Goal: Ask a question: Seek information or help from site administrators or community

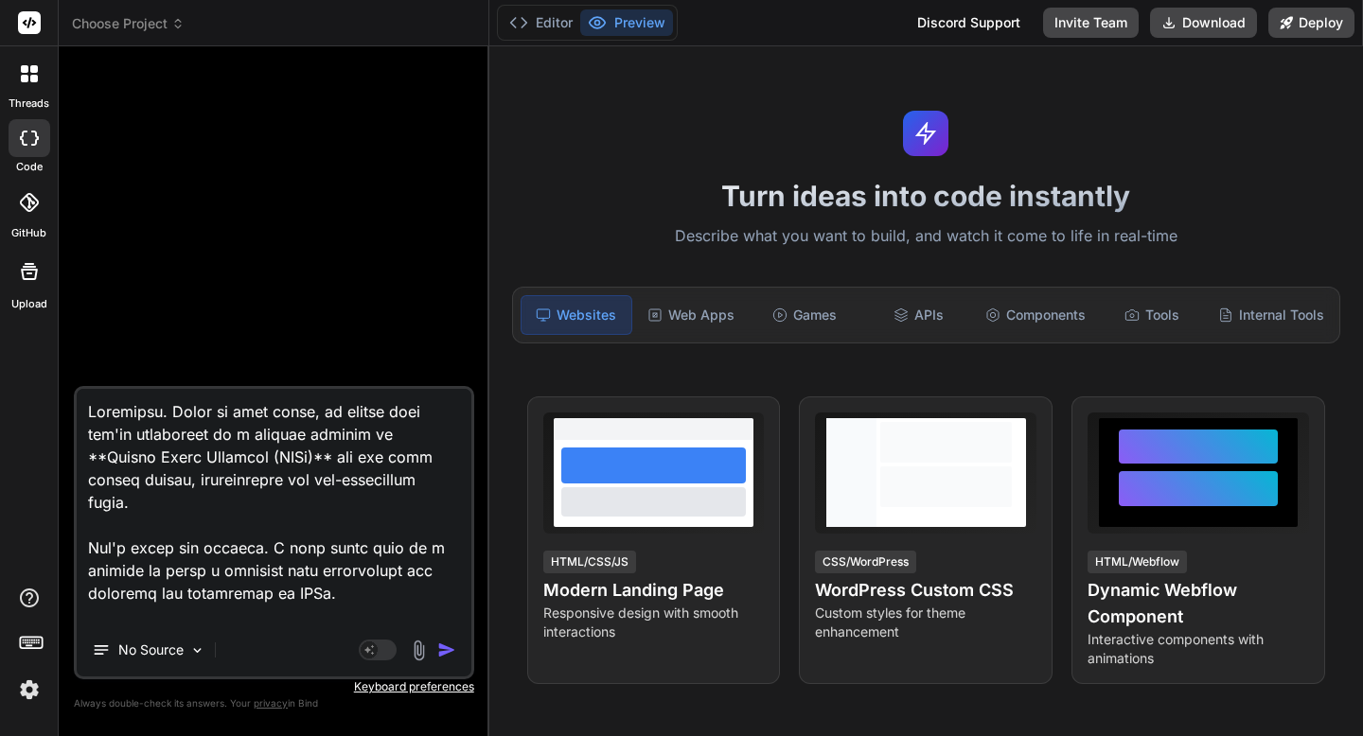
scroll to position [4530, 0]
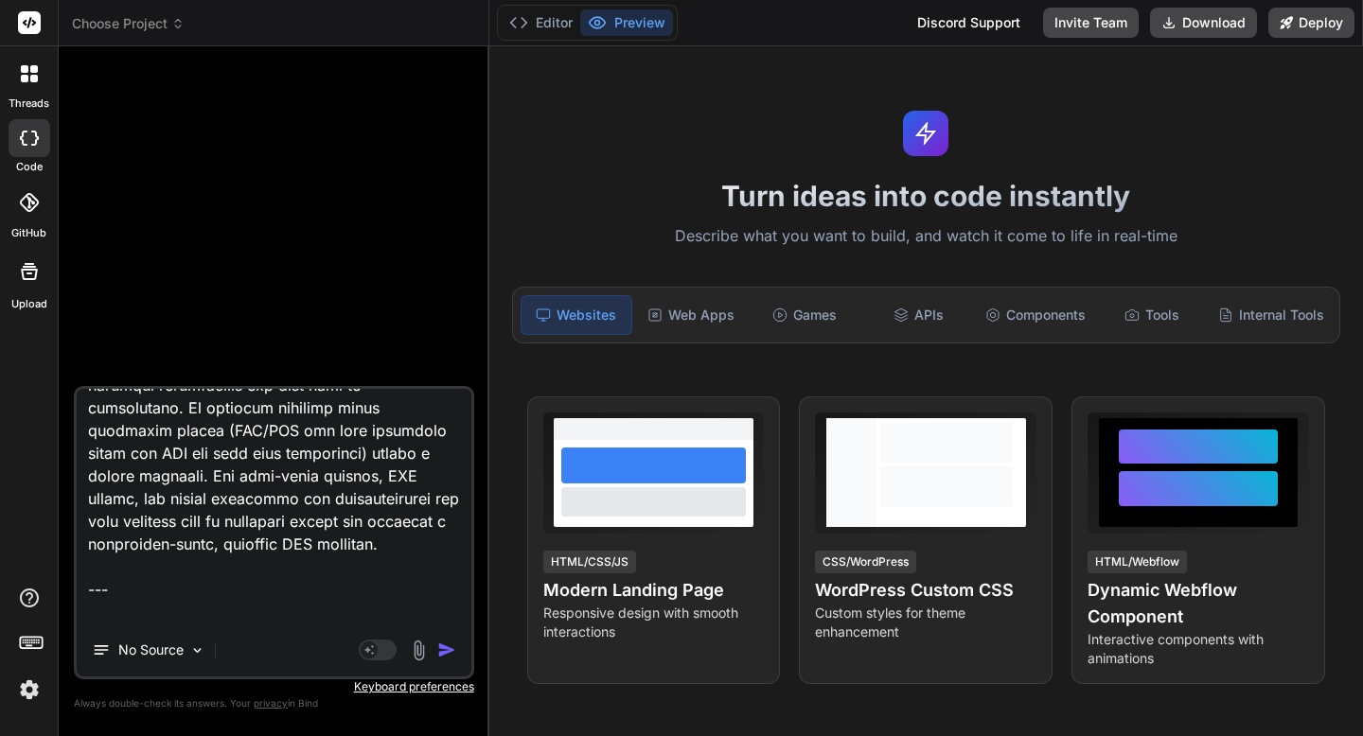
drag, startPoint x: 86, startPoint y: 589, endPoint x: 376, endPoint y: 632, distance: 292.8
click at [376, 632] on div "No Source Agent Mode. When this toggle is activated, AI automatically makes dec…" at bounding box center [274, 532] width 400 height 293
paste textarea "Excellent. Let's proceed. --- ### **Step 2: Define the Core & the User (The "Wh…"
type textarea "Excellent. Based on your input, it sounds like you're interested in a project r…"
type textarea "x"
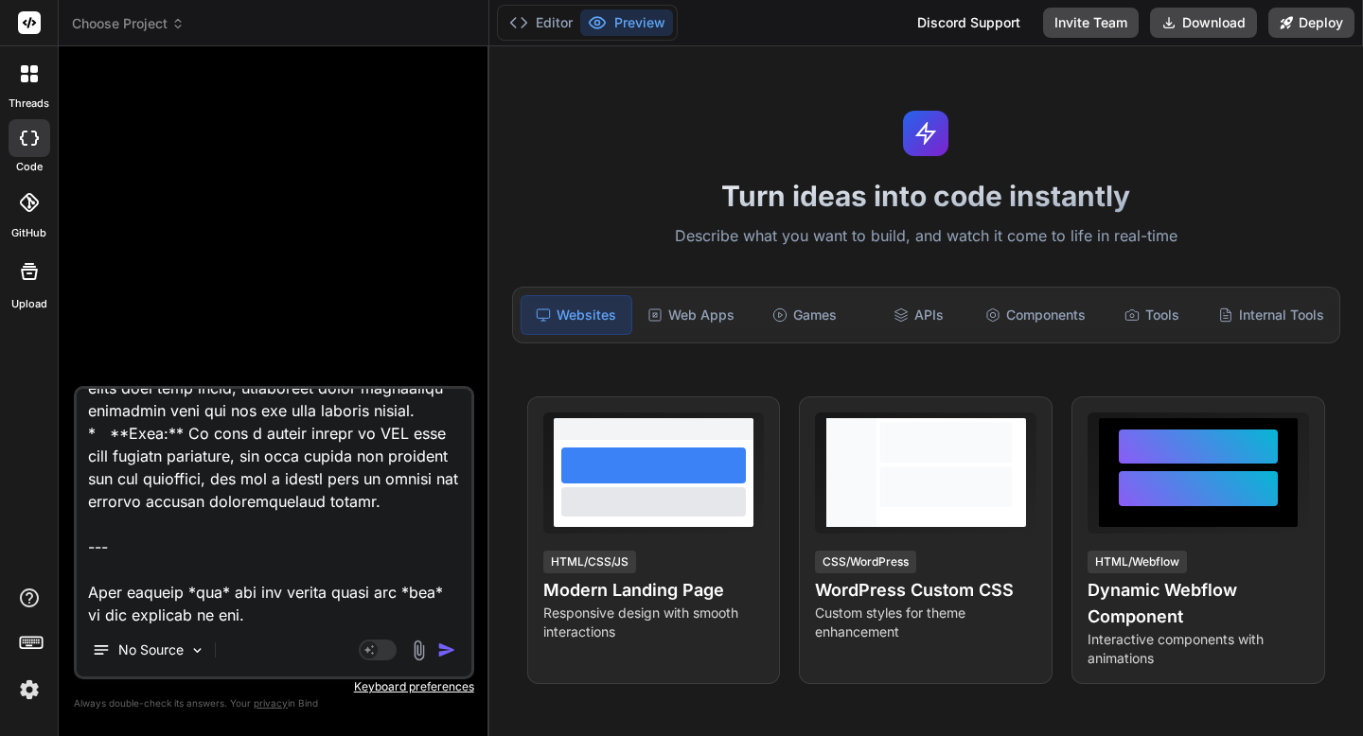
scroll to position [2638, 0]
drag, startPoint x: 85, startPoint y: 582, endPoint x: 340, endPoint y: 615, distance: 256.7
click at [340, 615] on textarea at bounding box center [274, 506] width 395 height 235
paste textarea "Of course. Let's move on to the next step. --- ### **Step 3: Break It Down into…"
type textarea "Excellent. Based on your input, it sounds like you're interested in a project r…"
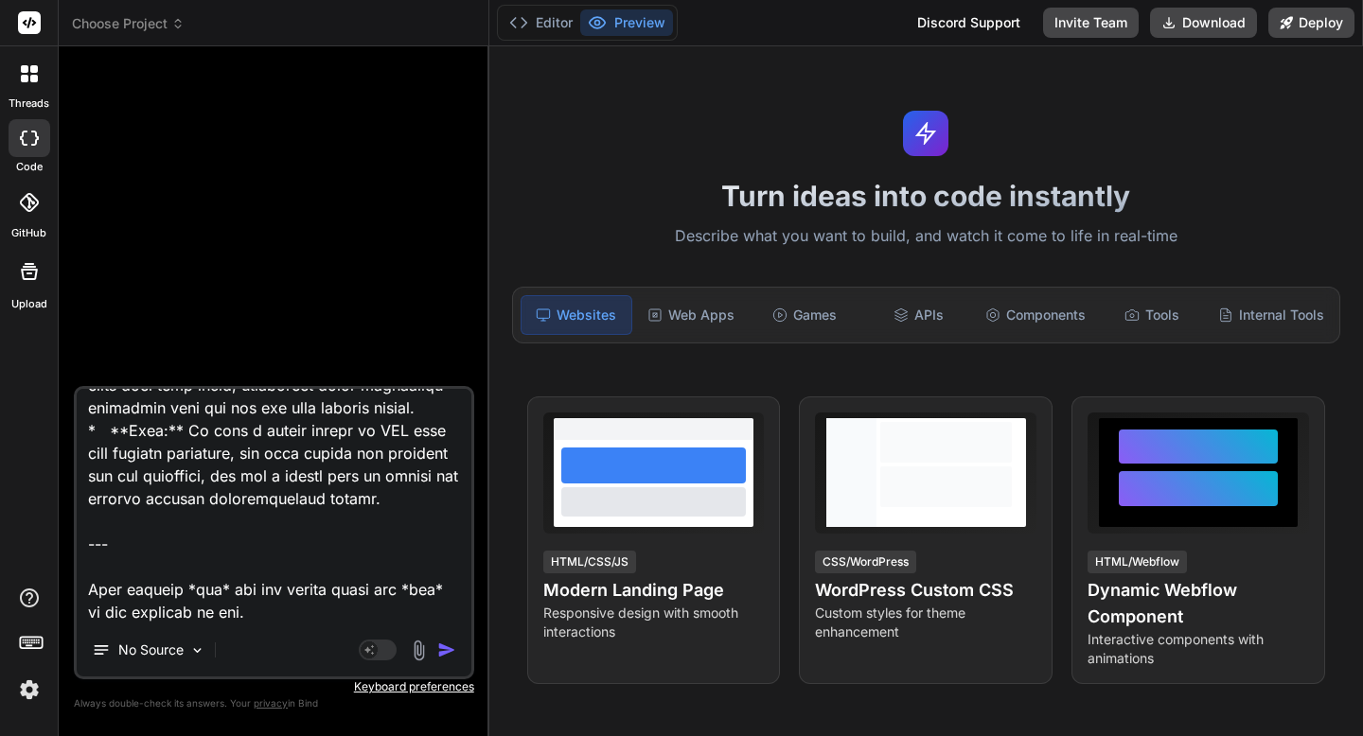
type textarea "x"
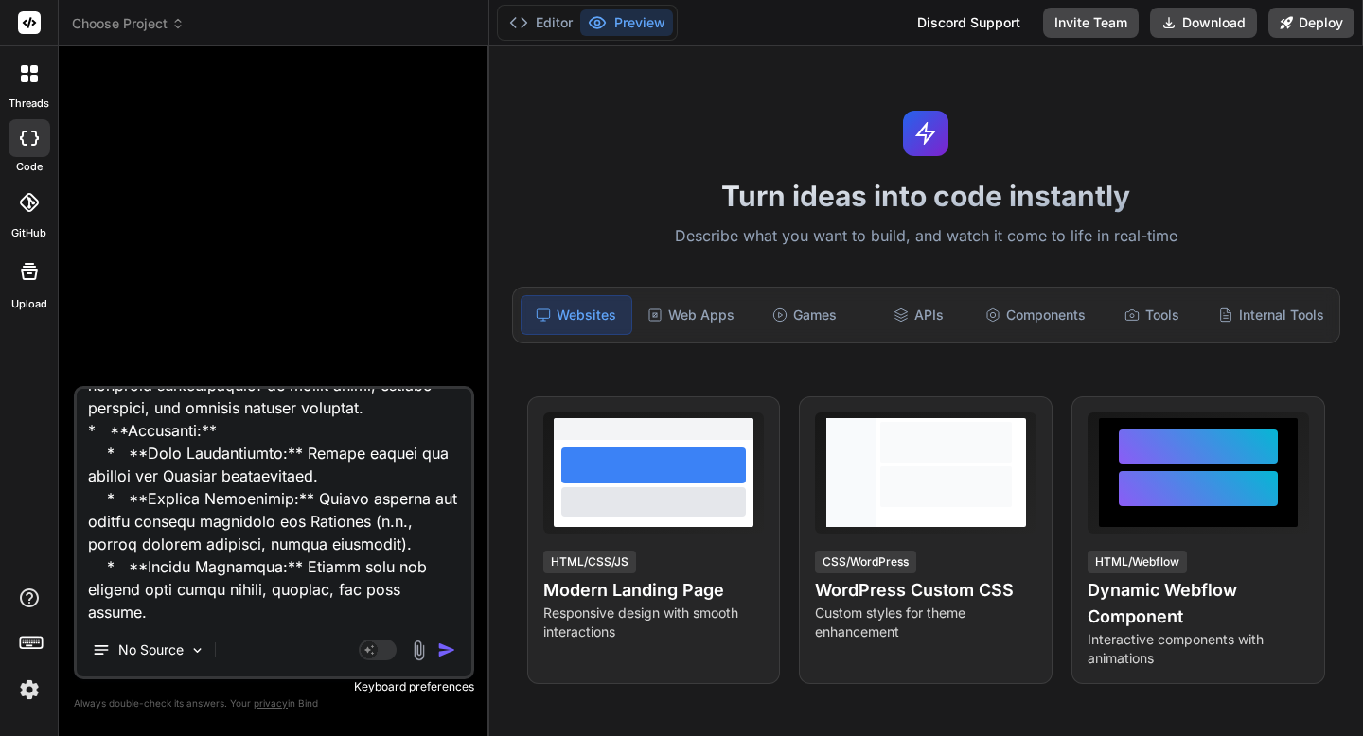
drag, startPoint x: 90, startPoint y: 585, endPoint x: 411, endPoint y: 621, distance: 322.8
click at [411, 621] on textarea at bounding box center [274, 506] width 395 height 235
paste textarea "Excellent. Let's map out the user's path through the application. --- ### **Ste…"
type textarea "Excellent. Based on your input, it sounds like you're interested in a project r…"
type textarea "x"
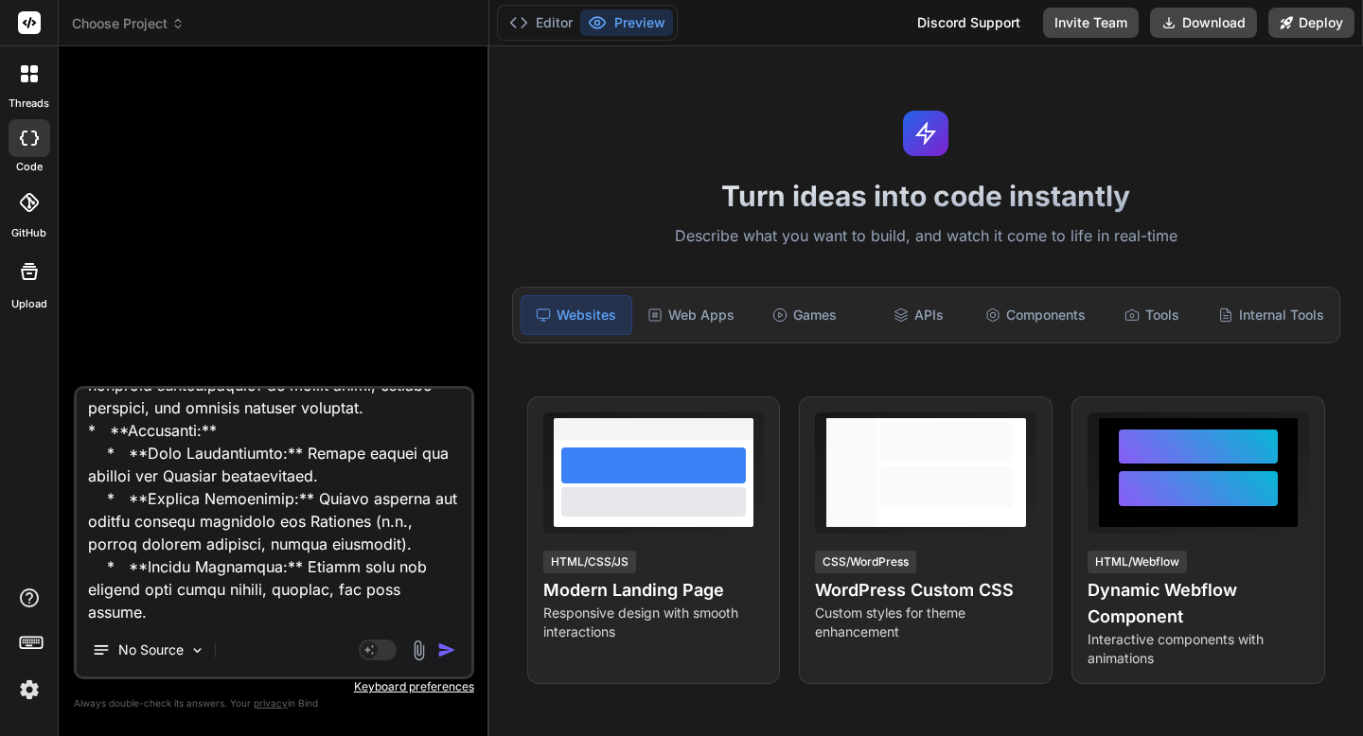
scroll to position [7699, 0]
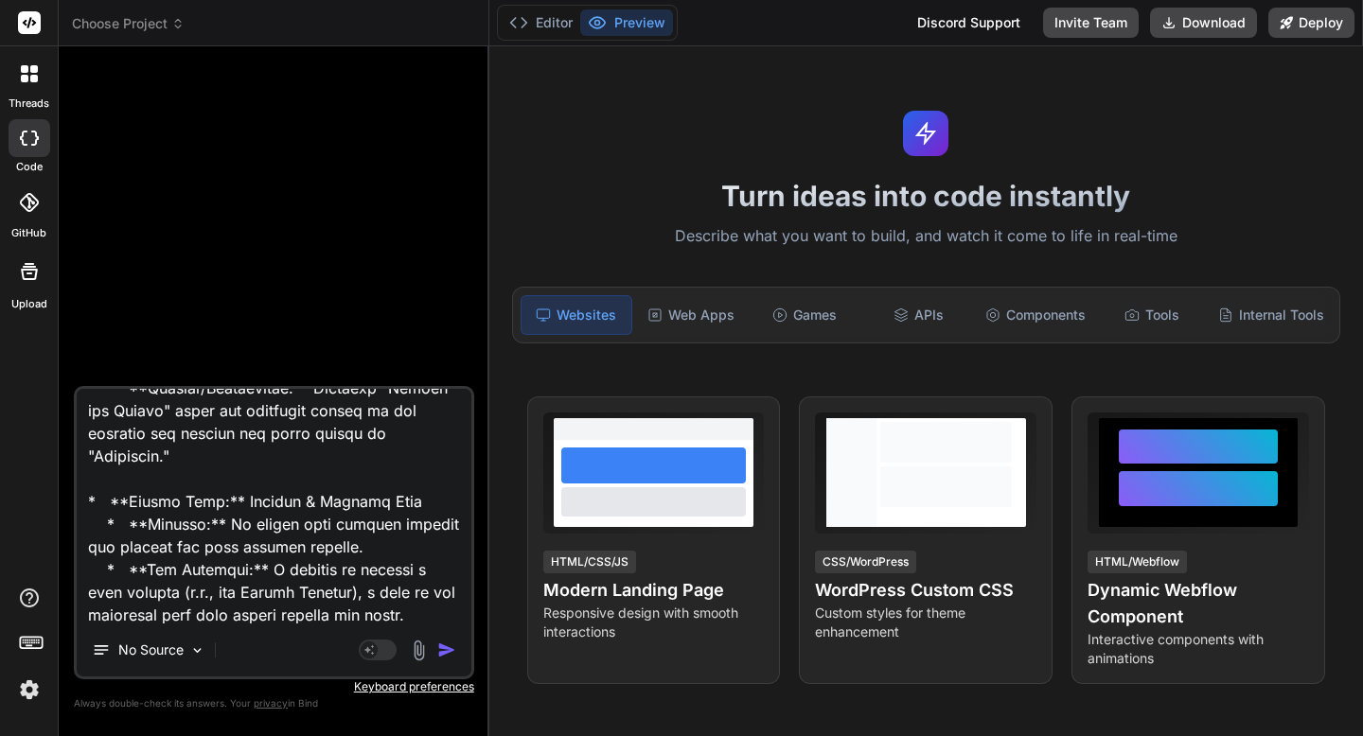
drag, startPoint x: 90, startPoint y: 586, endPoint x: 426, endPoint y: 607, distance: 336.6
click at [426, 607] on textarea at bounding box center [274, 506] width 395 height 235
paste textarea "Excellent. Now let's identify where we can inject some "magic" into the platfor…"
type textarea "Excellent. Based on your input, it sounds like you're interested in a project r…"
type textarea "x"
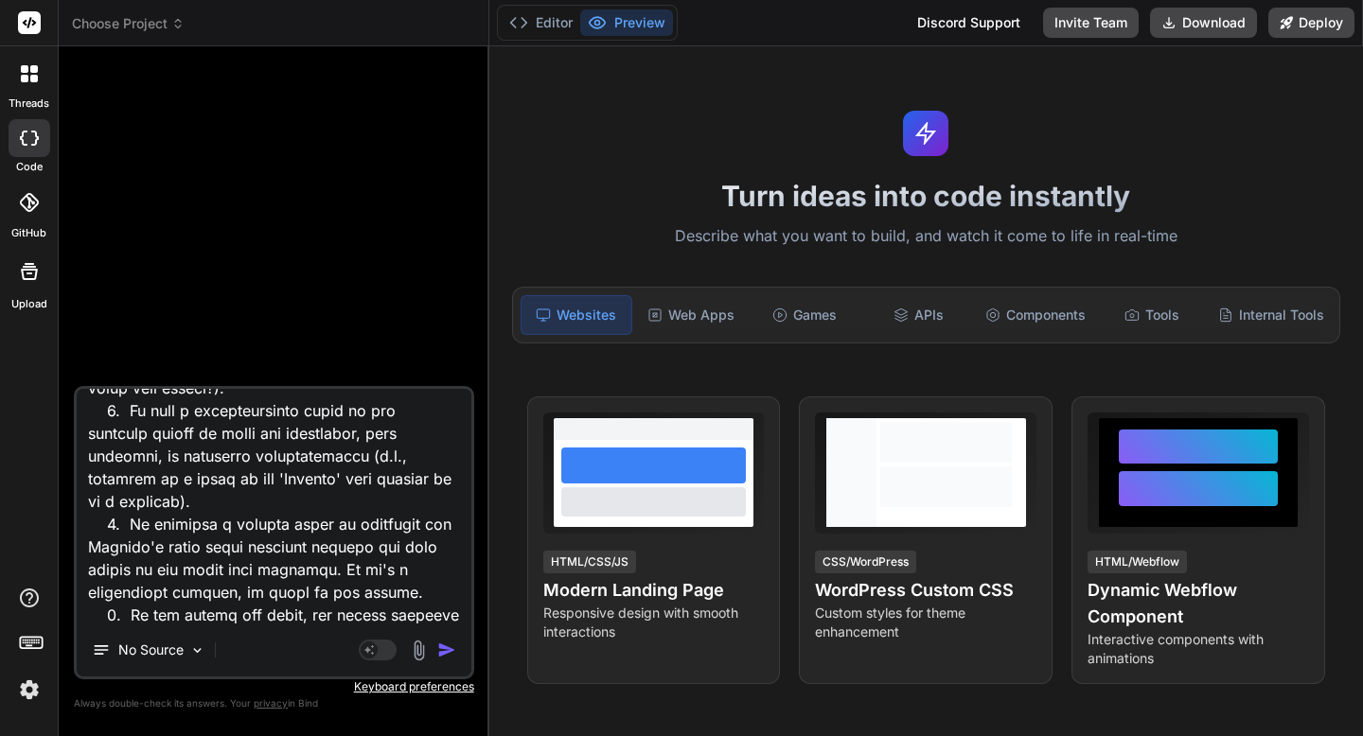
scroll to position [10109, 0]
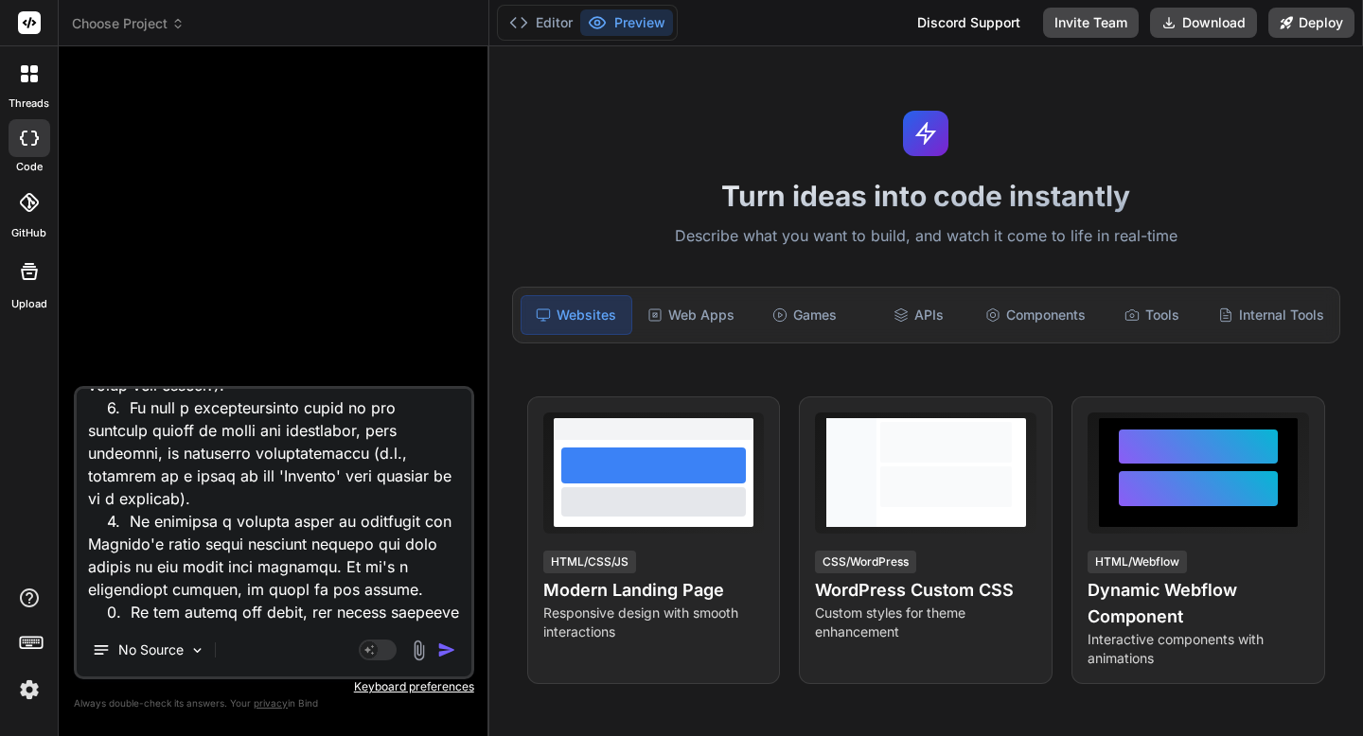
drag, startPoint x: 89, startPoint y: 559, endPoint x: 218, endPoint y: 615, distance: 140.3
click at [218, 615] on textarea at bounding box center [274, 506] width 395 height 235
paste textarea "Of course. Let's design the database structure that will act as the "memory" fo…"
type textarea "Excellent. Based on your input, it sounds like you're interested in a project r…"
type textarea "x"
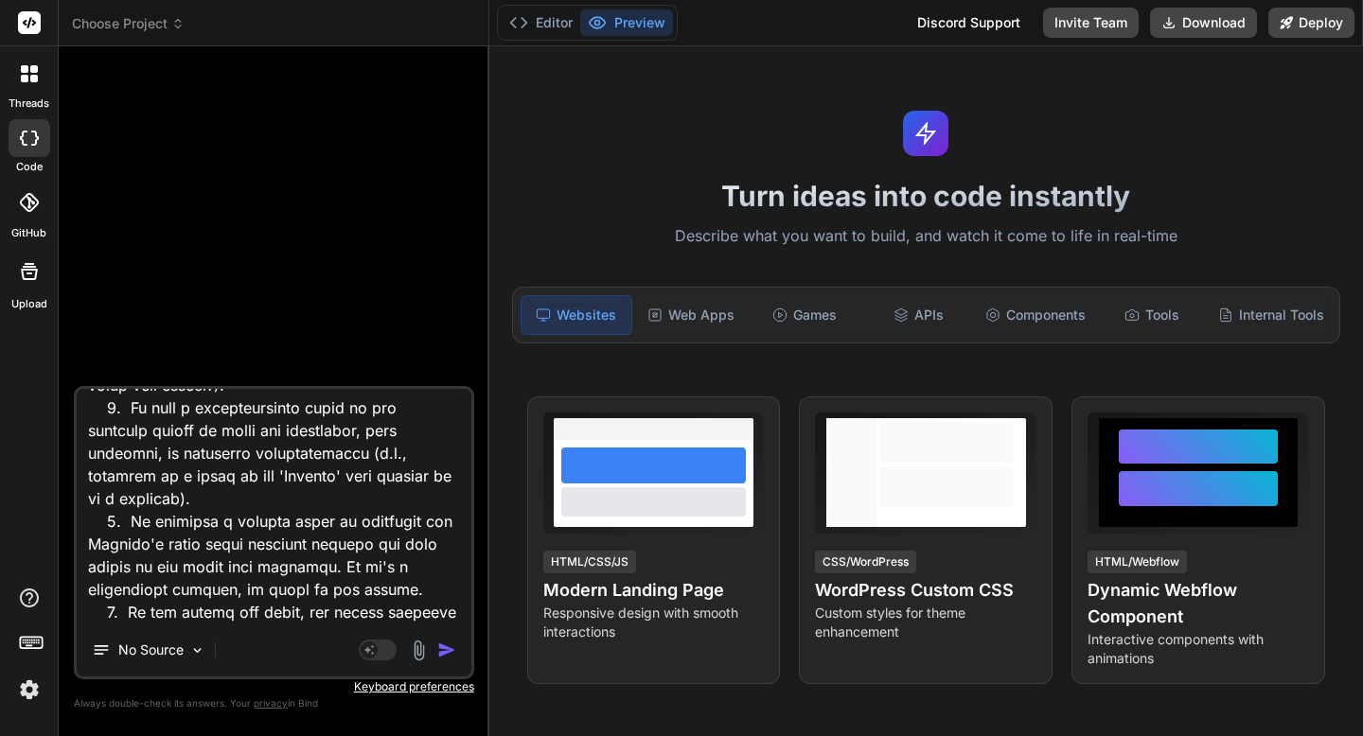
scroll to position [12377, 0]
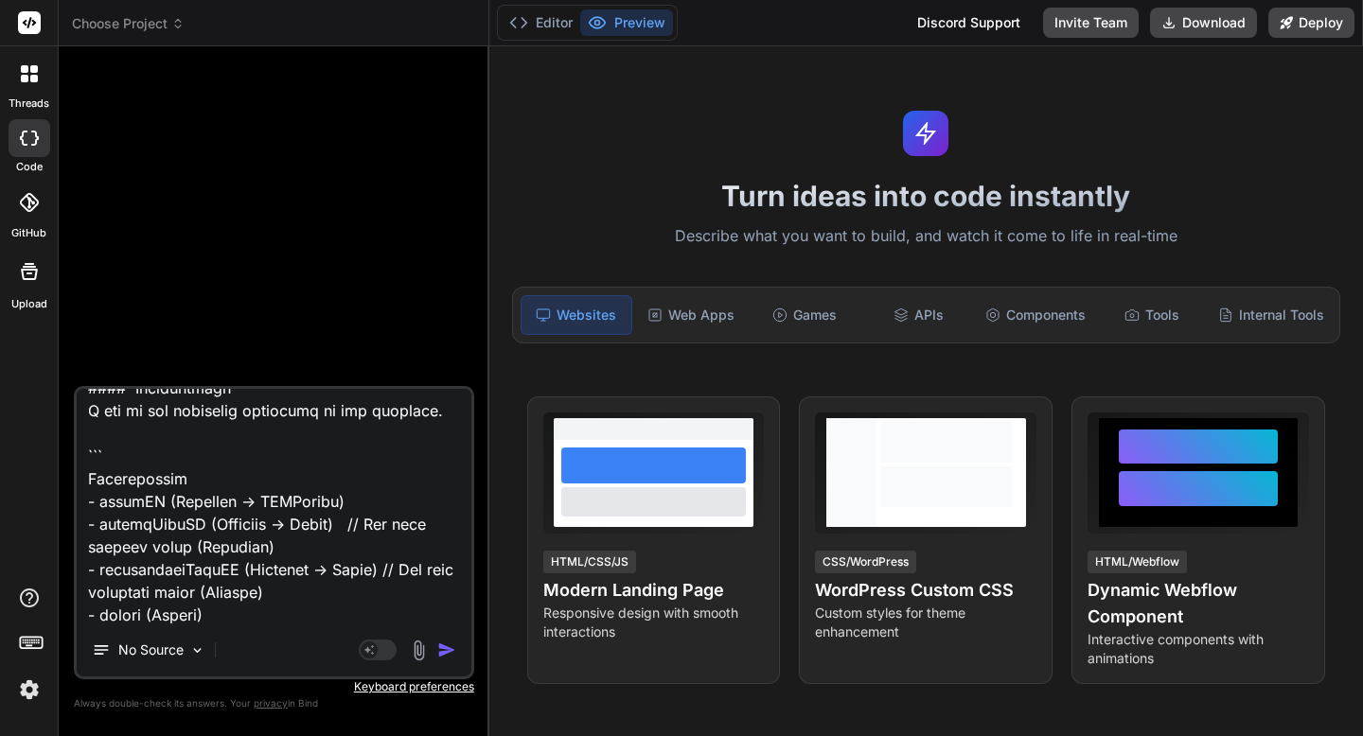
drag, startPoint x: 86, startPoint y: 566, endPoint x: 161, endPoint y: 611, distance: 87.5
click at [161, 611] on textarea at bounding box center [274, 506] width 395 height 235
paste textarea "Excellent. Let's plan the technical stack and the external services that will b…"
type textarea "Excellent. Based on your input, it sounds like you're interested in a project r…"
type textarea "x"
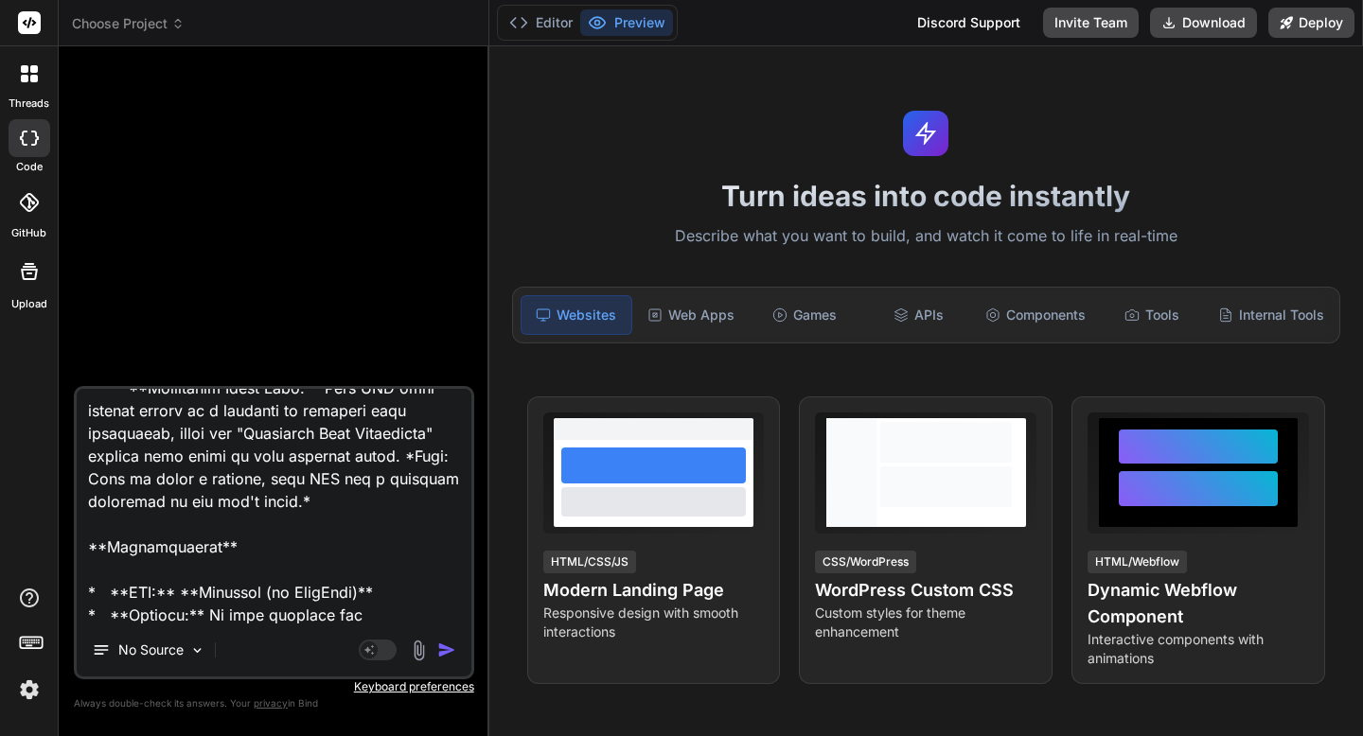
scroll to position [14606, 0]
drag, startPoint x: 90, startPoint y: 565, endPoint x: 205, endPoint y: 615, distance: 125.9
click at [205, 615] on textarea at bounding box center [274, 506] width 395 height 235
paste textarea "Lo ipsumd. Sit am'co adipi eli seddoeiu temporincidi—utl etdolor—magn al enim a…"
type textarea "Excellent. Based on your input, it sounds like you're interested in a project r…"
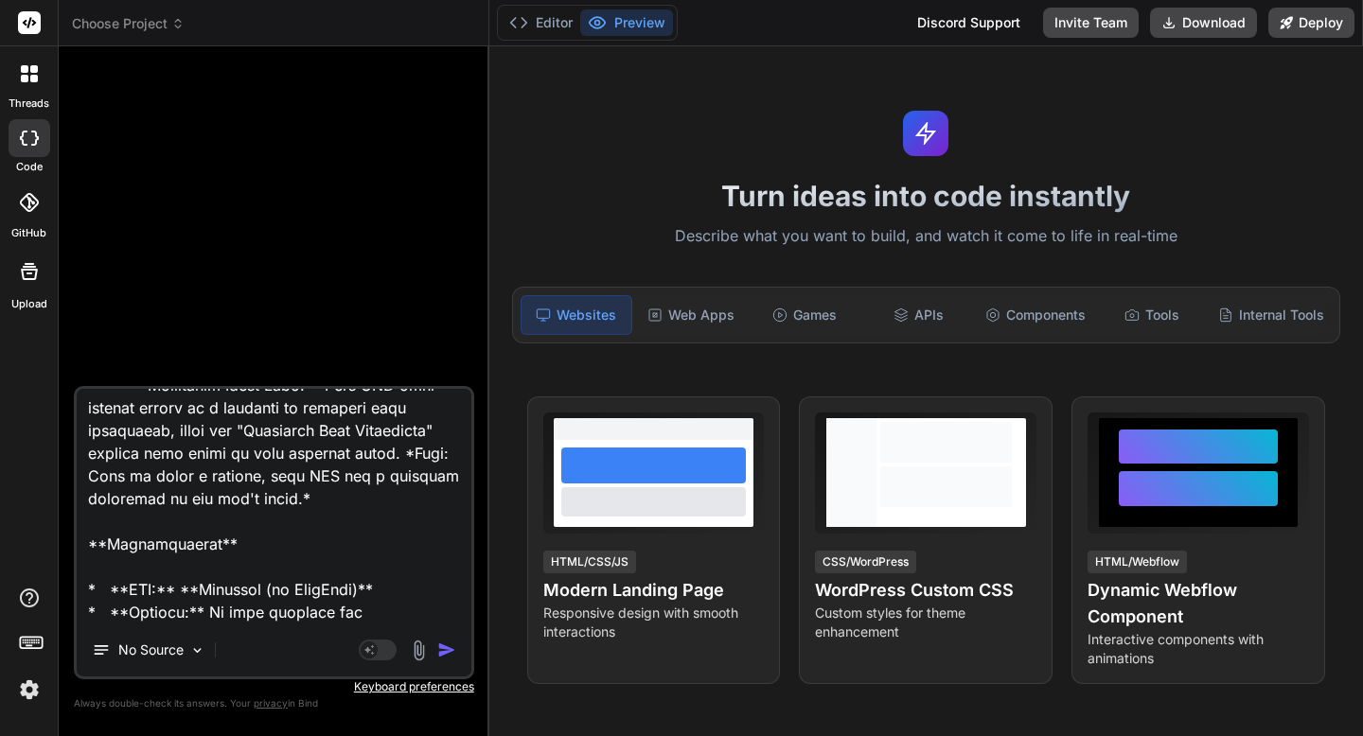
type textarea "x"
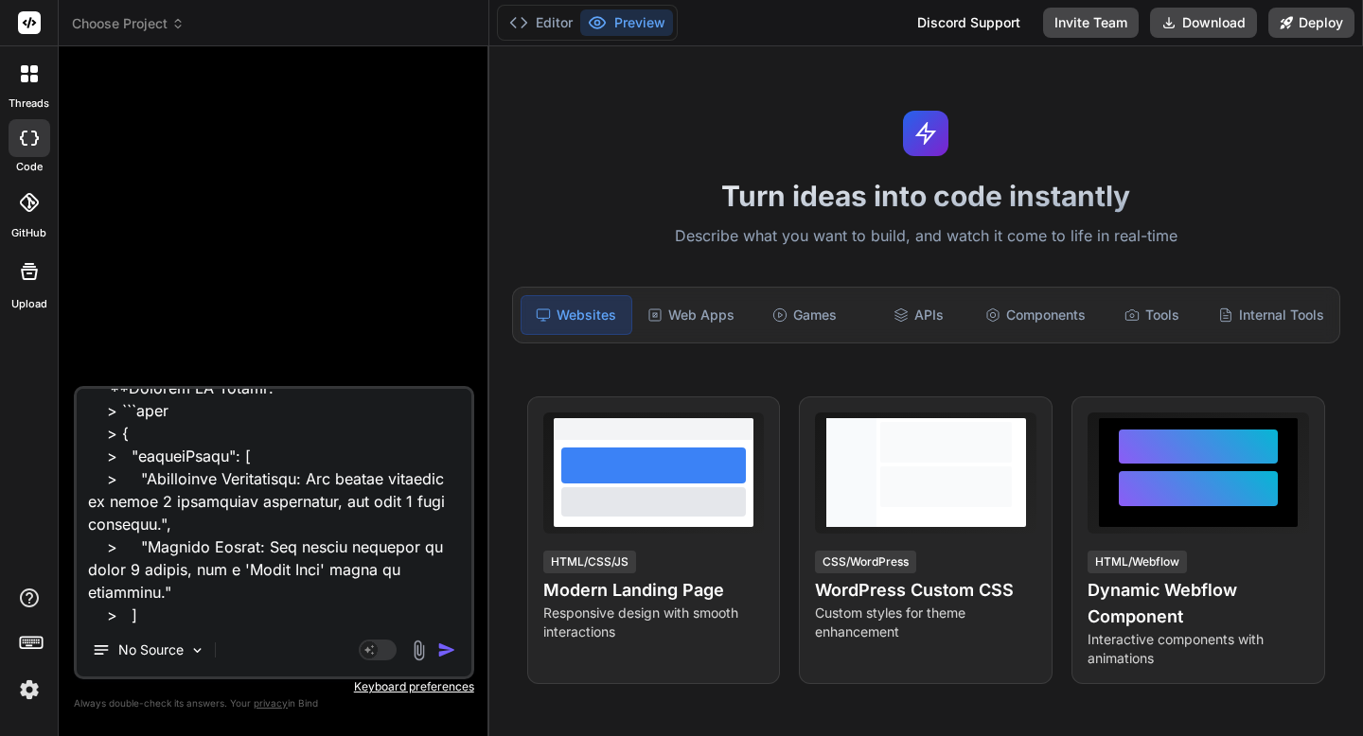
scroll to position [17830, 0]
drag, startPoint x: 83, startPoint y: 563, endPoint x: 251, endPoint y: 622, distance: 177.5
click at [251, 622] on textarea at bounding box center [274, 506] width 395 height 235
paste textarea "Loremipsu. Do'si ametcon adi elits doei te incididun utl etdoloremag. Aliq en a…"
type textarea "Excellent. Based on your input, it sounds like you're interested in a project r…"
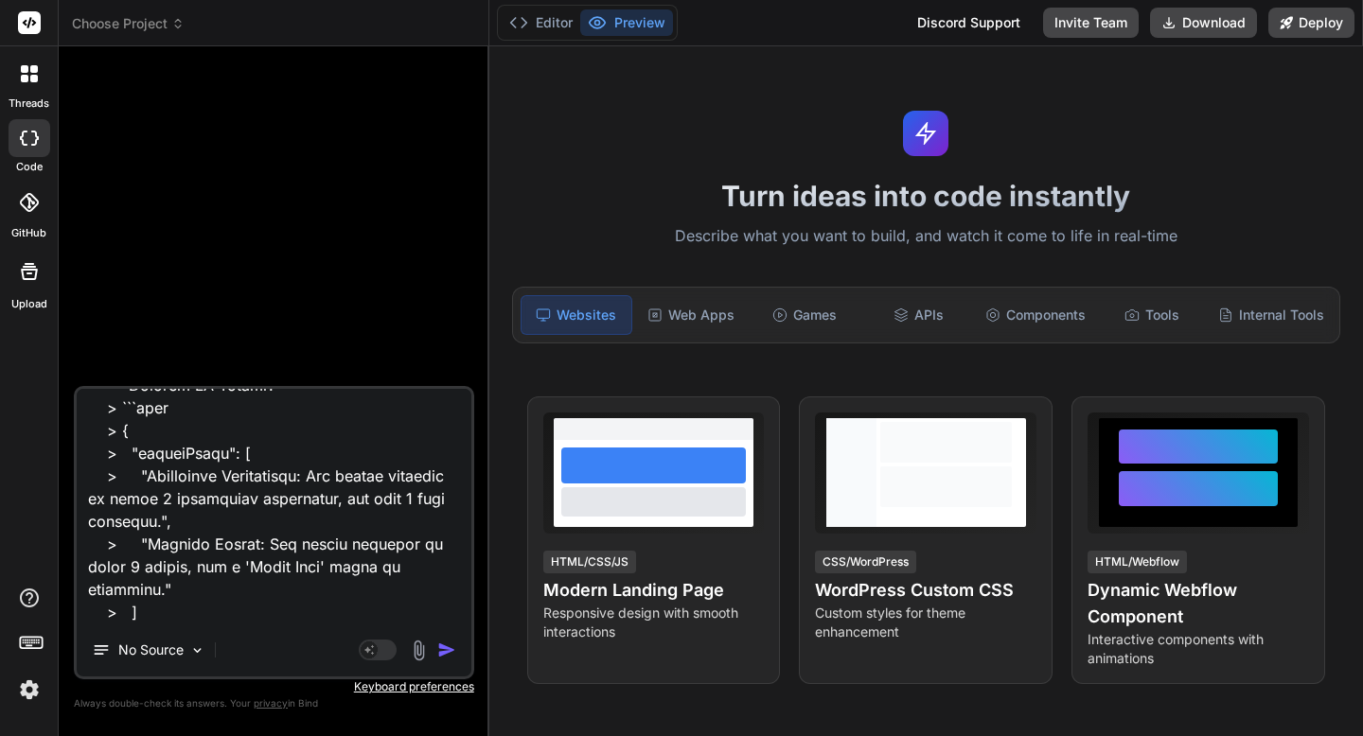
type textarea "x"
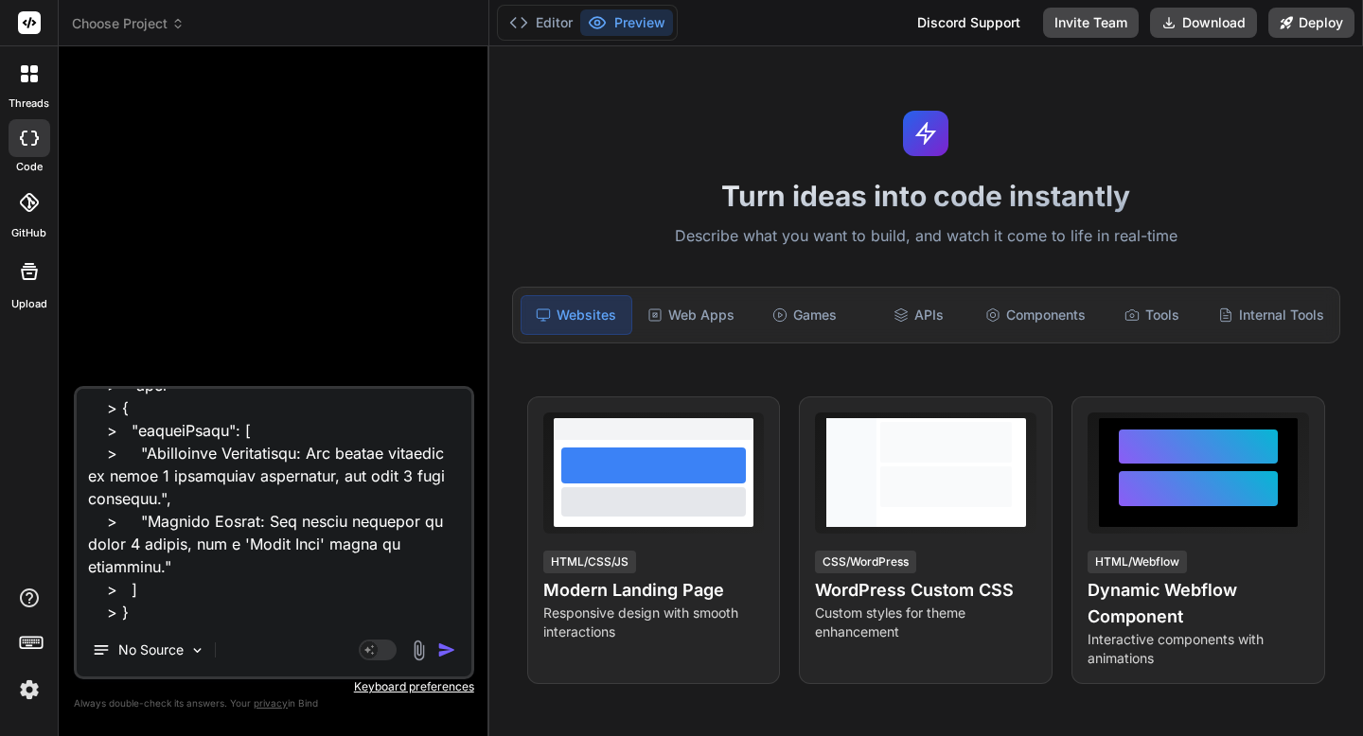
scroll to position [20939, 0]
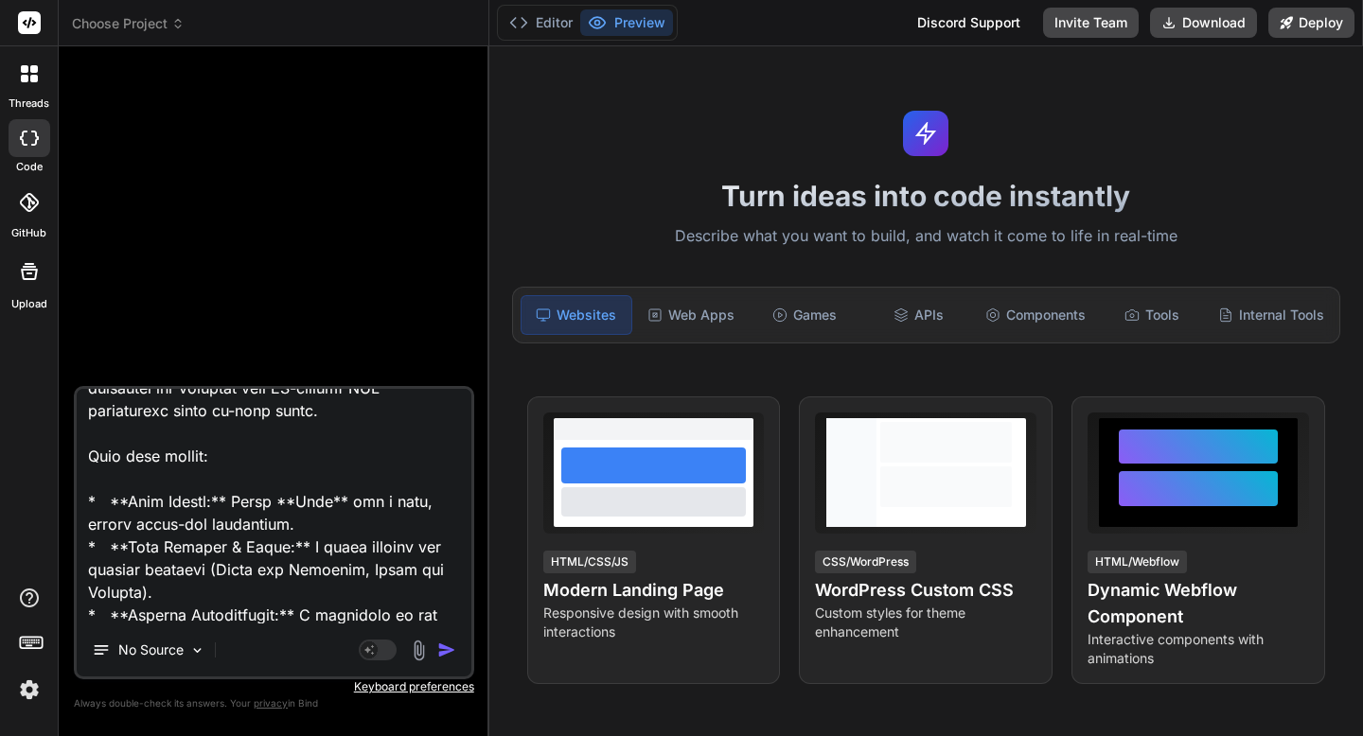
drag, startPoint x: 320, startPoint y: 610, endPoint x: 68, endPoint y: 590, distance: 252.5
click at [68, 590] on div "Bind AI Web Search Created with Pixso. Code Generator No Source Agent Mode. Whe…" at bounding box center [274, 390] width 431 height 689
type textarea "Excellent. Based on your input, it sounds like you're interested in a project r…"
type textarea "x"
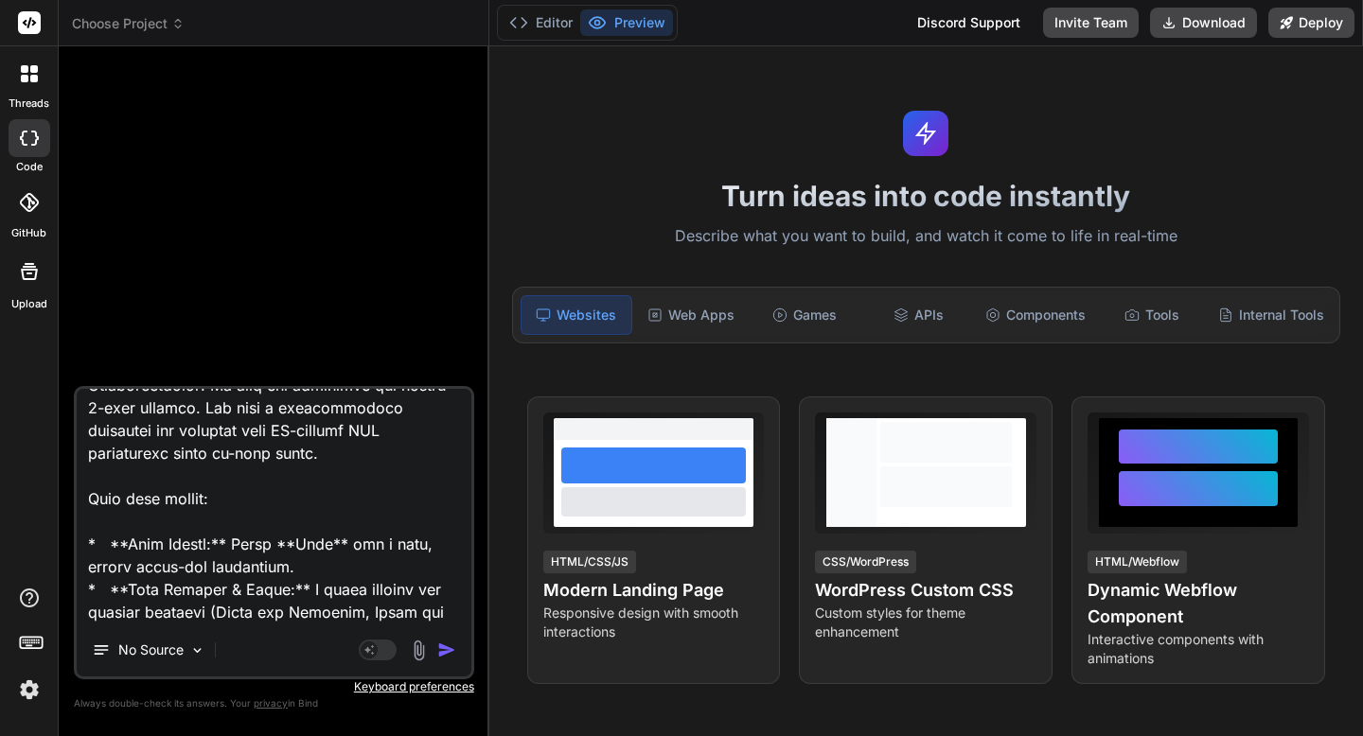
type textarea "Excellent. Based on your input, it sounds like you're interested in a project r…"
type textarea "x"
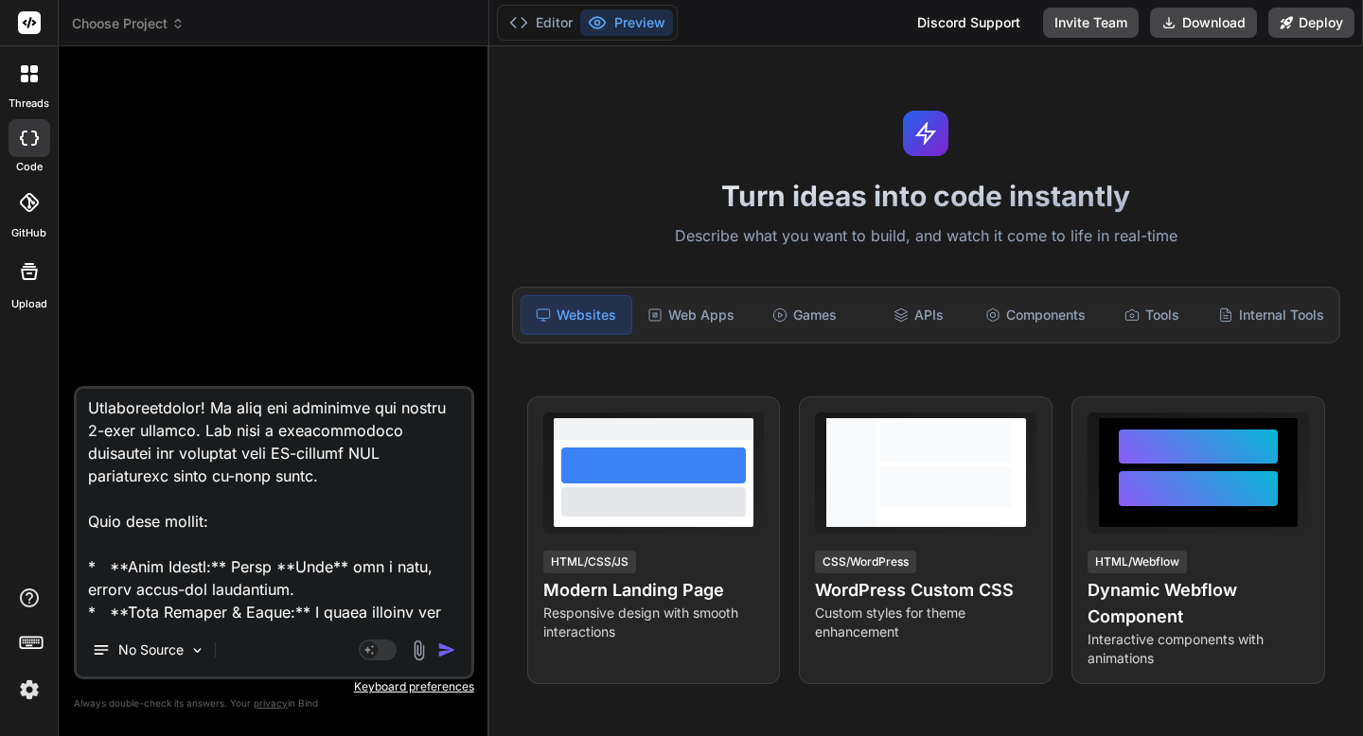
type textarea "Excellent. Based on your input, it sounds like you're interested in a project r…"
type textarea "x"
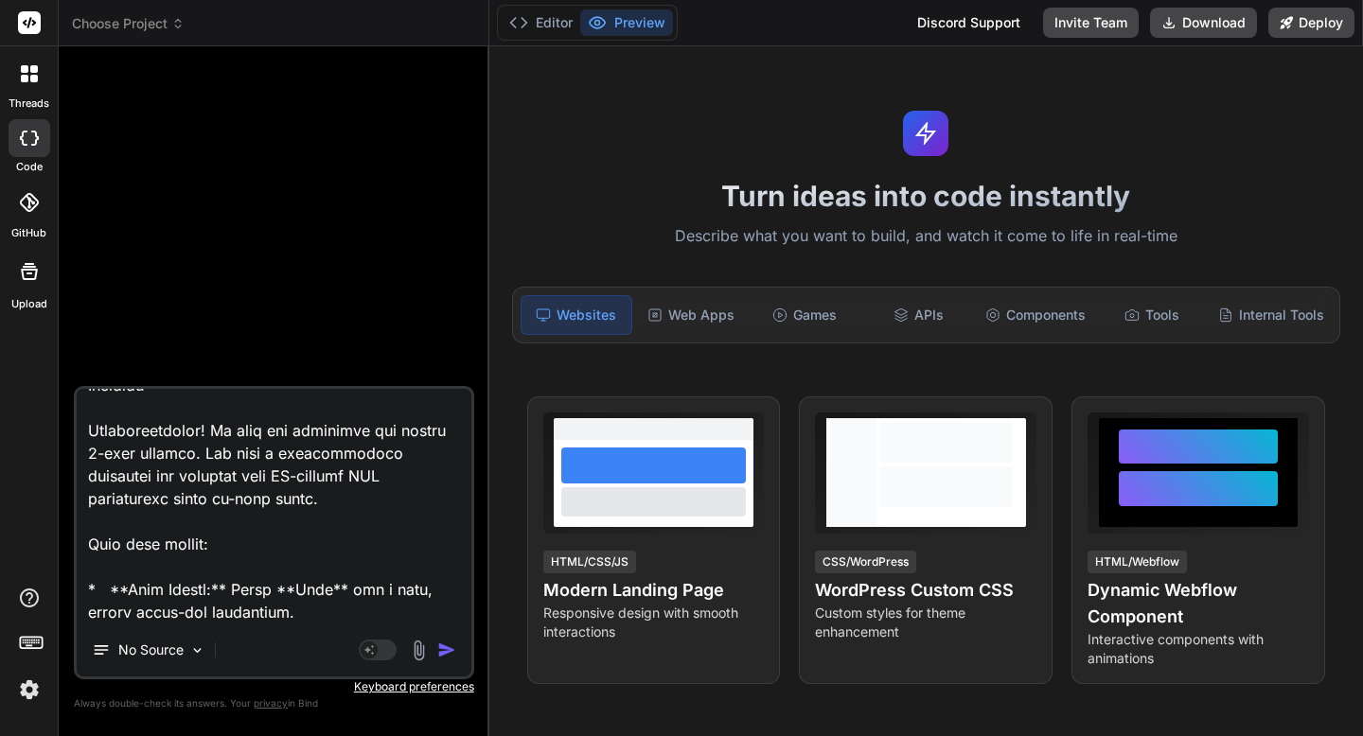
type textarea "Excellent. Based on your input, it sounds like you're interested in a project r…"
click at [444, 653] on img "button" at bounding box center [446, 650] width 19 height 19
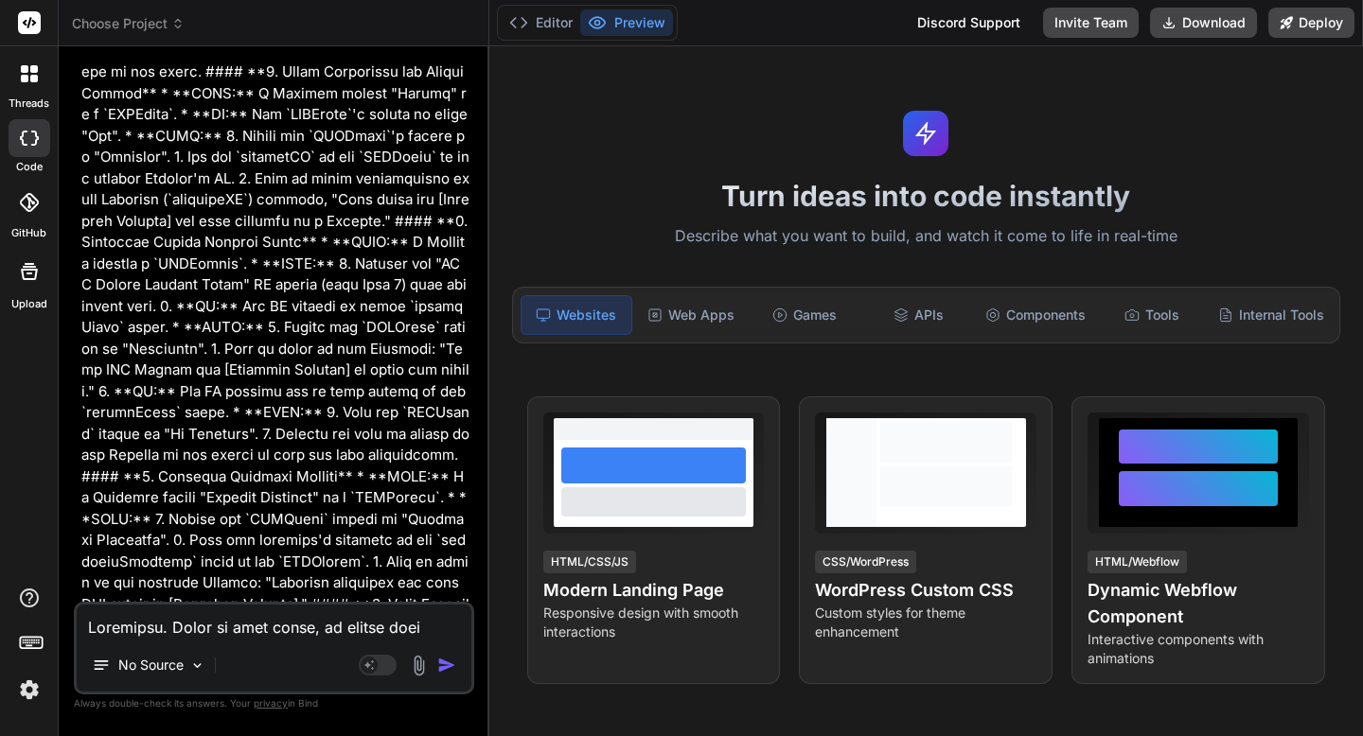
scroll to position [10493, 0]
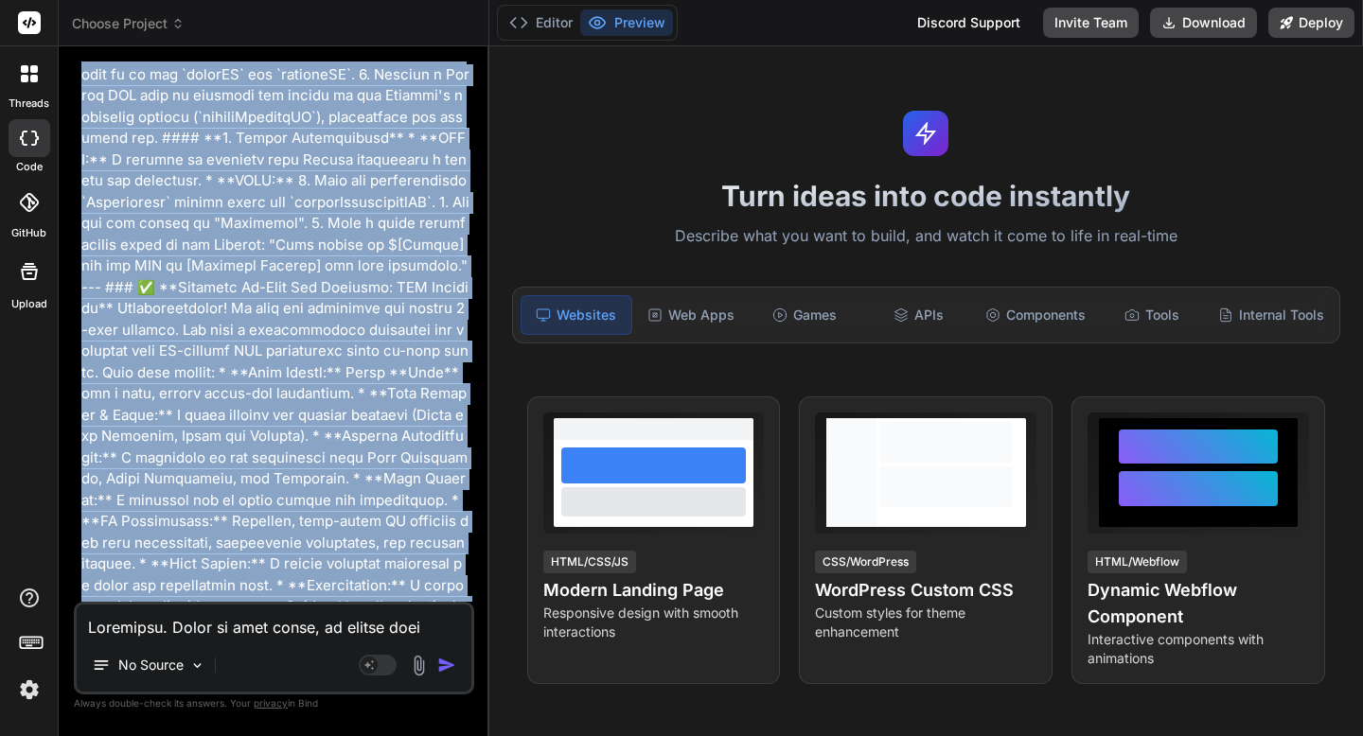
copy div "Excellent. Based on your input, it sounds like you're interested in a project r…"
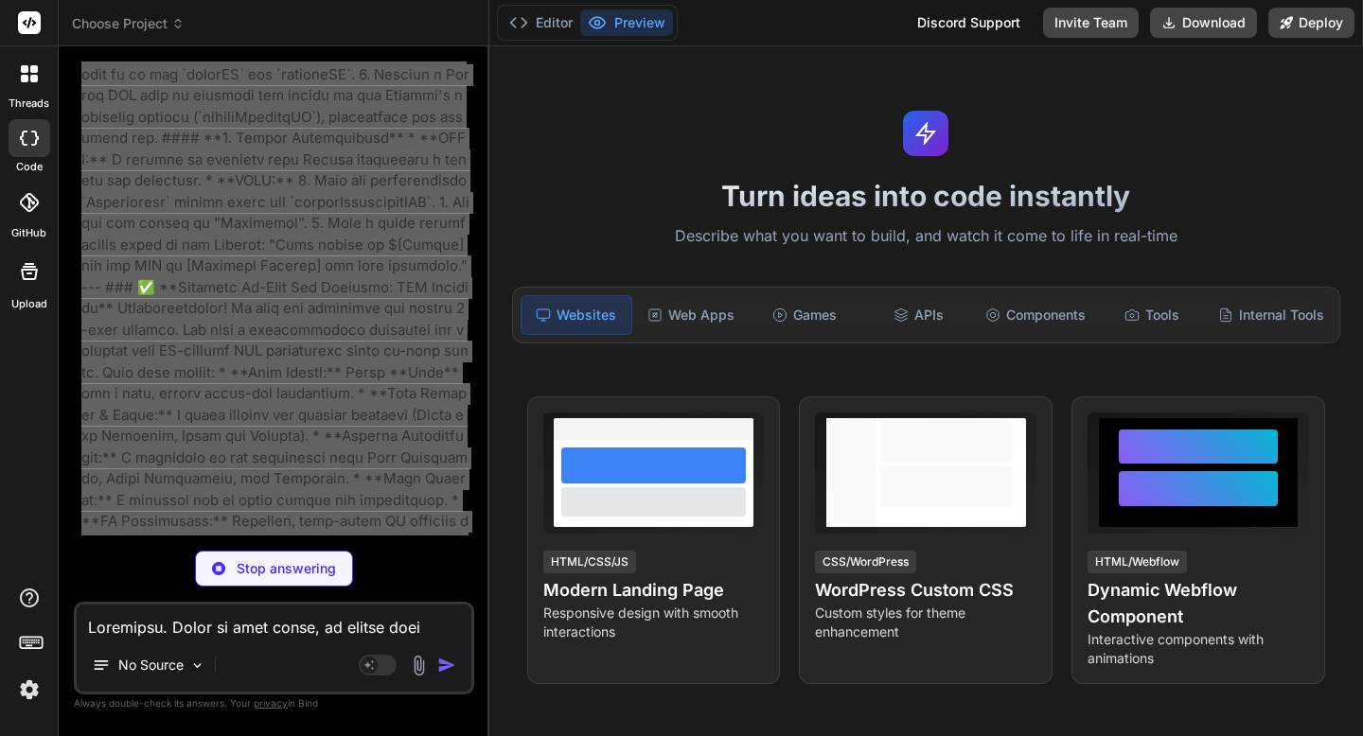
type textarea "x"
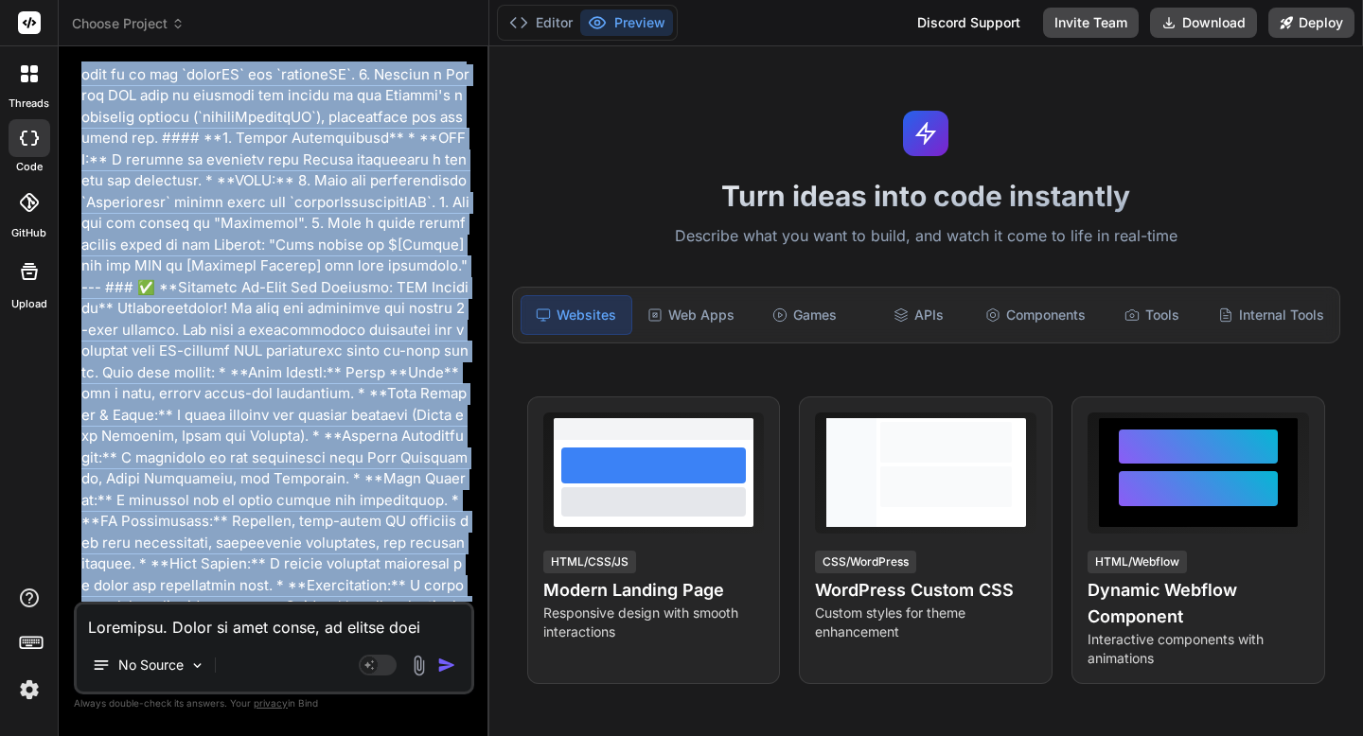
scroll to position [10658, 0]
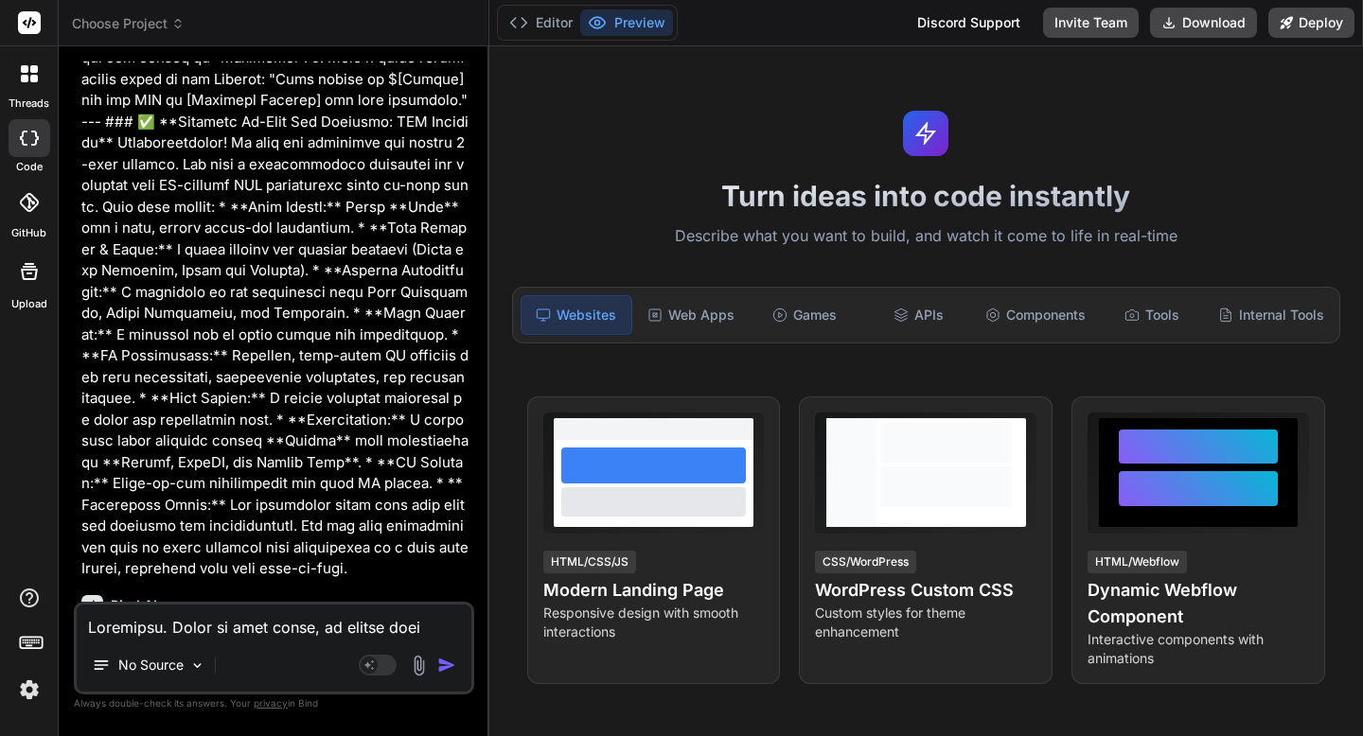
click at [274, 629] on textarea at bounding box center [274, 622] width 395 height 34
type textarea "y"
type textarea "x"
type textarea "ye"
type textarea "x"
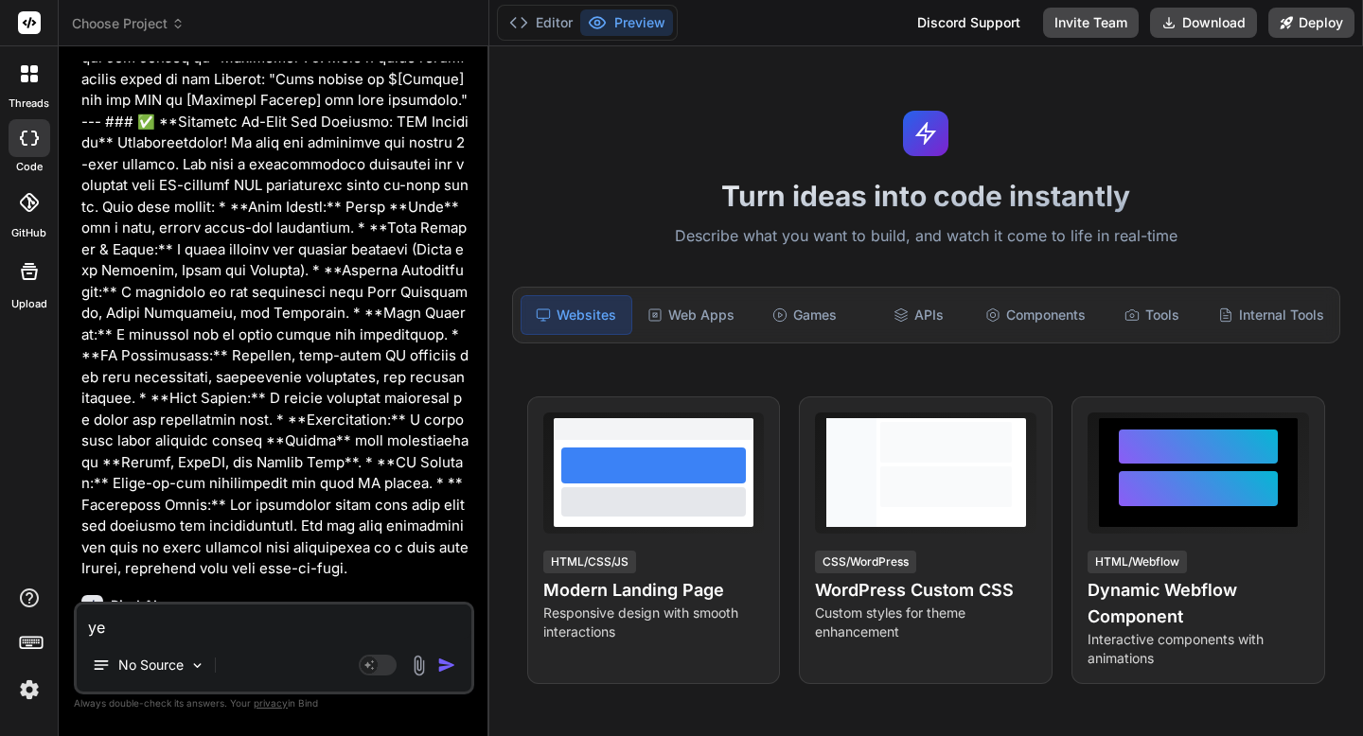
type textarea "yes"
type textarea "x"
type textarea "yes"
type textarea "x"
type textarea "yes p"
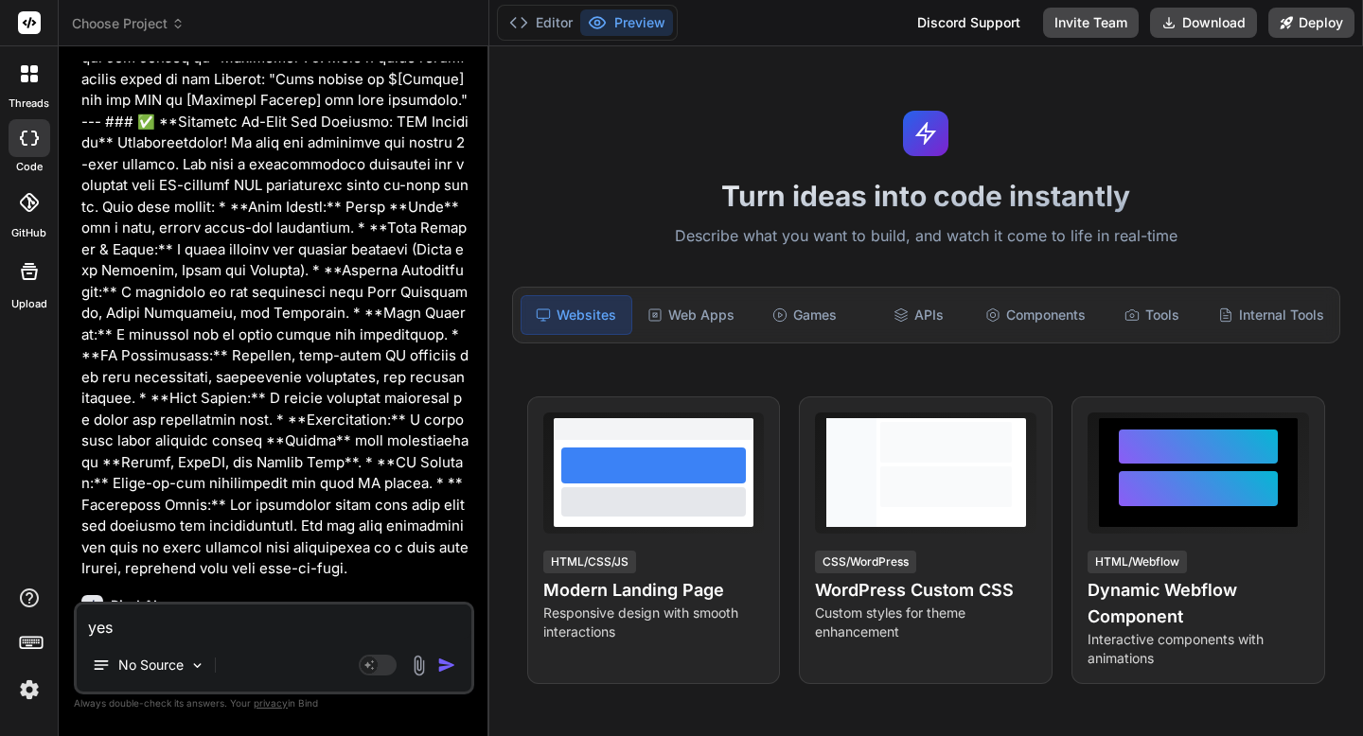
type textarea "x"
type textarea "yes pl"
type textarea "x"
type textarea "yes ple"
type textarea "x"
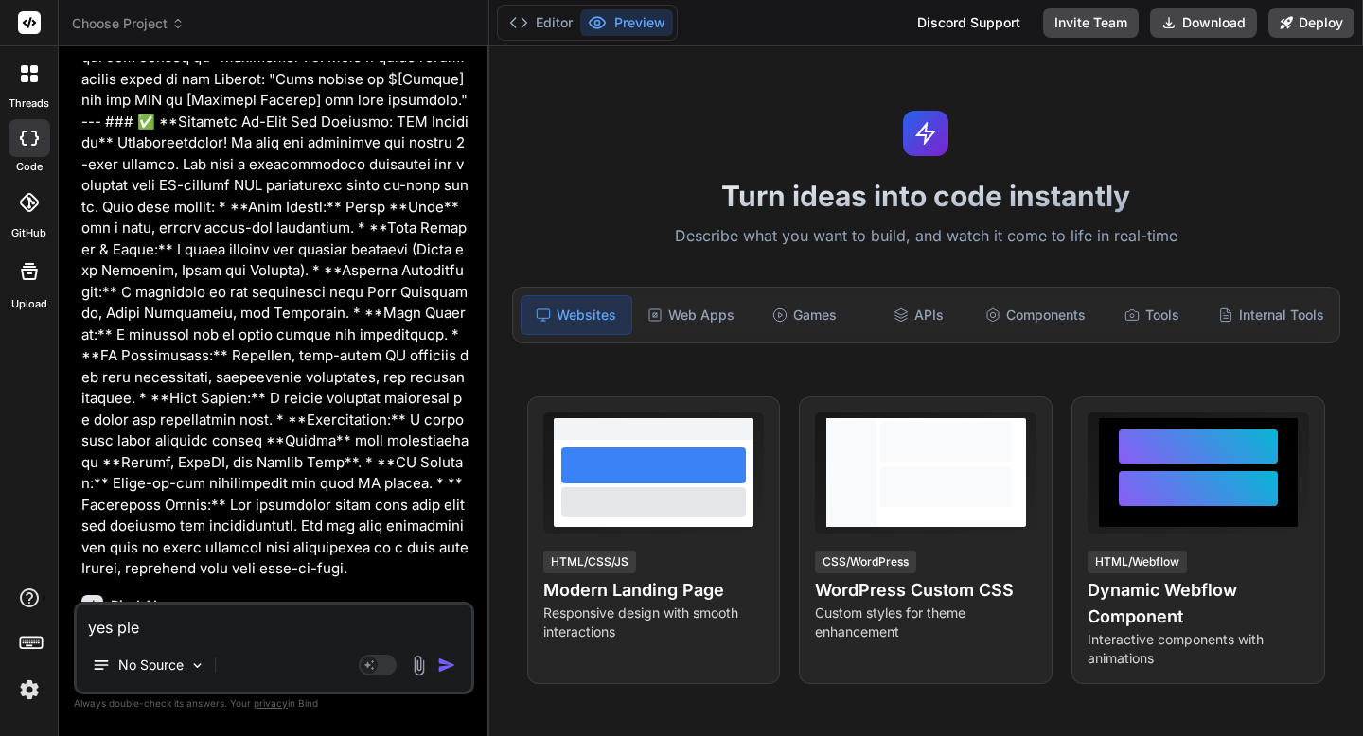
type textarea "yes plea"
type textarea "x"
type textarea "yes pleas"
type textarea "x"
type textarea "yes please"
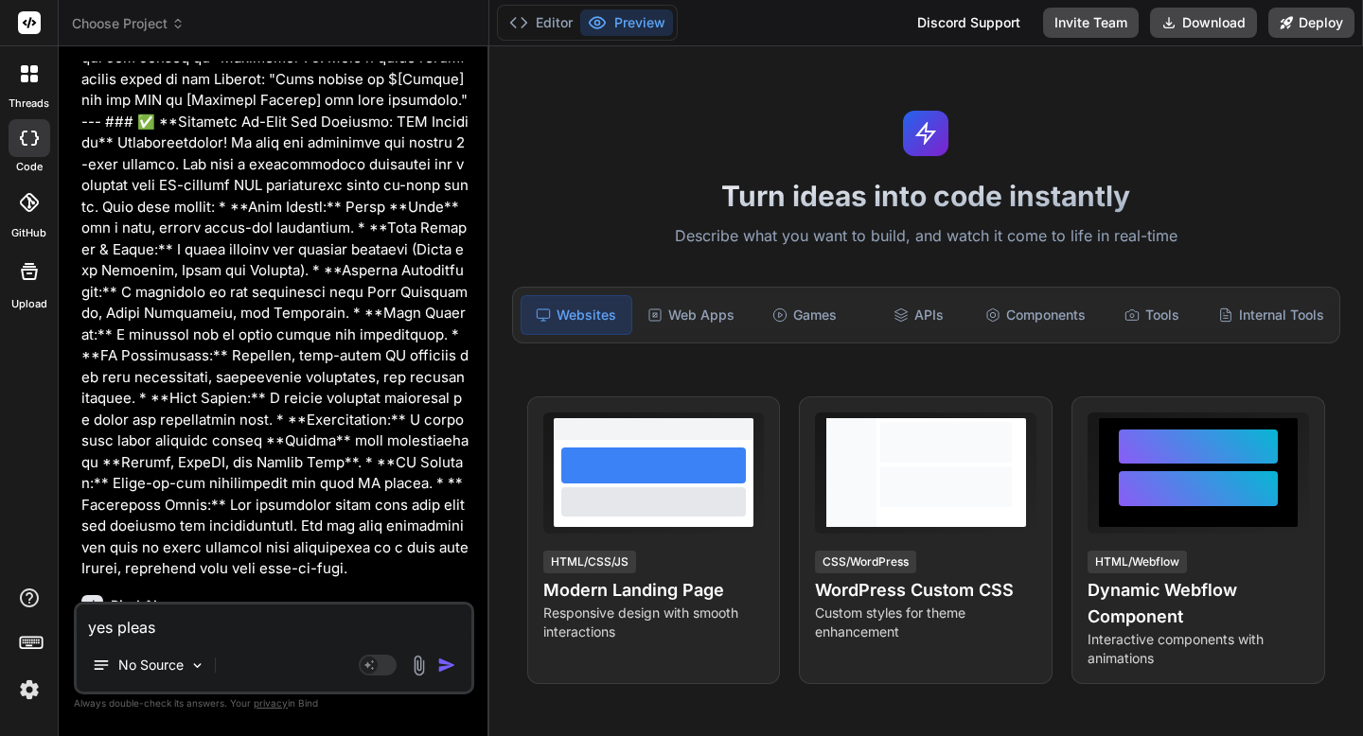
type textarea "x"
type textarea "yes please!"
type textarea "x"
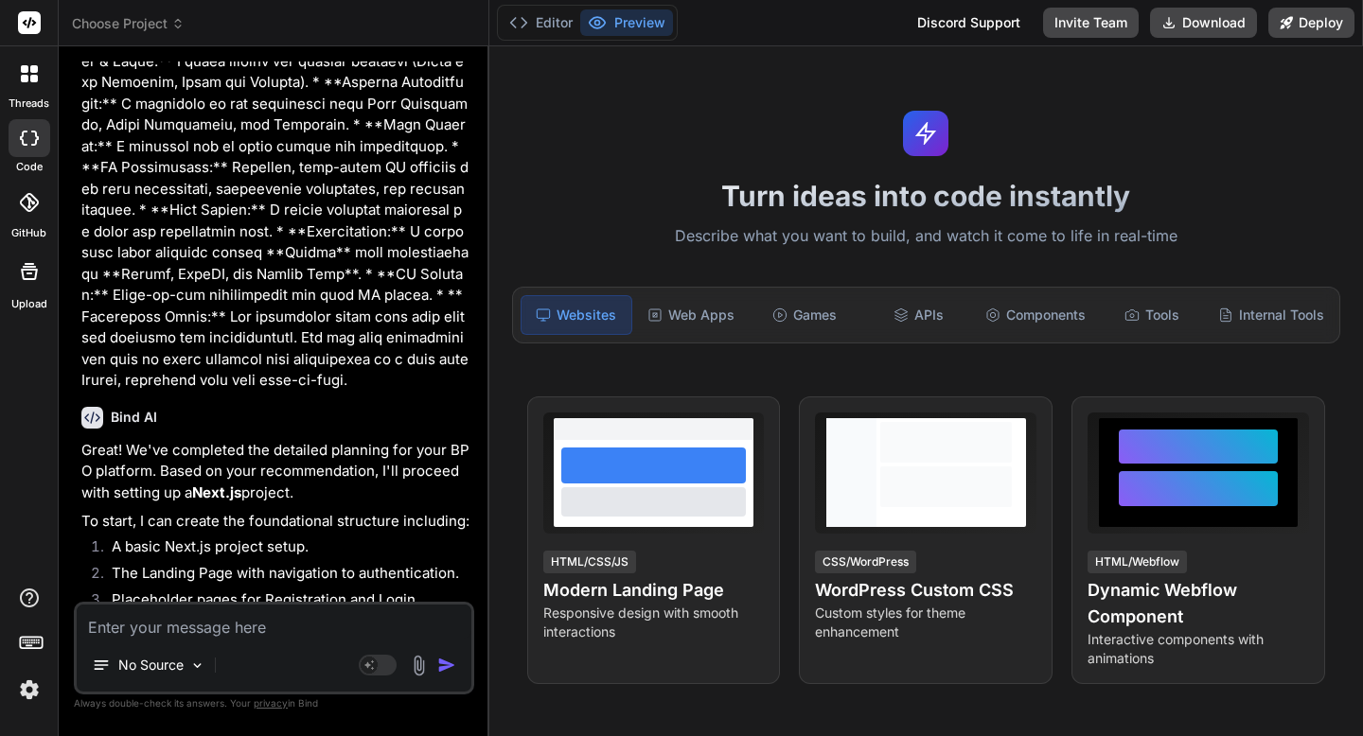
scroll to position [10855, 0]
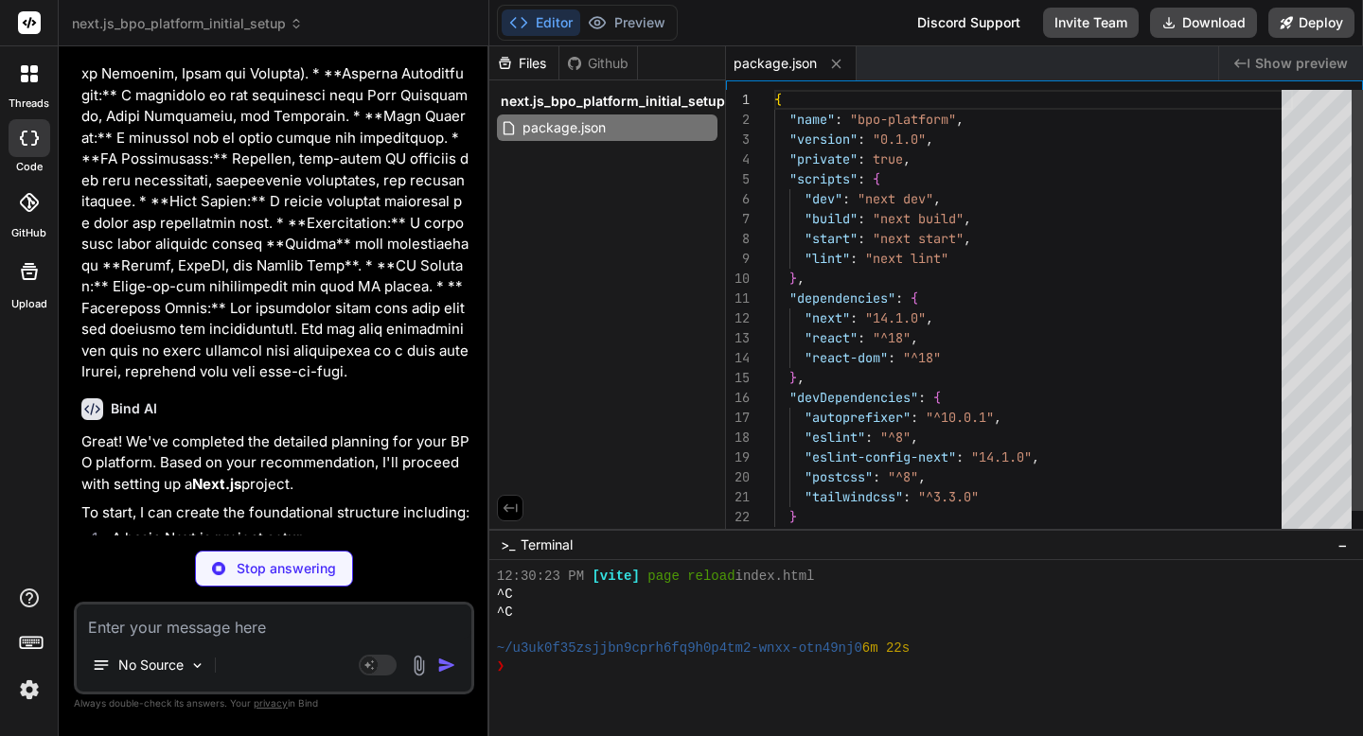
type textarea "x"
type textarea "/** @type {import('next').NextConfig} */ const nextConfig = { reactStrictMode: …"
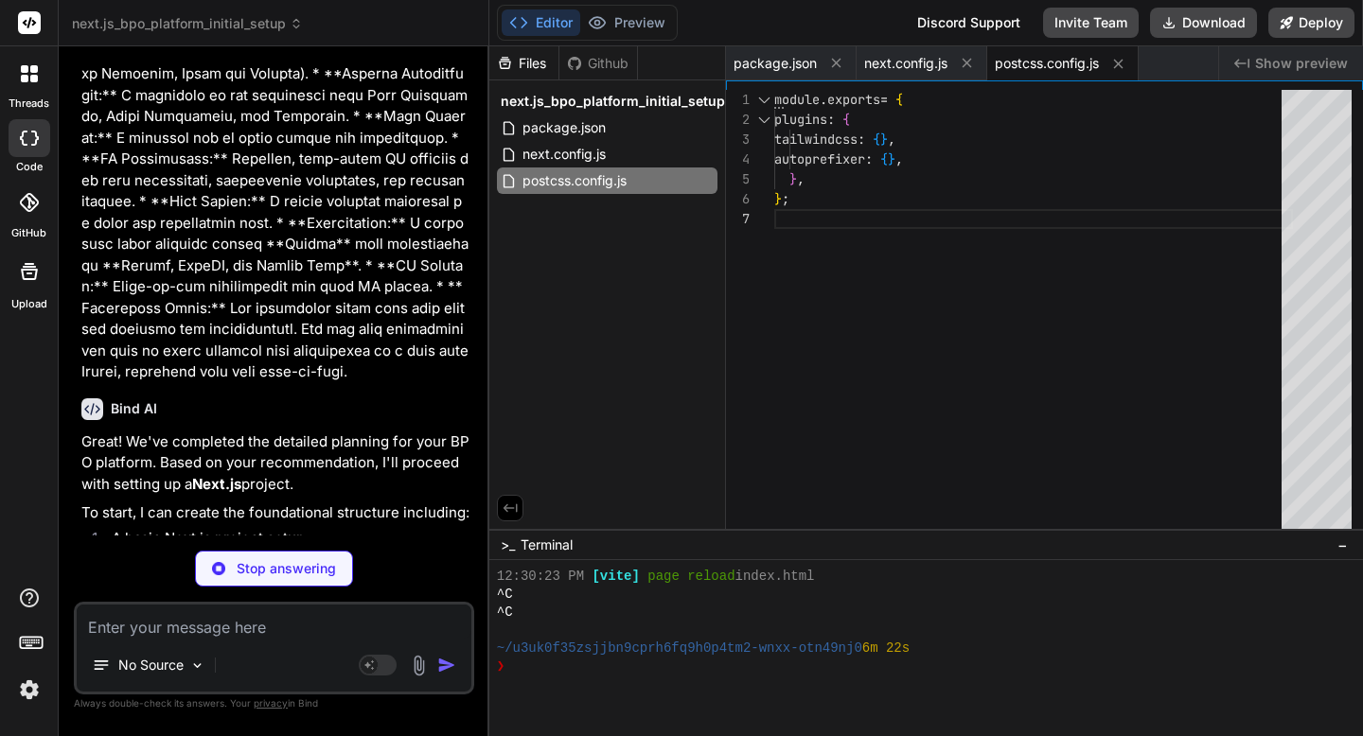
type textarea "x"
type textarea "@tailwind base; @tailwind components; @tailwind utilities; body { font-family: …"
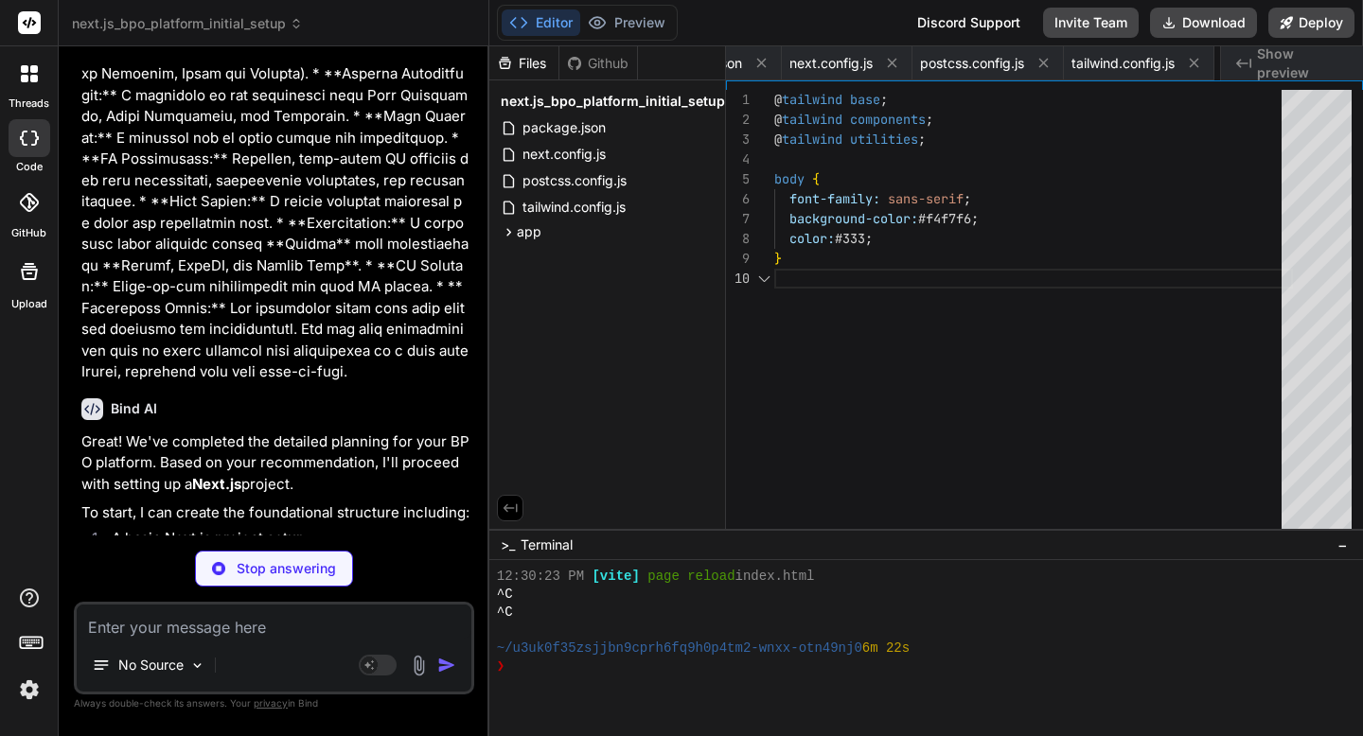
scroll to position [179, 0]
type textarea "x"
type textarea "</div> </div> </nav> ); }"
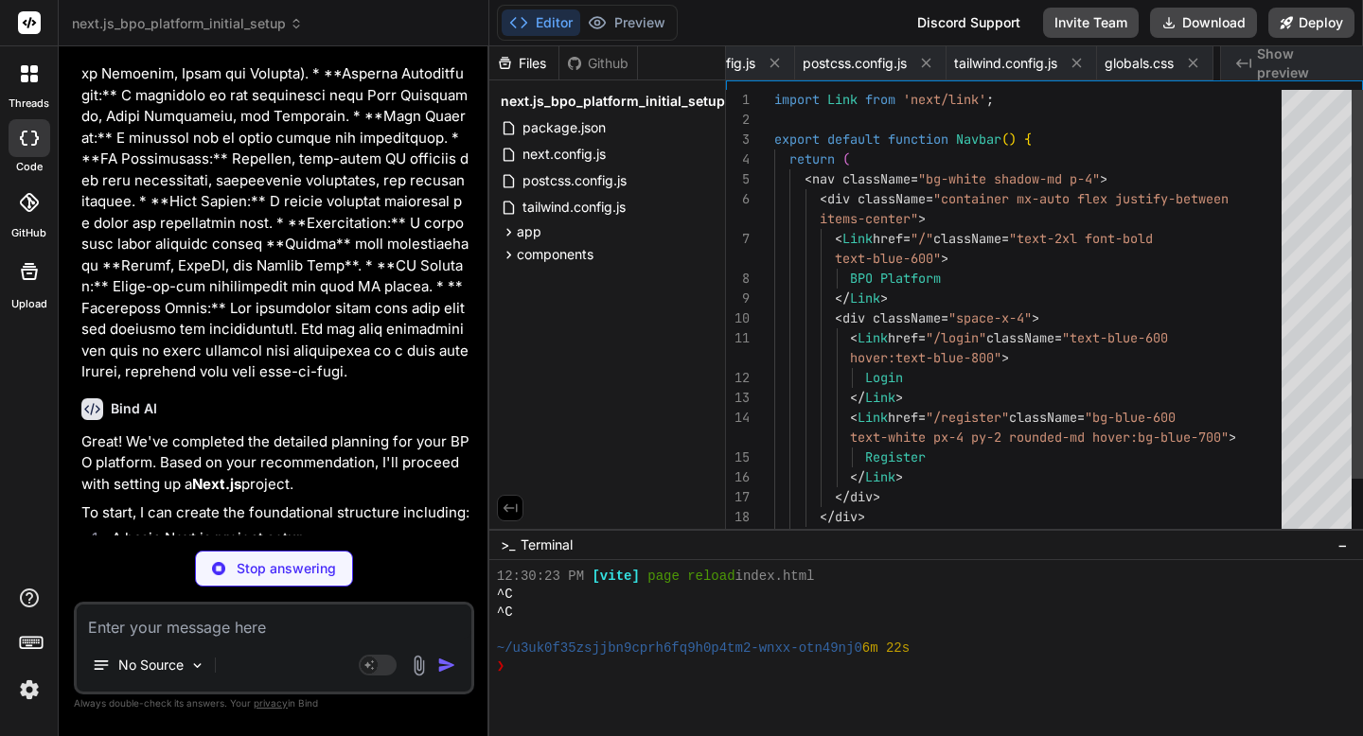
scroll to position [99, 0]
type textarea "x"
type textarea "</body> </html> ); }"
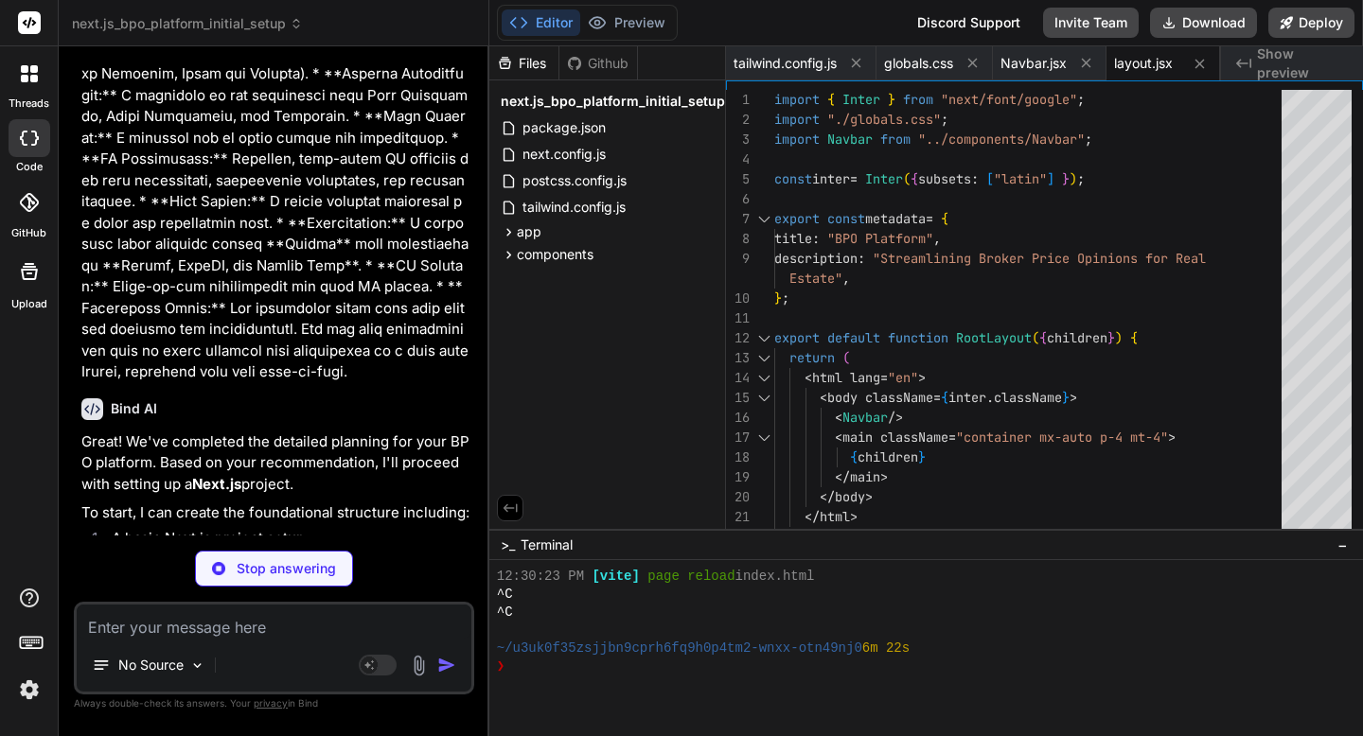
type textarea "x"
type textarea "); }"
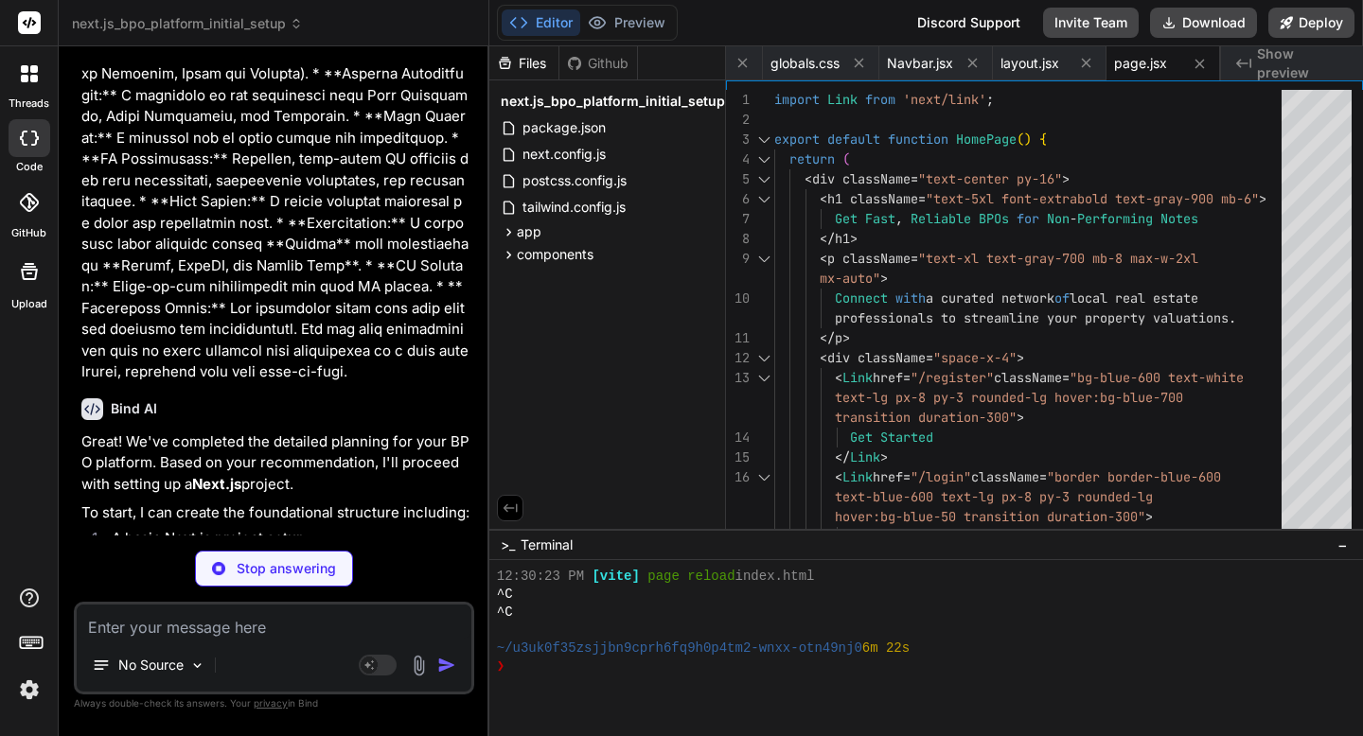
type textarea "x"
type textarea "</div> ); }"
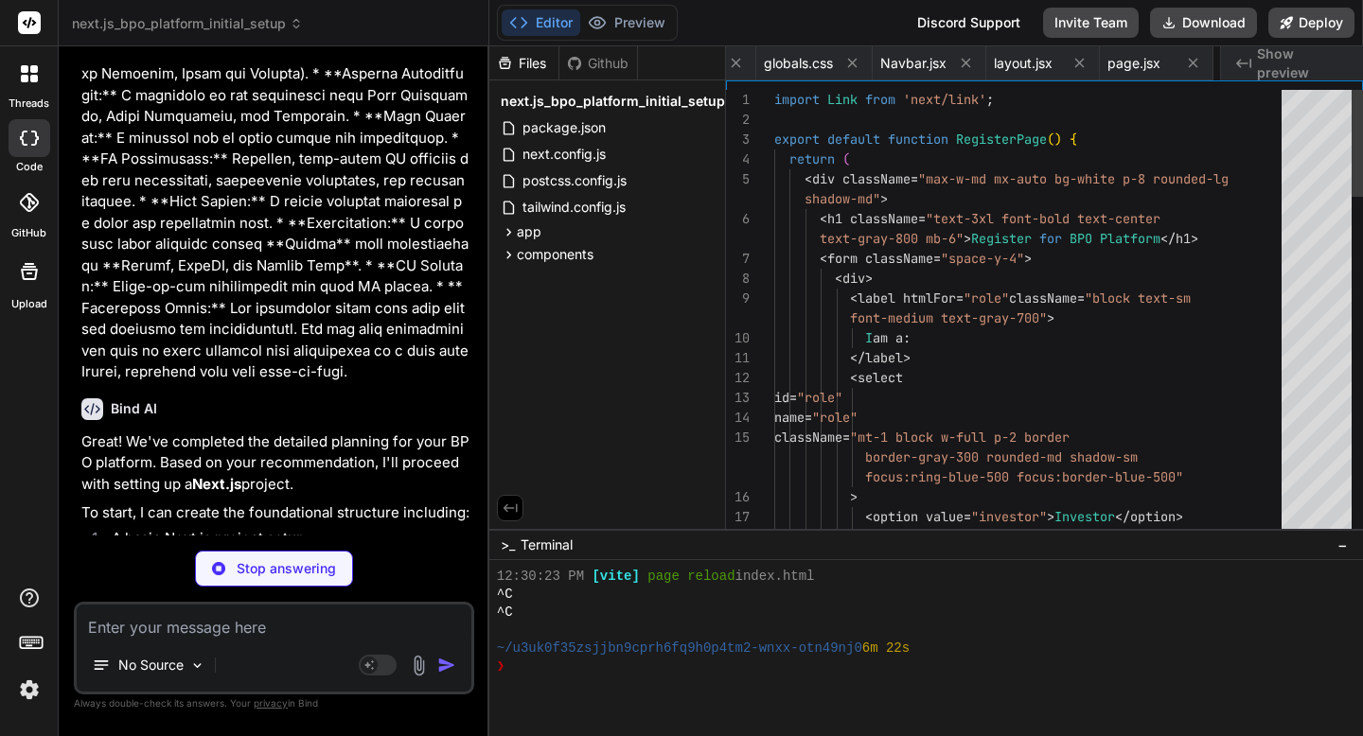
scroll to position [79, 0]
type textarea "x"
type textarea "Forgot Password? </Link> </p> </div> ); }"
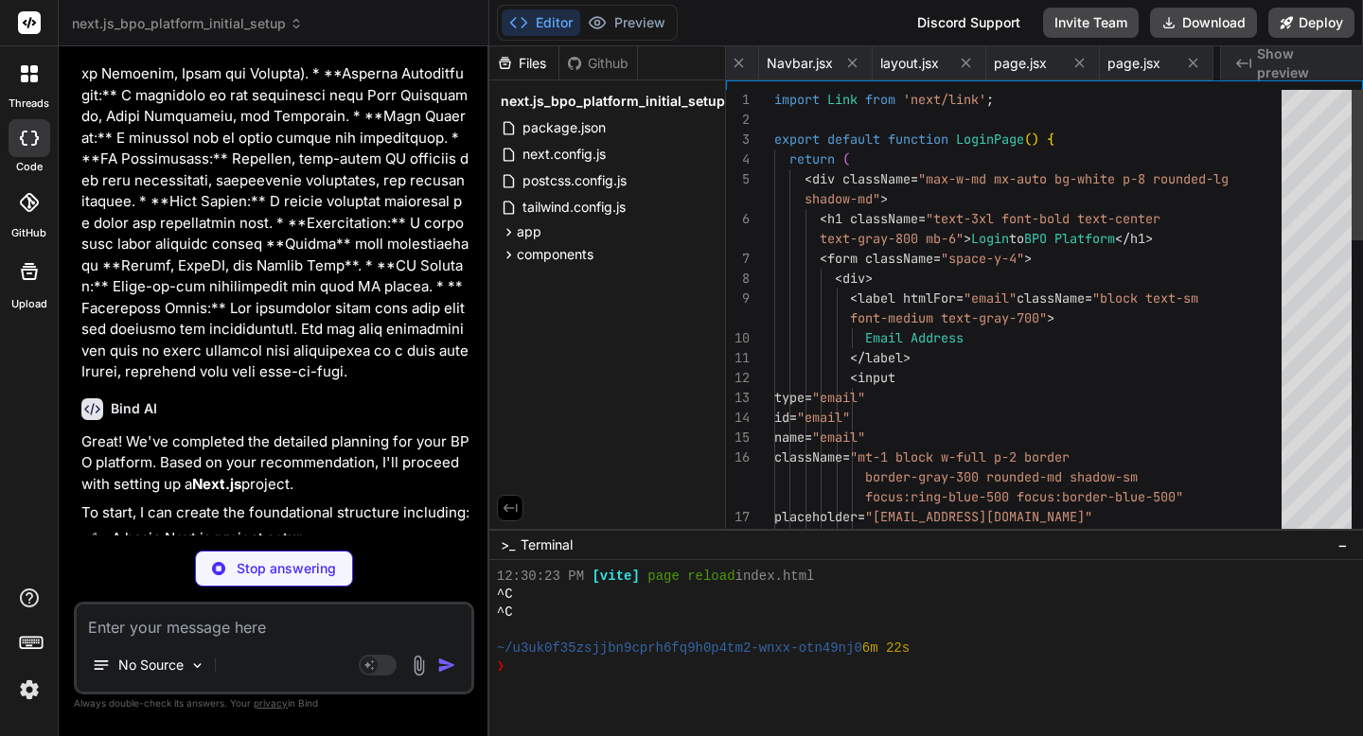
scroll to position [99, 0]
type textarea "x"
type textarea "console.log('Register attempt:', { name, email, role }); // Placeholder for suc…"
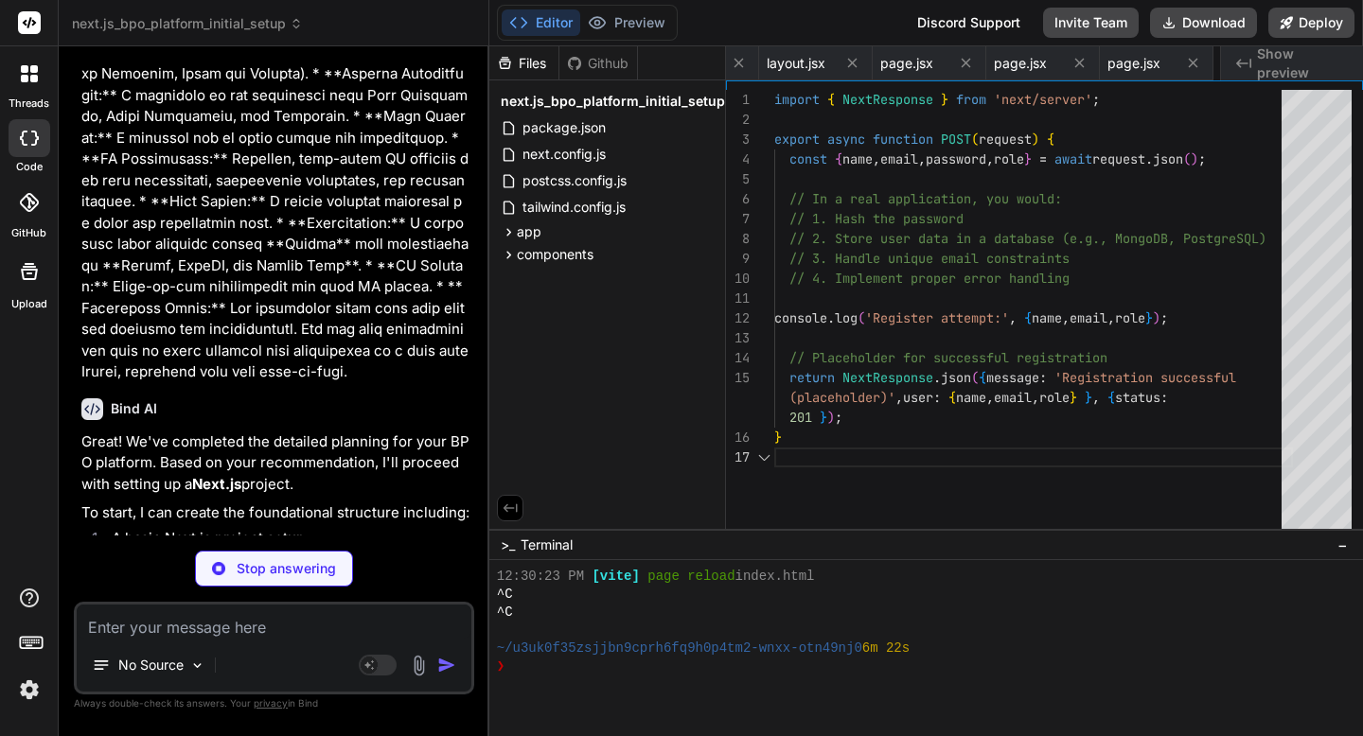
scroll to position [139, 0]
type textarea "x"
type textarea "(placeholder)' }, { status: 401 }); } }"
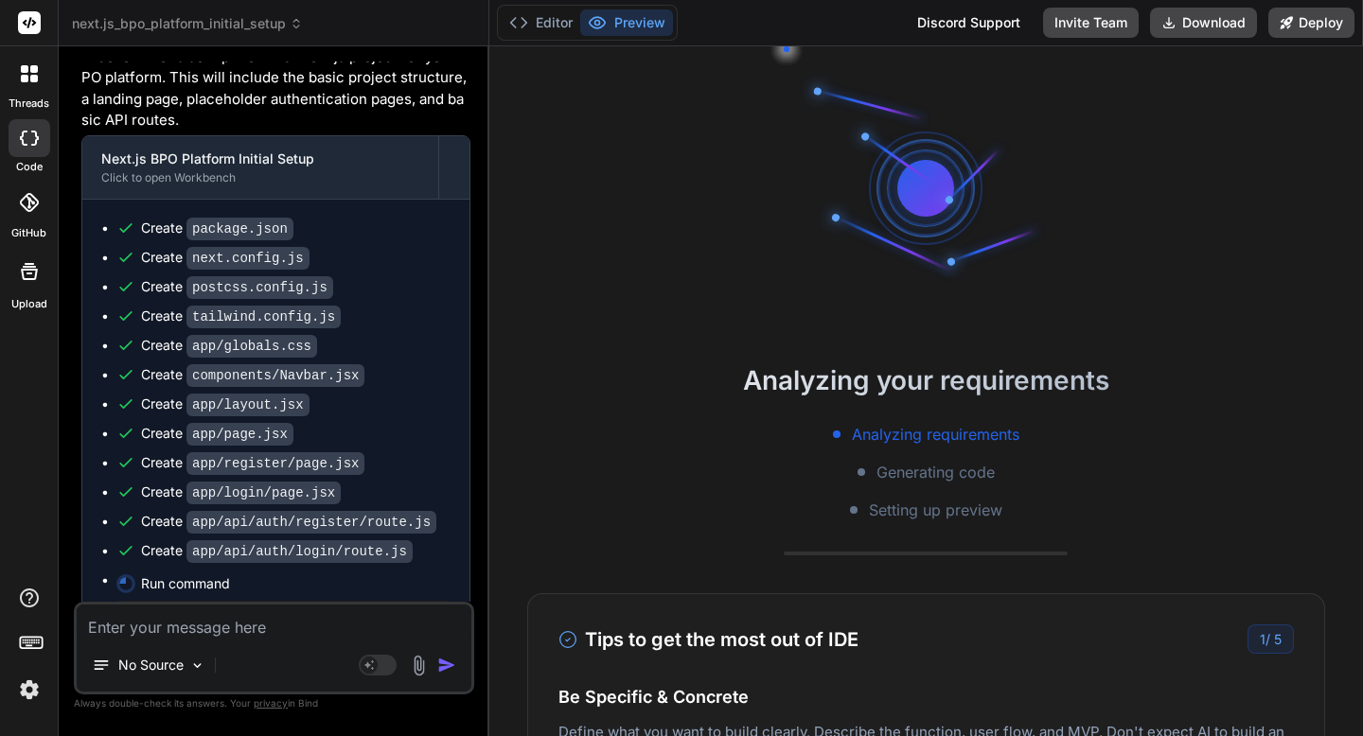
scroll to position [4872, 0]
type textarea "x"
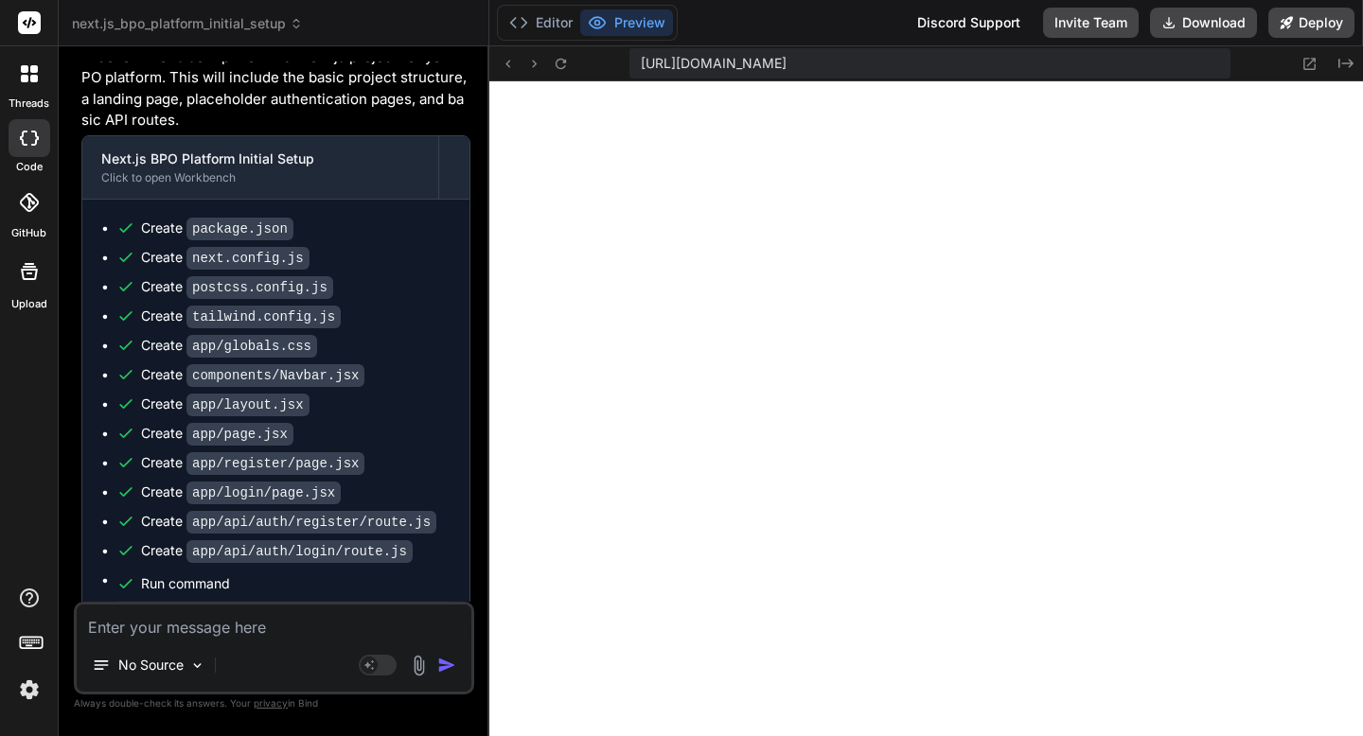
scroll to position [5250, 0]
click at [564, 62] on icon at bounding box center [560, 63] width 10 height 10
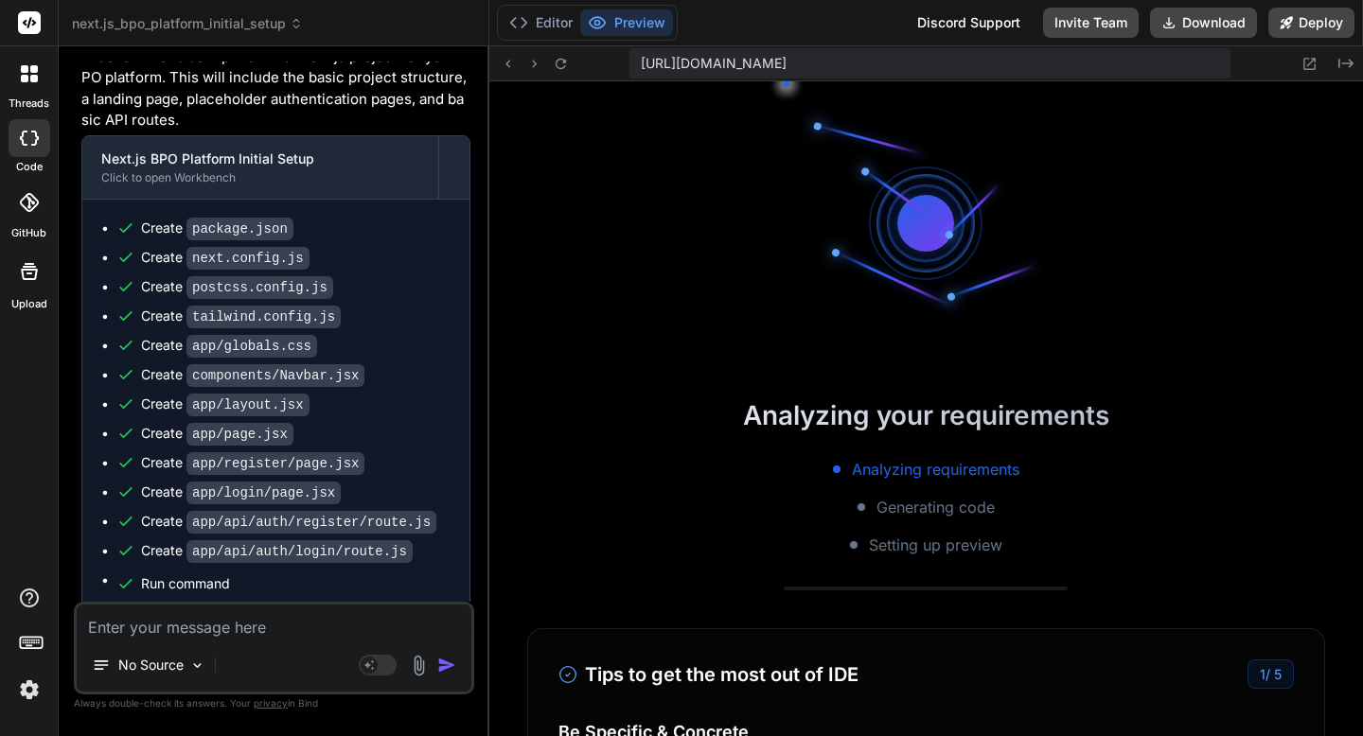
drag, startPoint x: 281, startPoint y: 564, endPoint x: 364, endPoint y: 585, distance: 85.8
drag, startPoint x: 364, startPoint y: 588, endPoint x: 255, endPoint y: 568, distance: 111.5
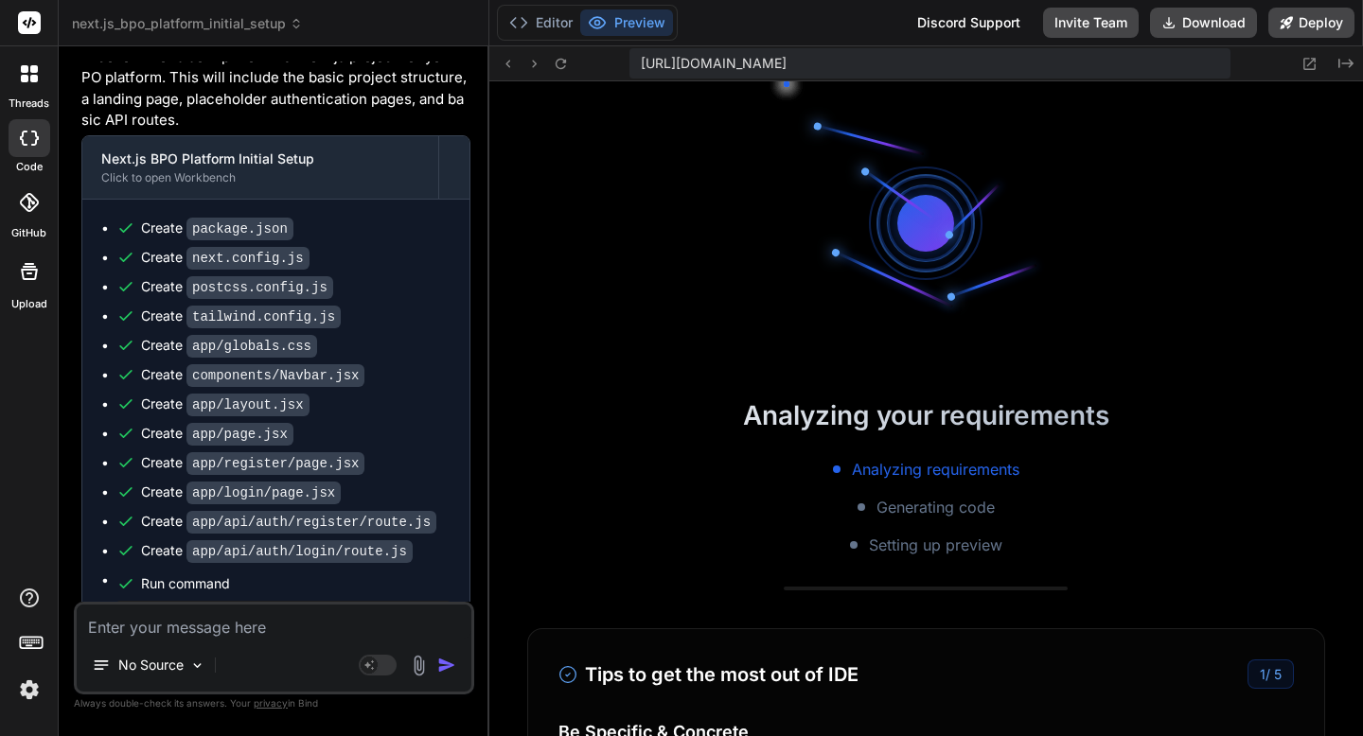
copy p "you can access the application in your browser to see the initial structure."
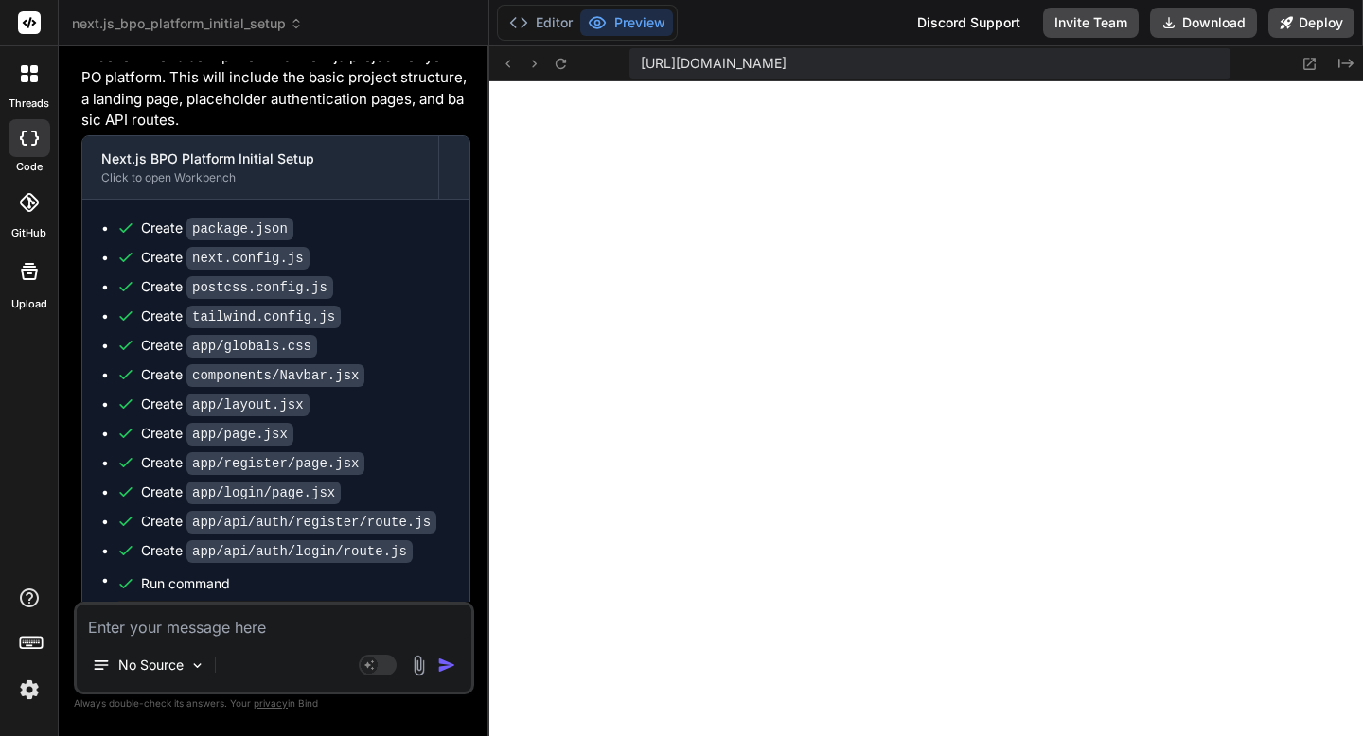
click at [235, 625] on textarea at bounding box center [274, 622] width 395 height 34
click at [363, 630] on textarea at bounding box center [274, 622] width 395 height 34
type textarea "C"
type textarea "x"
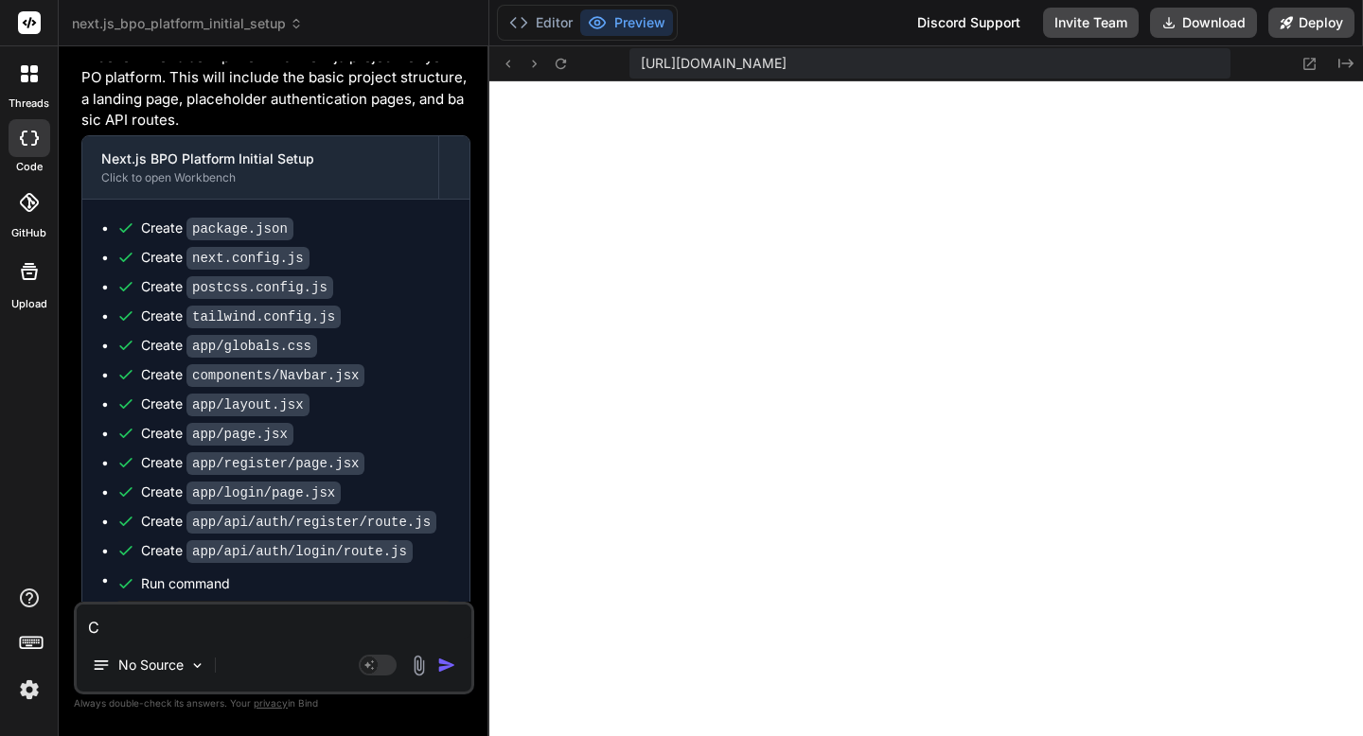
type textarea "Ca"
type textarea "x"
type textarea "Can"
type textarea "x"
type textarea "Can"
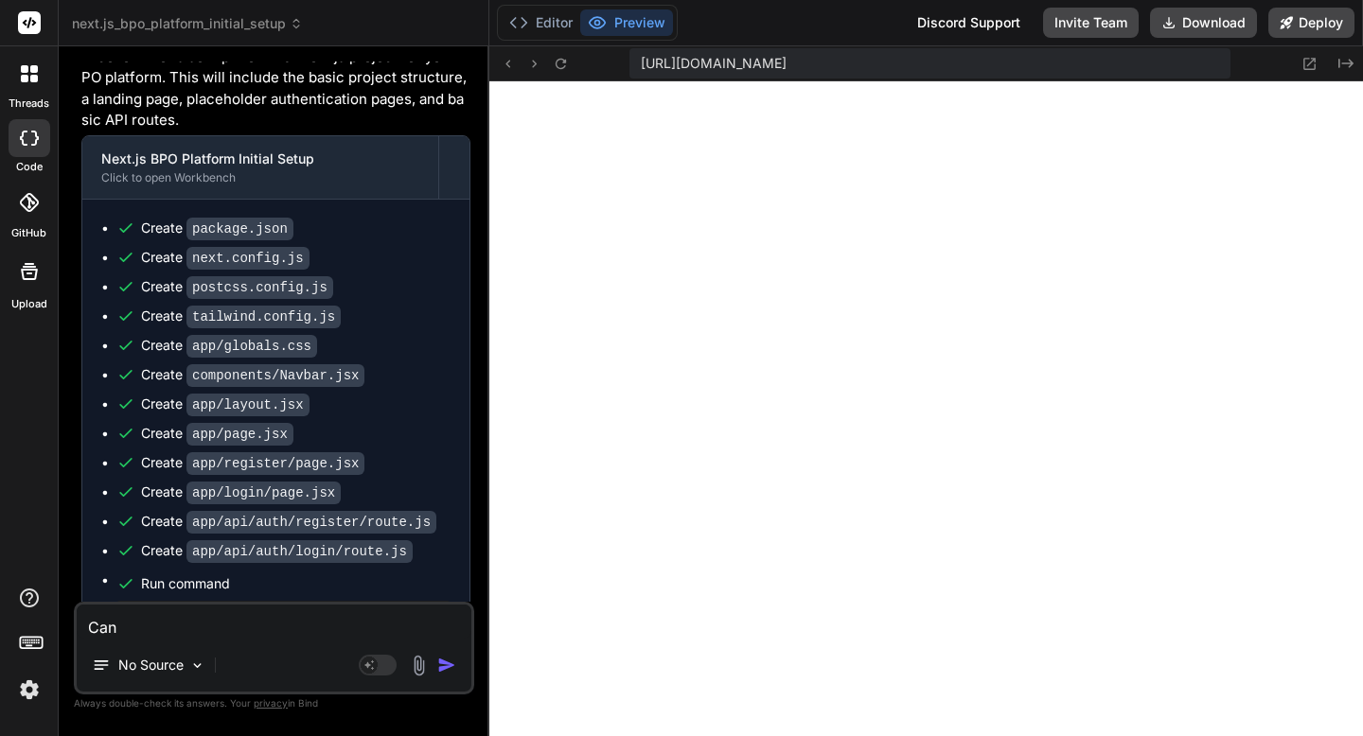
type textarea "x"
type textarea "Can y"
type textarea "x"
type textarea "Can yo"
type textarea "x"
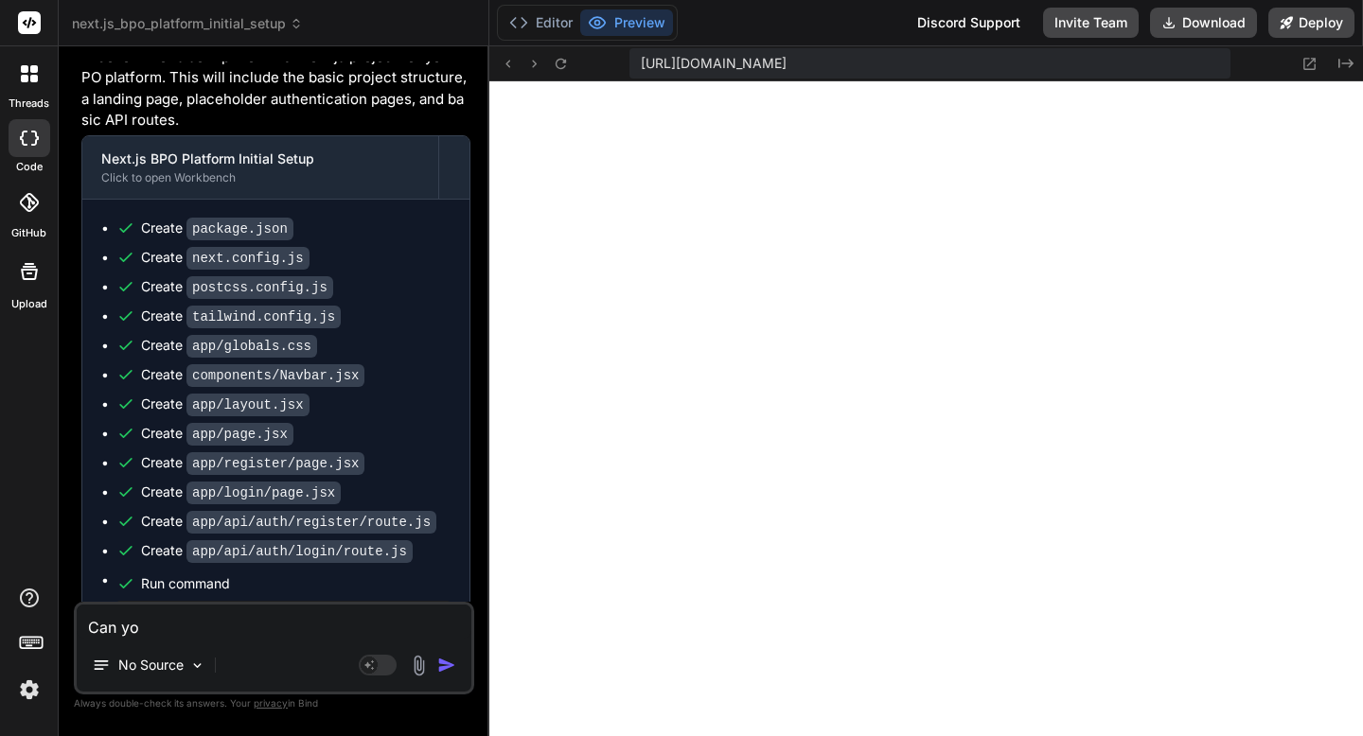
type textarea "Can you"
type textarea "x"
type textarea "Can you"
type textarea "x"
type textarea "Can you g"
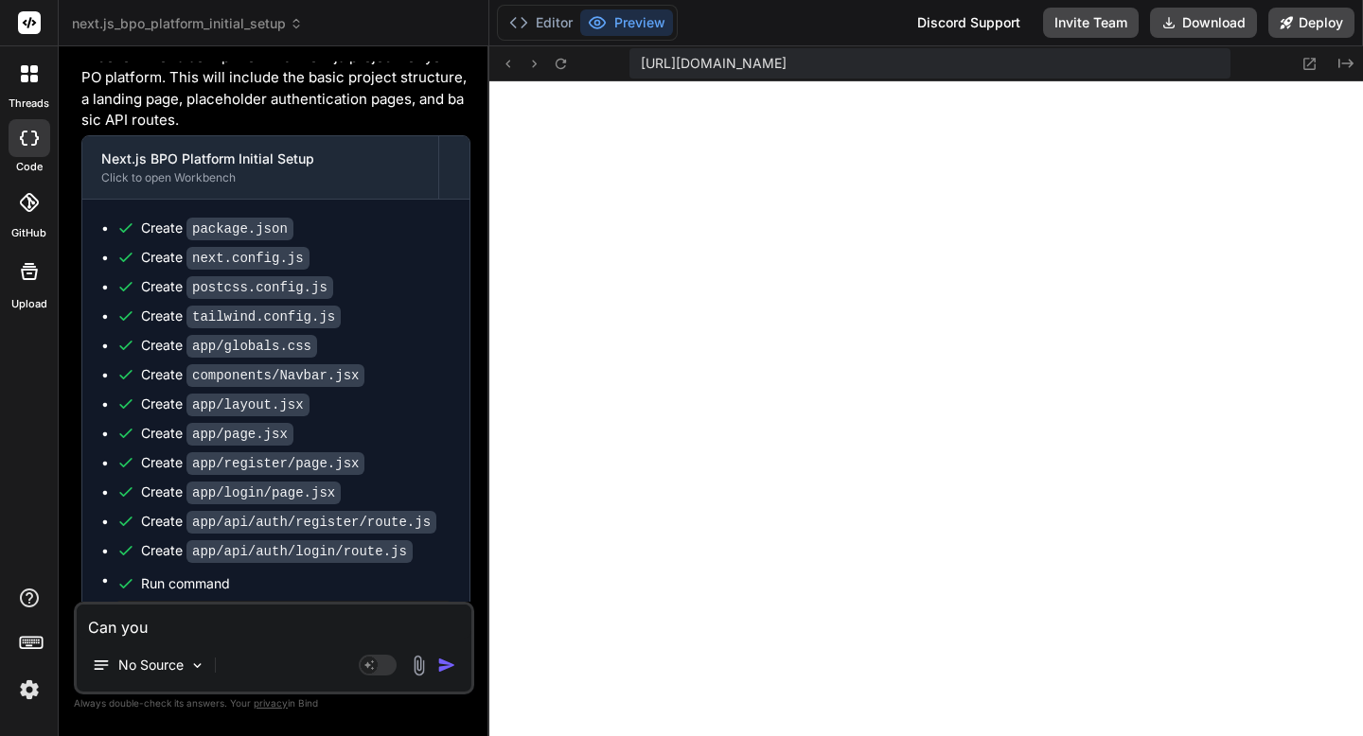
type textarea "x"
type textarea "Can you gi"
type textarea "x"
type textarea "Can you giv"
type textarea "x"
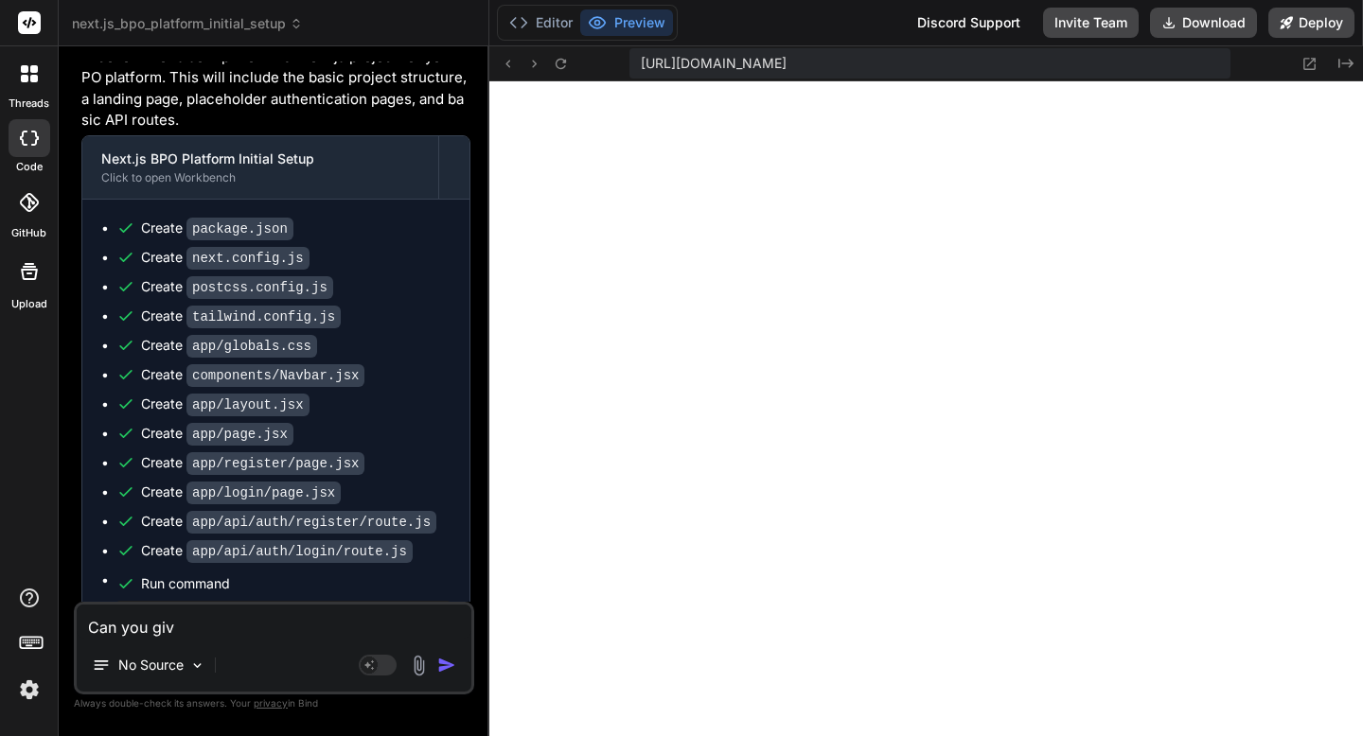
type textarea "Can you give"
type textarea "x"
type textarea "Can you give"
type textarea "x"
type textarea "Can you give m"
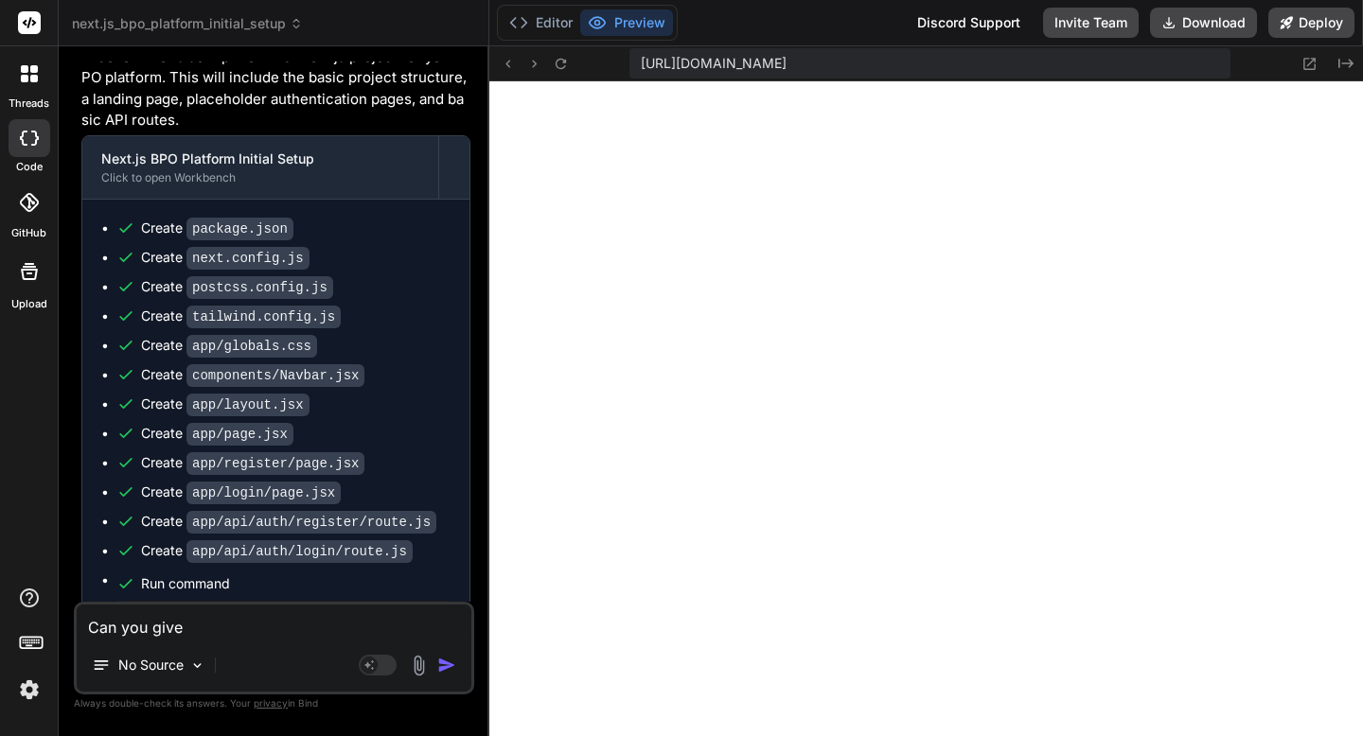
type textarea "x"
type textarea "Can you give me"
type textarea "x"
type textarea "Can you give me"
type textarea "x"
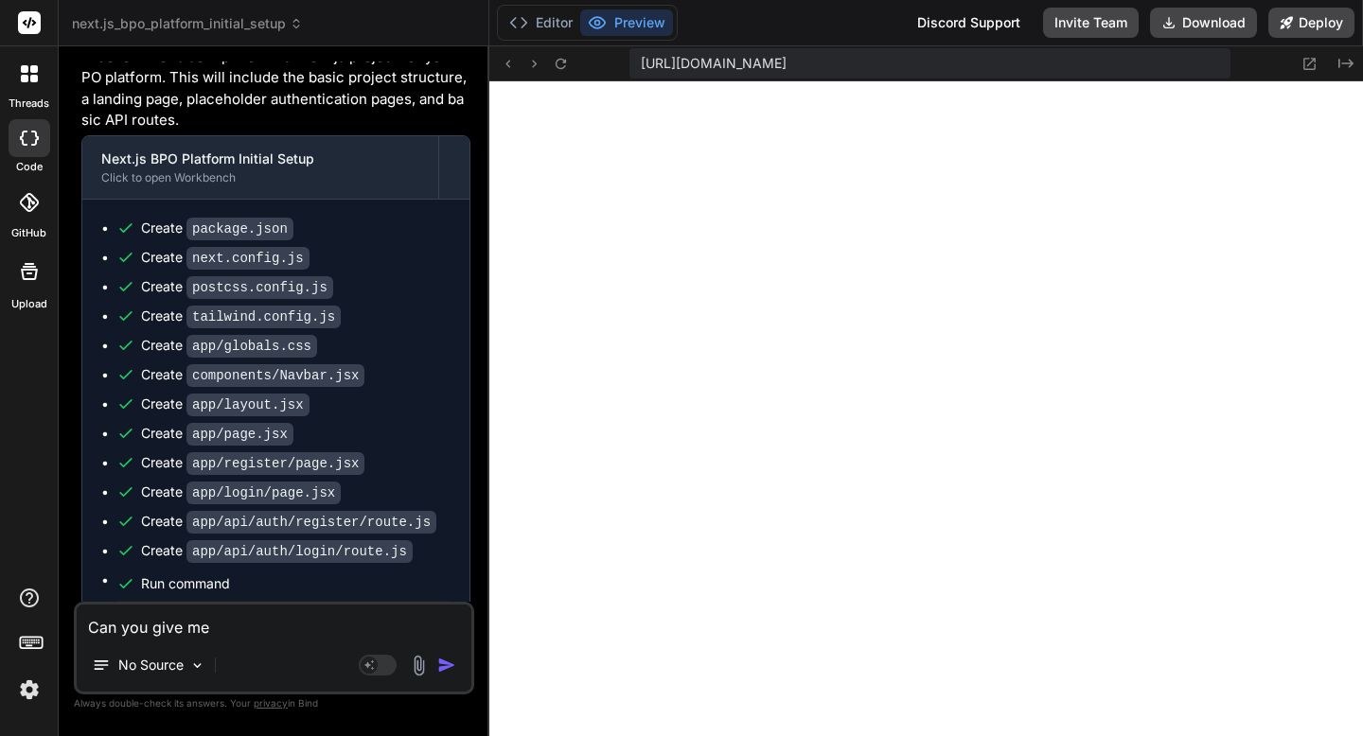
type textarea "Can you give me s"
type textarea "x"
type textarea "Can you give me so"
type textarea "x"
type textarea "Can you give me som"
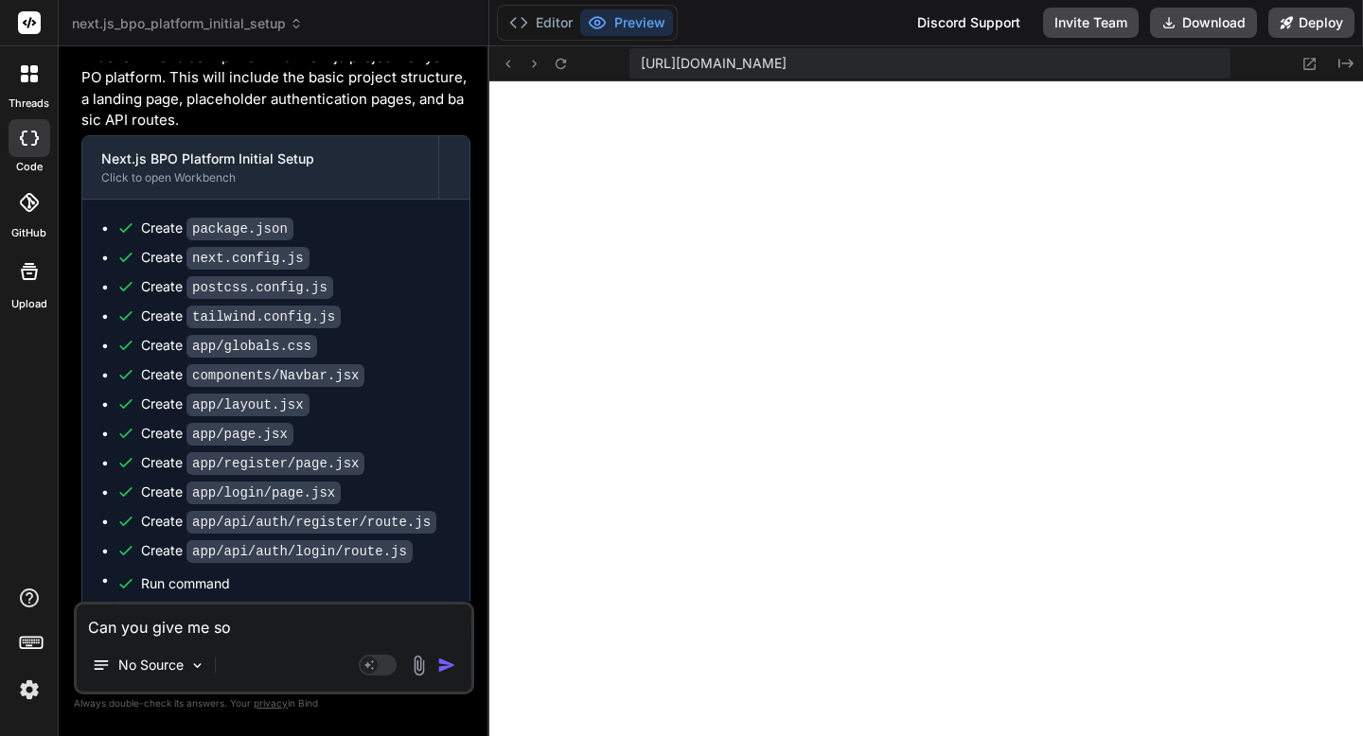
type textarea "x"
type textarea "Can you give me some"
type textarea "x"
type textarea "Can you give me some"
type textarea "x"
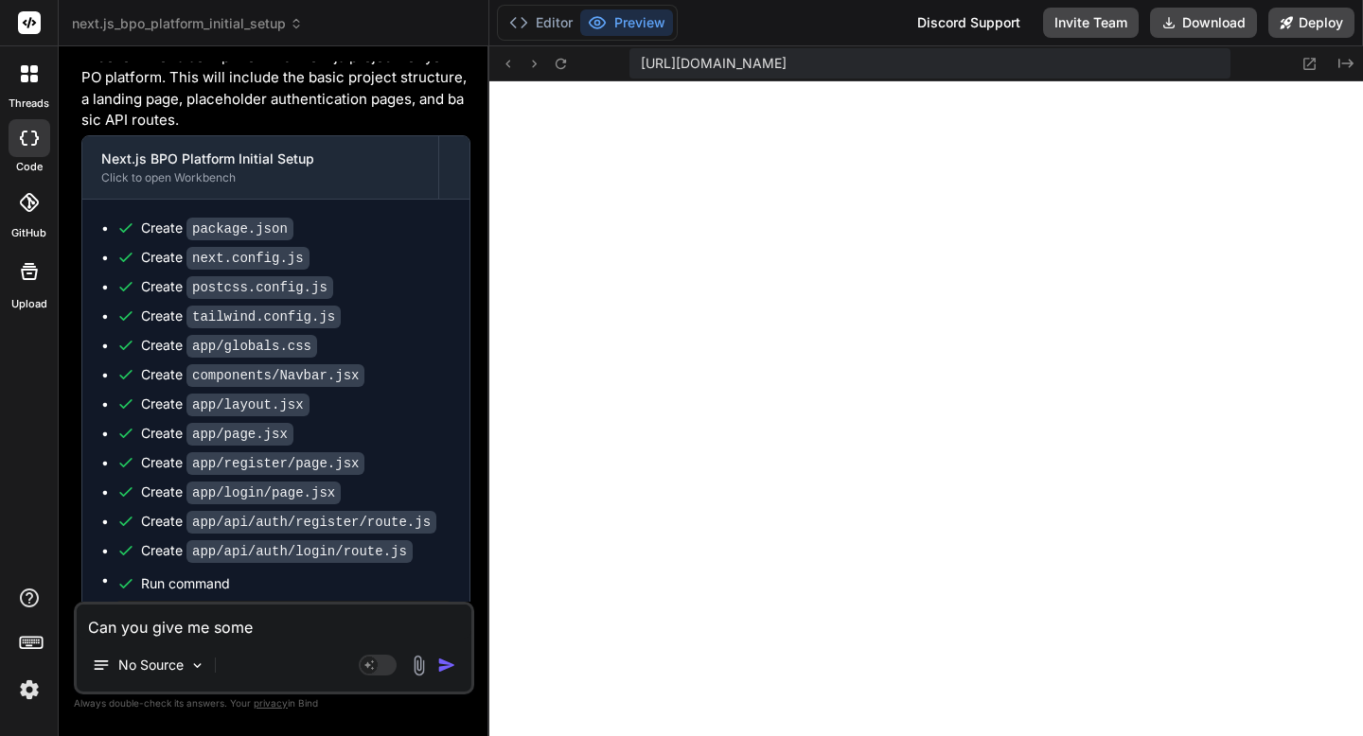
type textarea "Can you give me some d"
type textarea "x"
type textarea "Can you give me some du"
type textarea "x"
type textarea "Can you give me some dum"
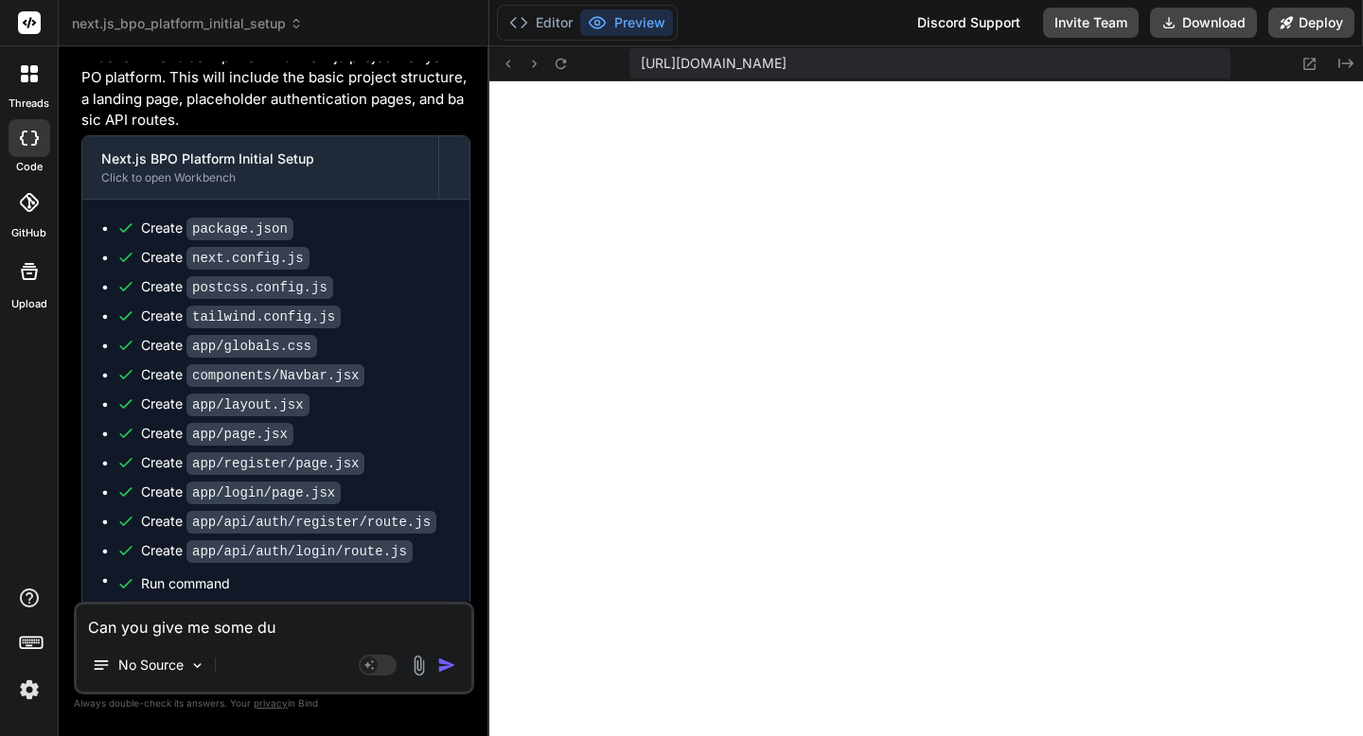
type textarea "x"
type textarea "Can you give me some dumb"
type textarea "x"
type textarea "Can you give me some dumb"
type textarea "x"
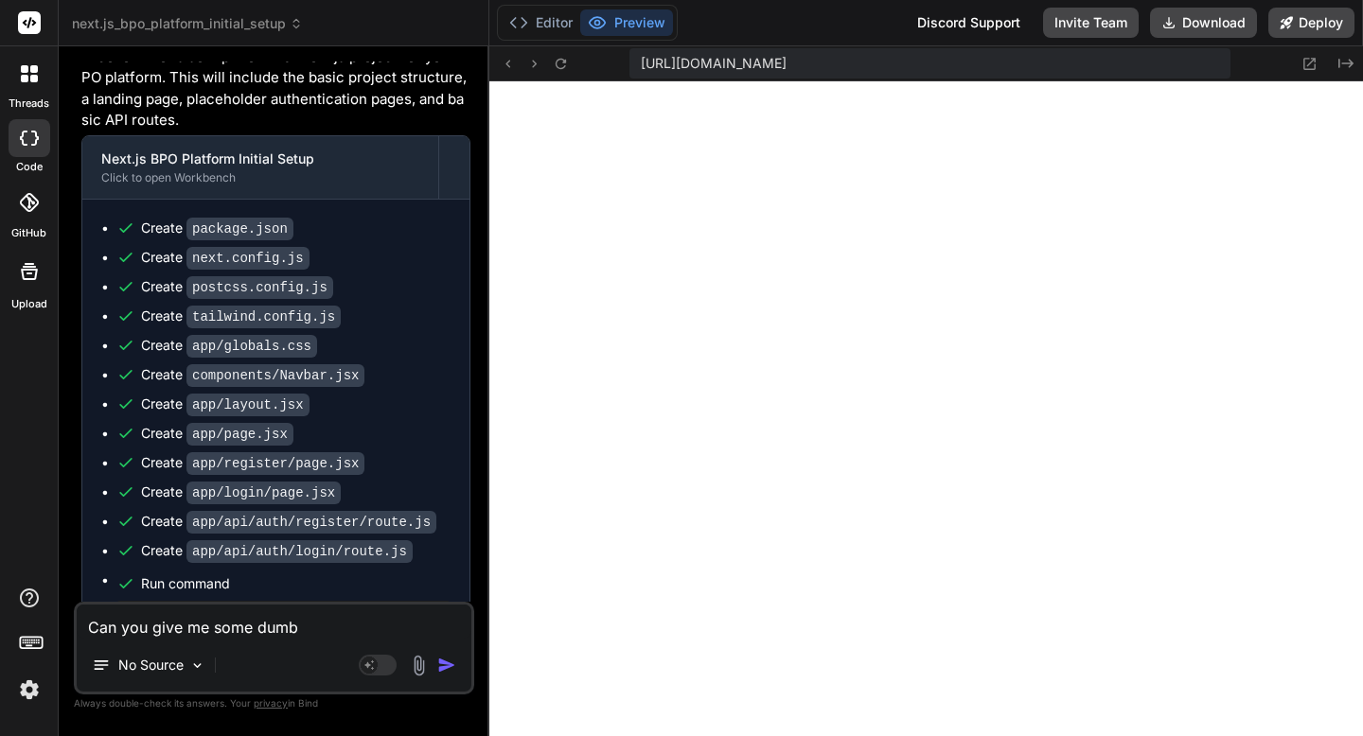
type textarea "Can you give me some dumby"
type textarea "x"
type textarea "Can you give me some dumby"
type textarea "x"
type textarea "Can you give me some dumby"
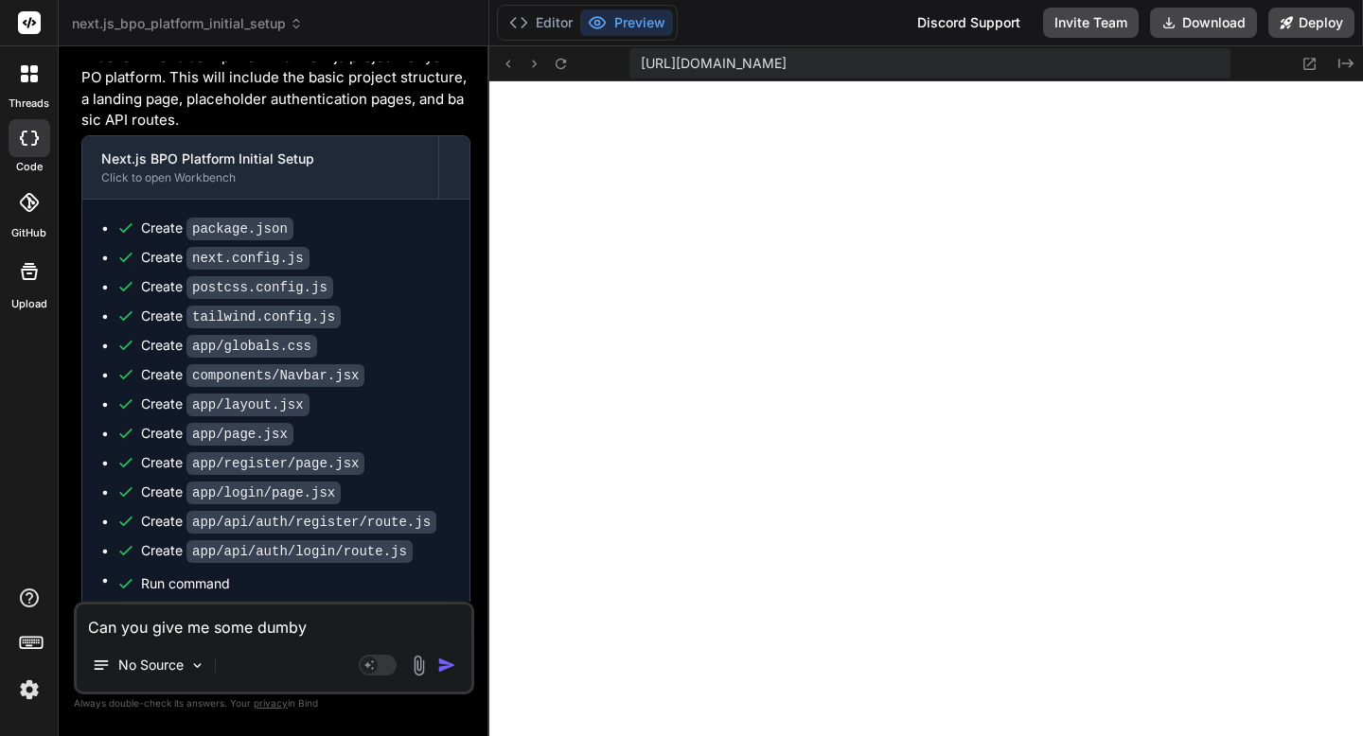
type textarea "x"
type textarea "Can you give me some dumb"
type textarea "x"
type textarea "Can you give me some dumbl"
type textarea "x"
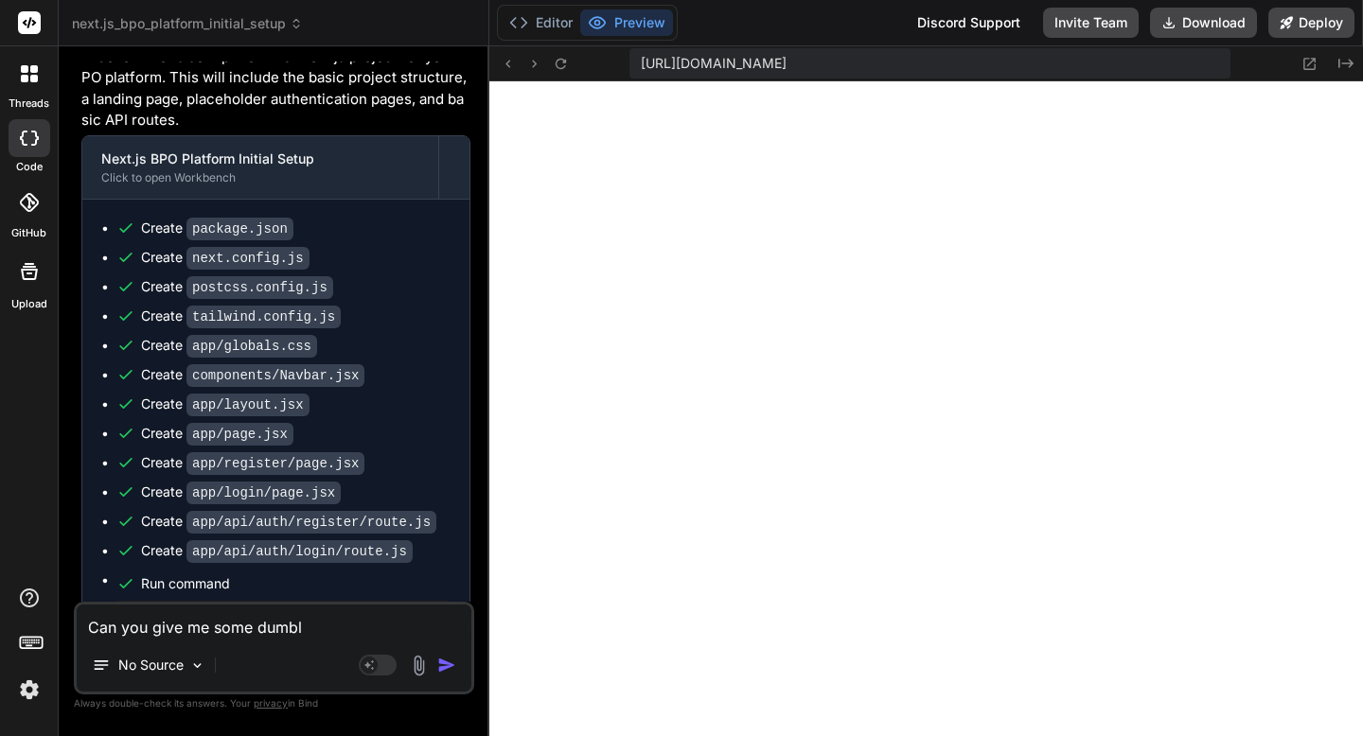
type textarea "Can you give me some dumbly"
type textarea "x"
type textarea "Can you give me some dumbly"
type textarea "x"
type textarea "Can you give me some dumbly l"
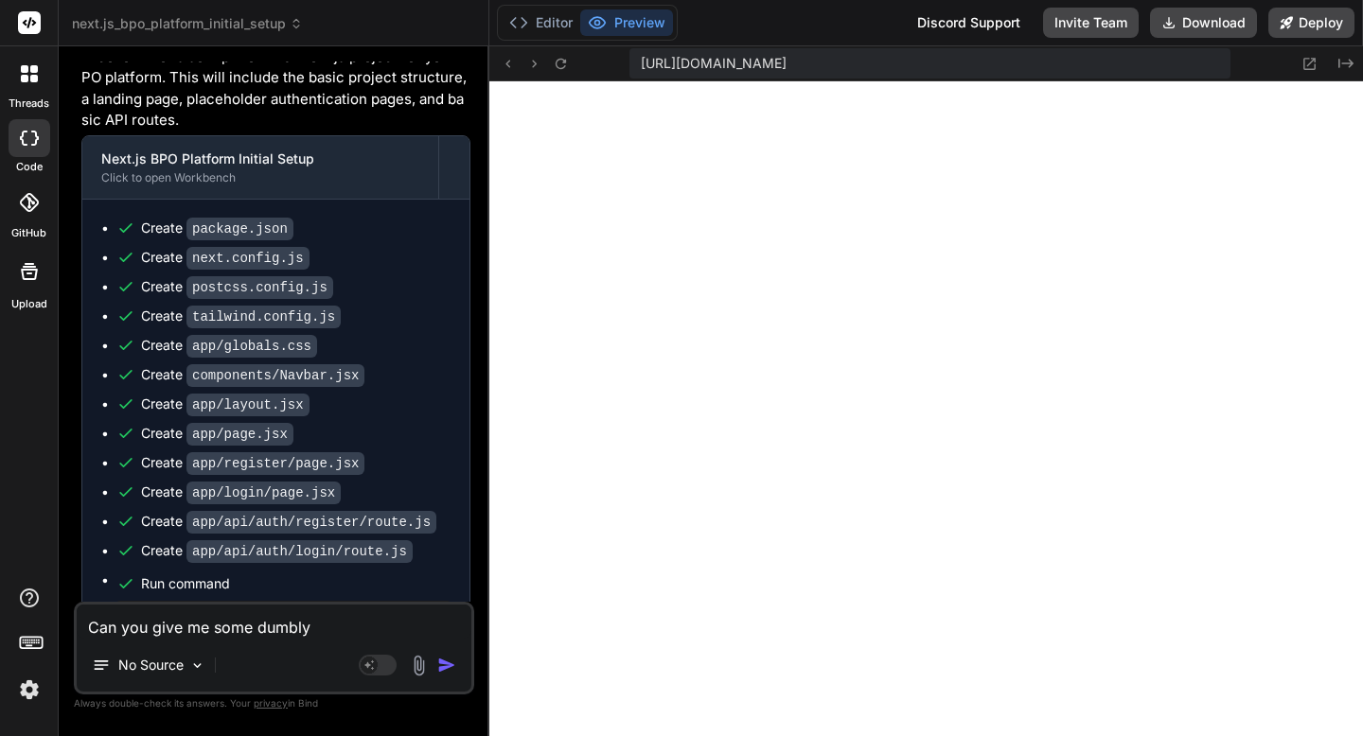
type textarea "x"
type textarea "Can you give me some dumbly lo"
type textarea "x"
type textarea "Can you give me some dumbly log"
type textarea "x"
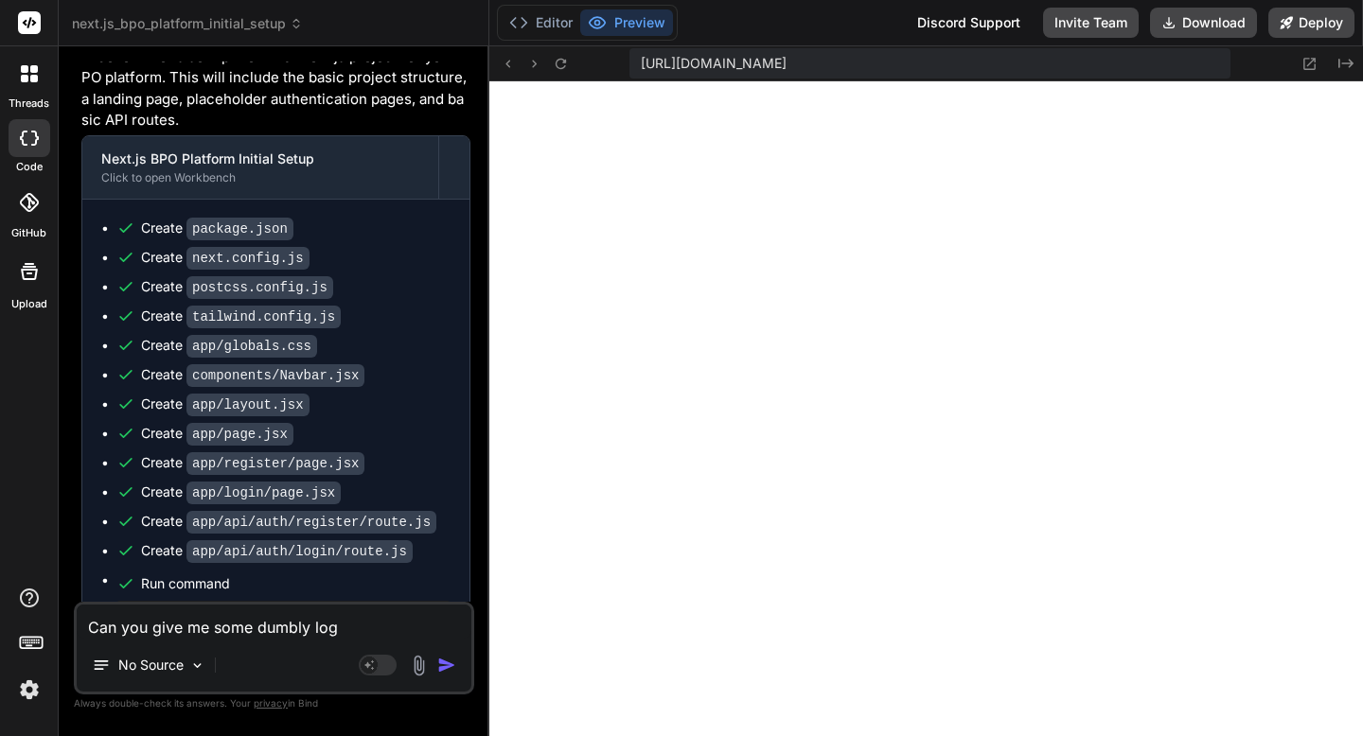
type textarea "Can you give me some dumbly logi"
type textarea "x"
type textarea "Can you give me some dumbly login"
type textarea "x"
type textarea "Can you give me some dumbly login"
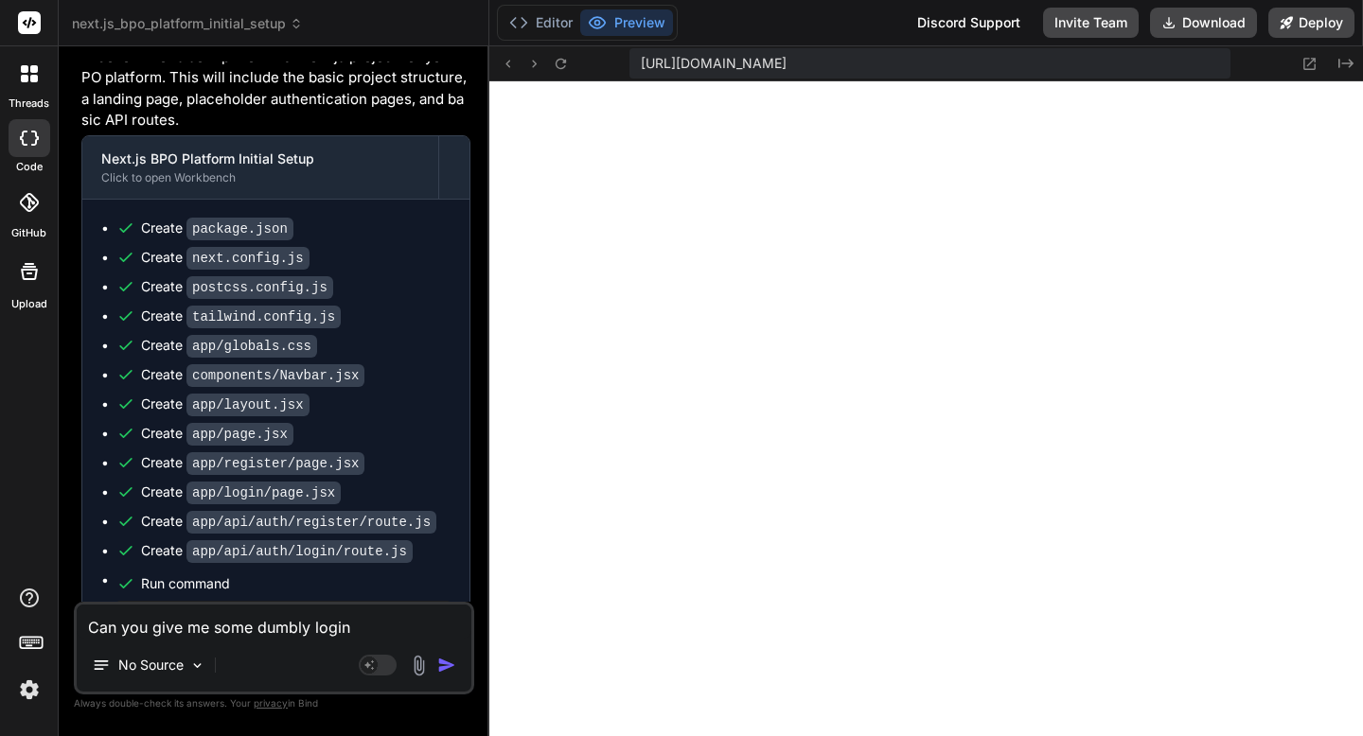
type textarea "x"
type textarea "Can you give me some dumbly login i"
type textarea "x"
type textarea "Can you give me some dumbly login in"
type textarea "x"
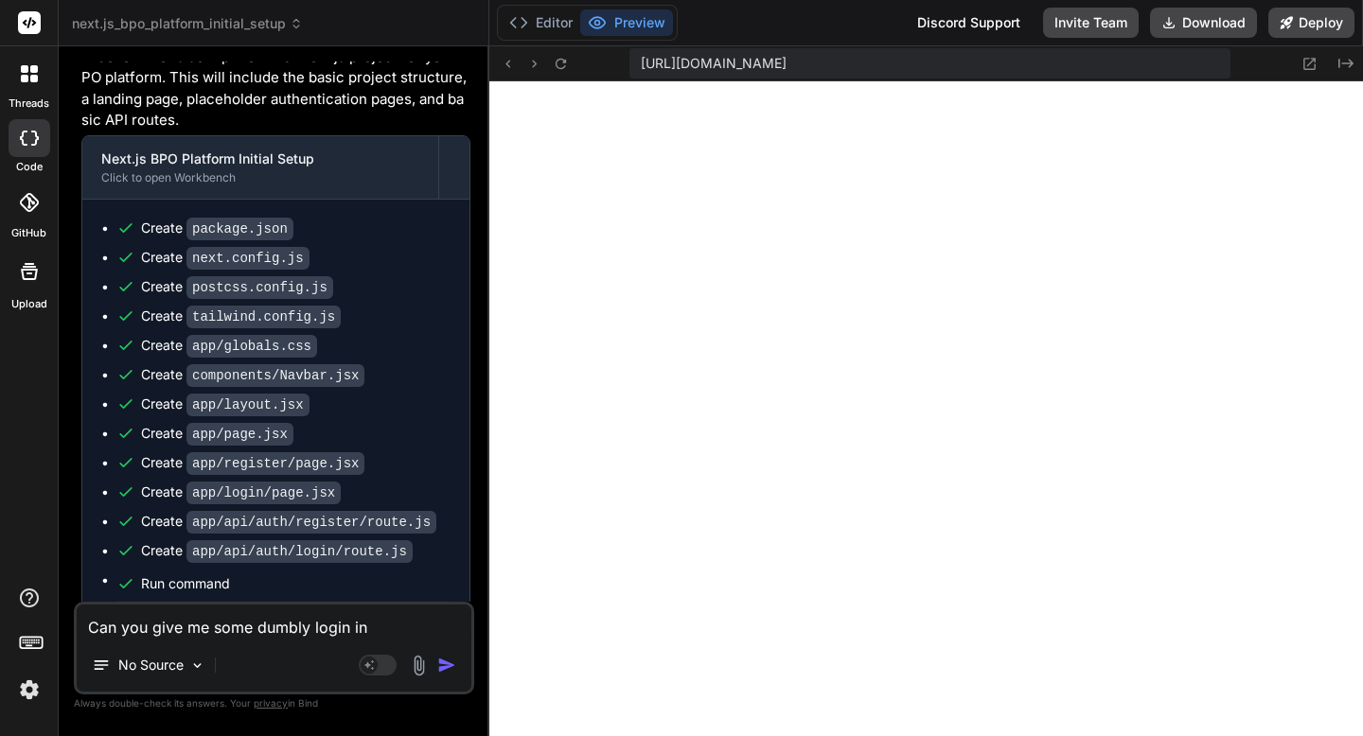
type textarea "Can you give me some dumbly login in"
type textarea "x"
type textarea "Can you give me some dumbly login in a"
type textarea "x"
type textarea "Can you give me some dumbly login in an"
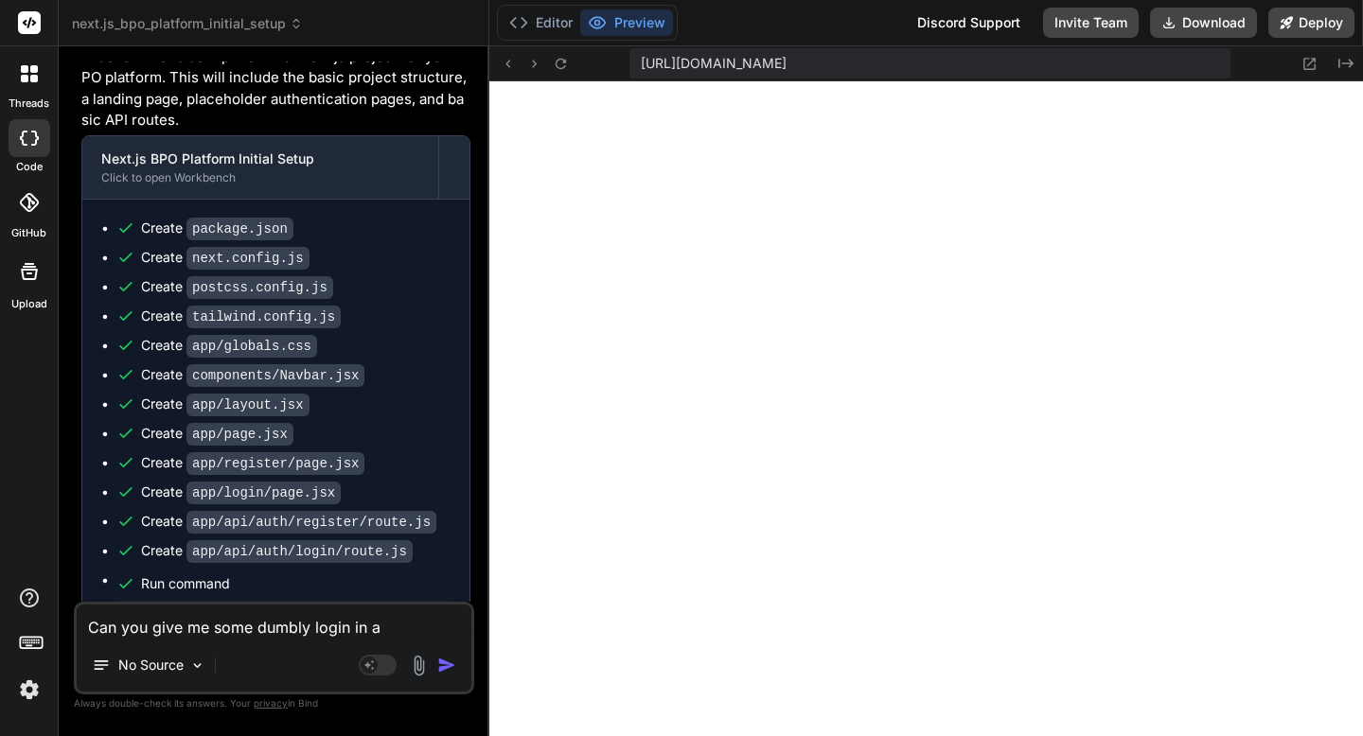
type textarea "x"
type textarea "Can you give me some dumbly login in and"
type textarea "x"
type textarea "Can you give me some dumbly login in and"
type textarea "x"
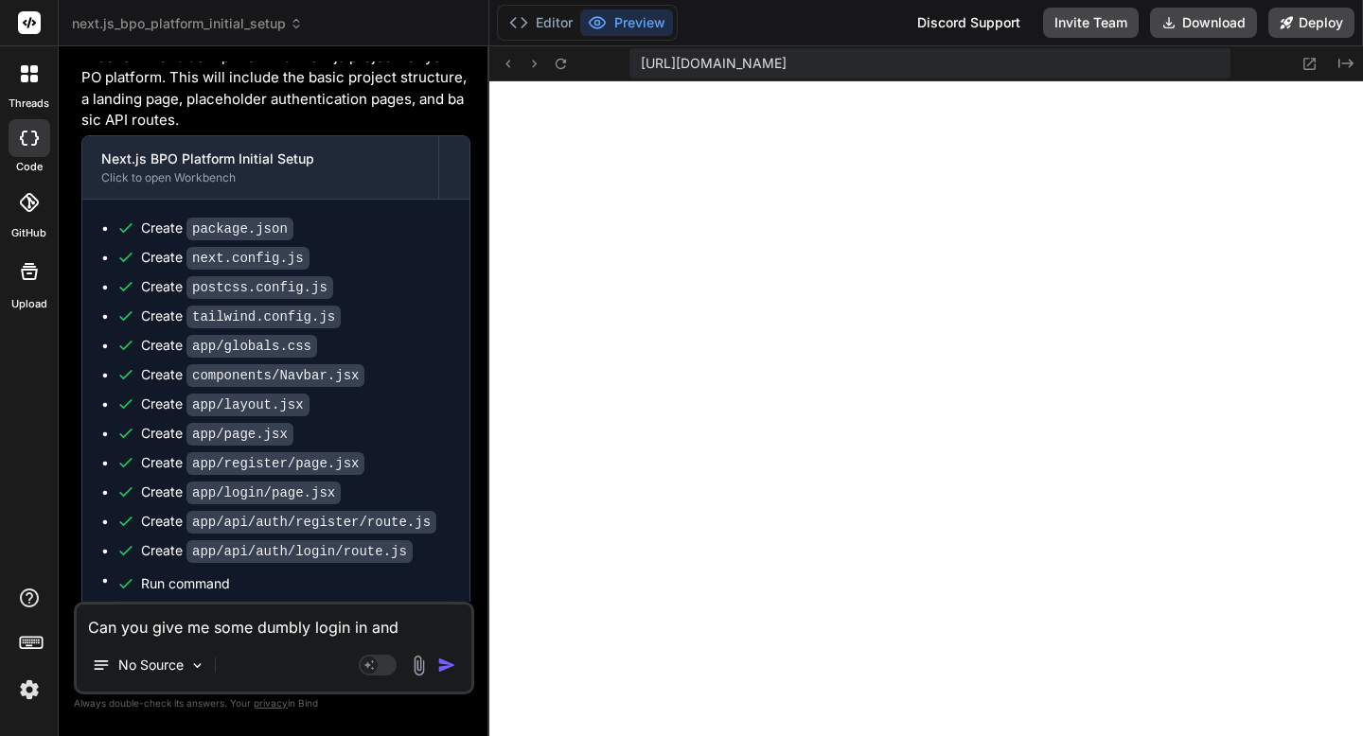
type textarea "Can you give me some dumbly login in and i"
type textarea "x"
type textarea "Can you give me some dumbly login in and in"
type textarea "x"
type textarea "Can you give me some dumbly login in and inf"
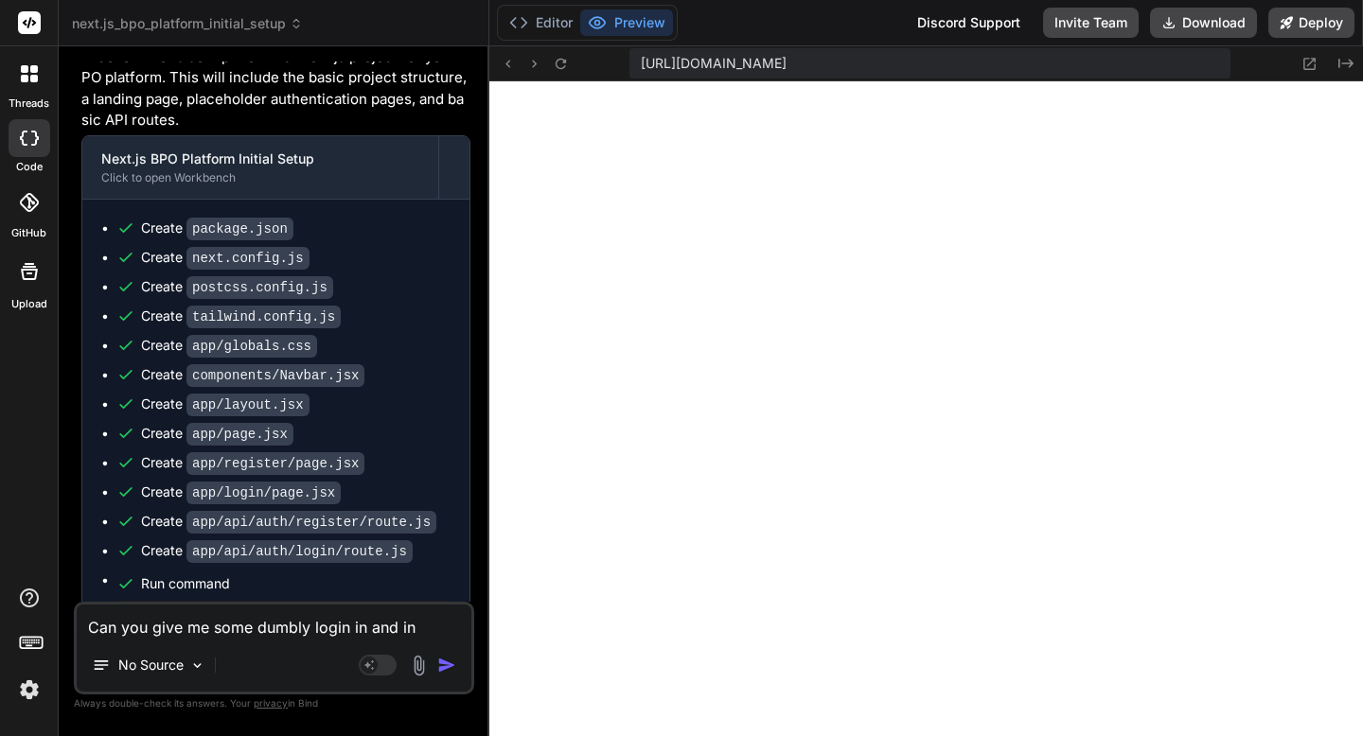
type textarea "x"
type textarea "Can you give me some dumbly login in and info"
type textarea "x"
type textarea "Can you give me some dumbly login in and infor"
type textarea "x"
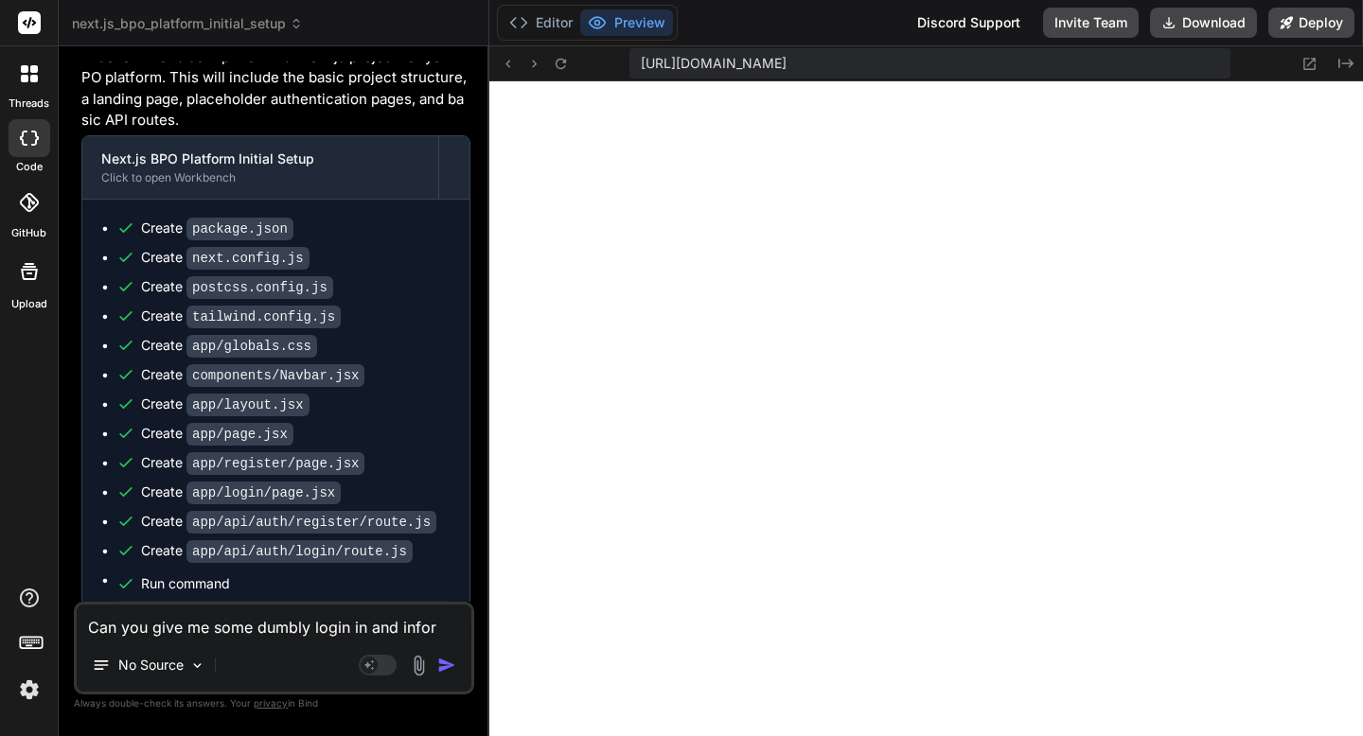
type textarea "Can you give me some dumbly login in and information"
type textarea "x"
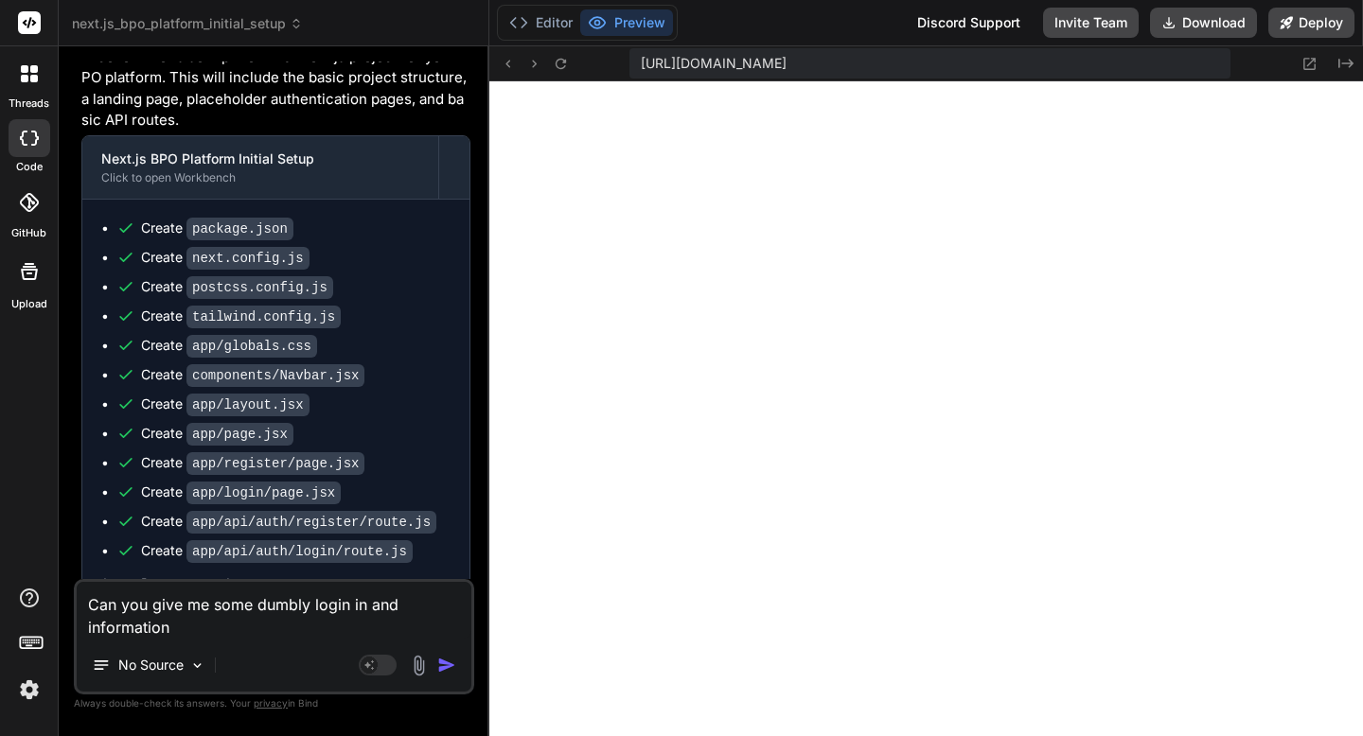
type textarea "Can you give me some dumbly login in and information"
type textarea "x"
type textarea "Can you give me some dumbly login in and information?"
type textarea "x"
click at [265, 609] on textarea "Can you give me some dumbly login in and information?" at bounding box center [274, 610] width 395 height 57
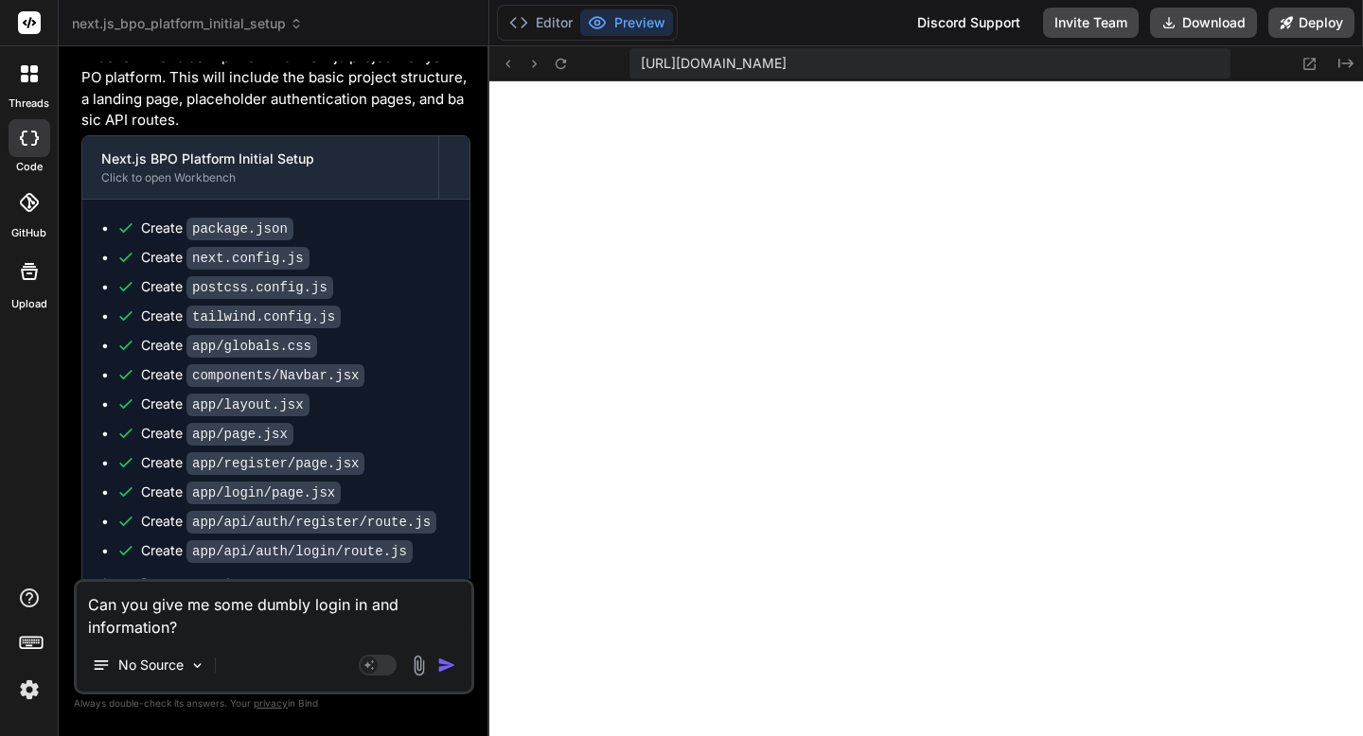
click at [265, 609] on textarea "Can you give me some dumbly login in and information?" at bounding box center [274, 610] width 395 height 57
type textarea "Can you give me some D login in and information?"
type textarea "x"
type textarea "Can you give me some du login in and information?"
type textarea "x"
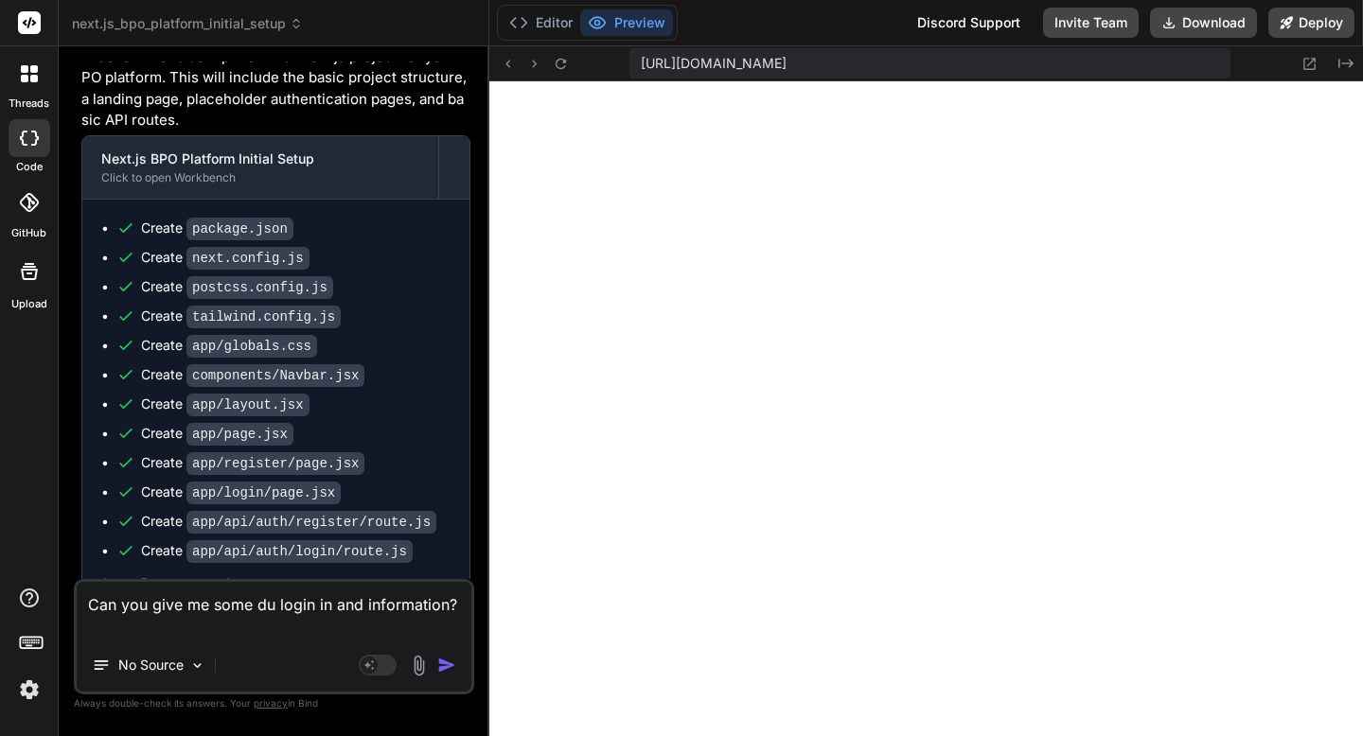
type textarea "Can you give me some dum login in and information?"
type textarea "x"
type textarea "Can you give me some [PERSON_NAME] login in and information?"
type textarea "x"
type textarea "Can you give me some dummy login in and information?"
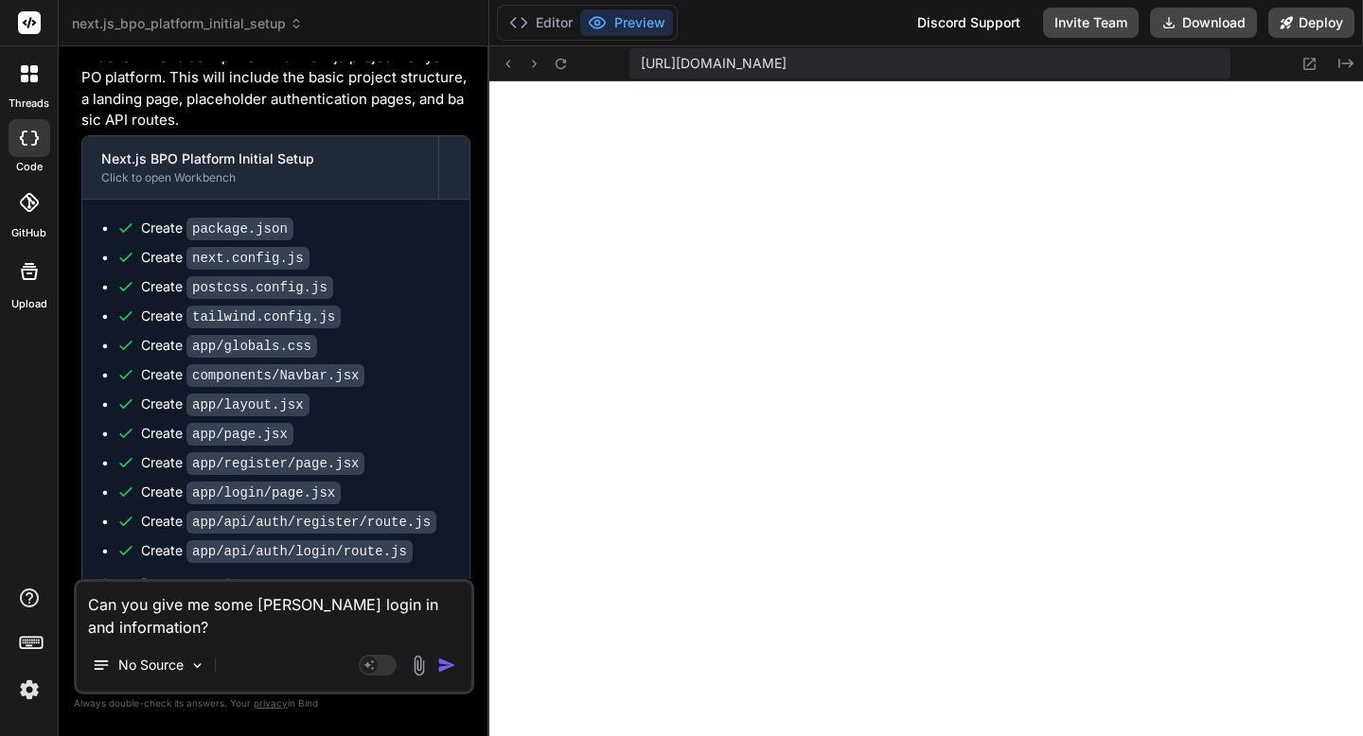
type textarea "x"
type textarea "Can you give me some dummy login in and information?"
click at [35, 454] on div "threads code GitHub Upload" at bounding box center [29, 368] width 59 height 736
click at [442, 664] on img "button" at bounding box center [446, 665] width 19 height 19
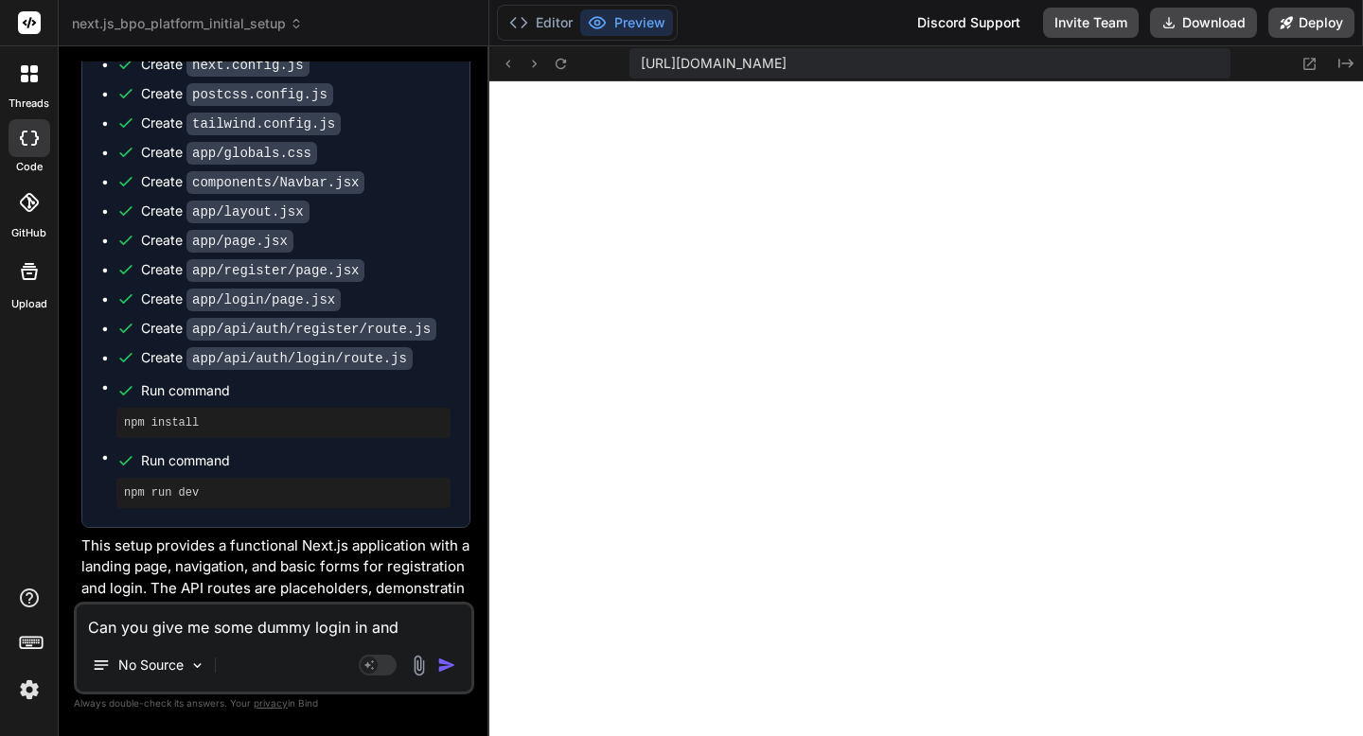
scroll to position [11803, 0]
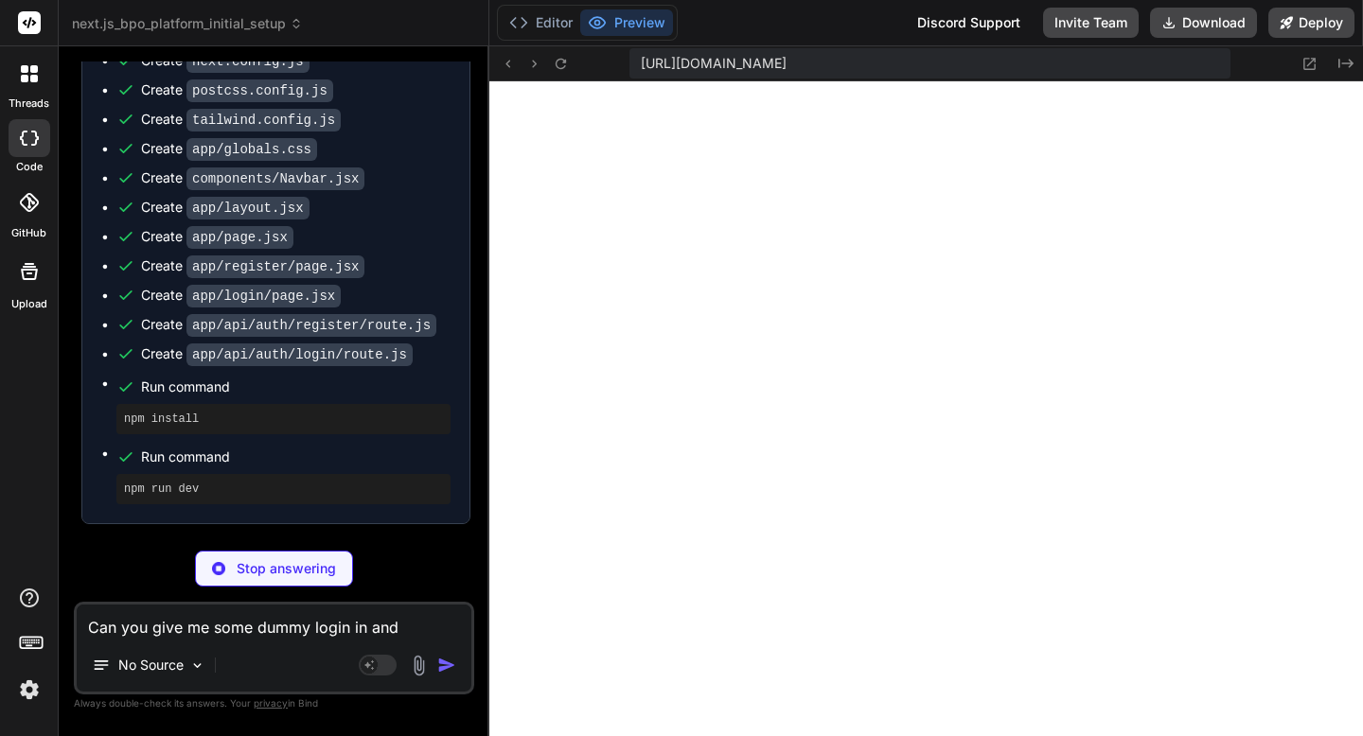
type textarea "x"
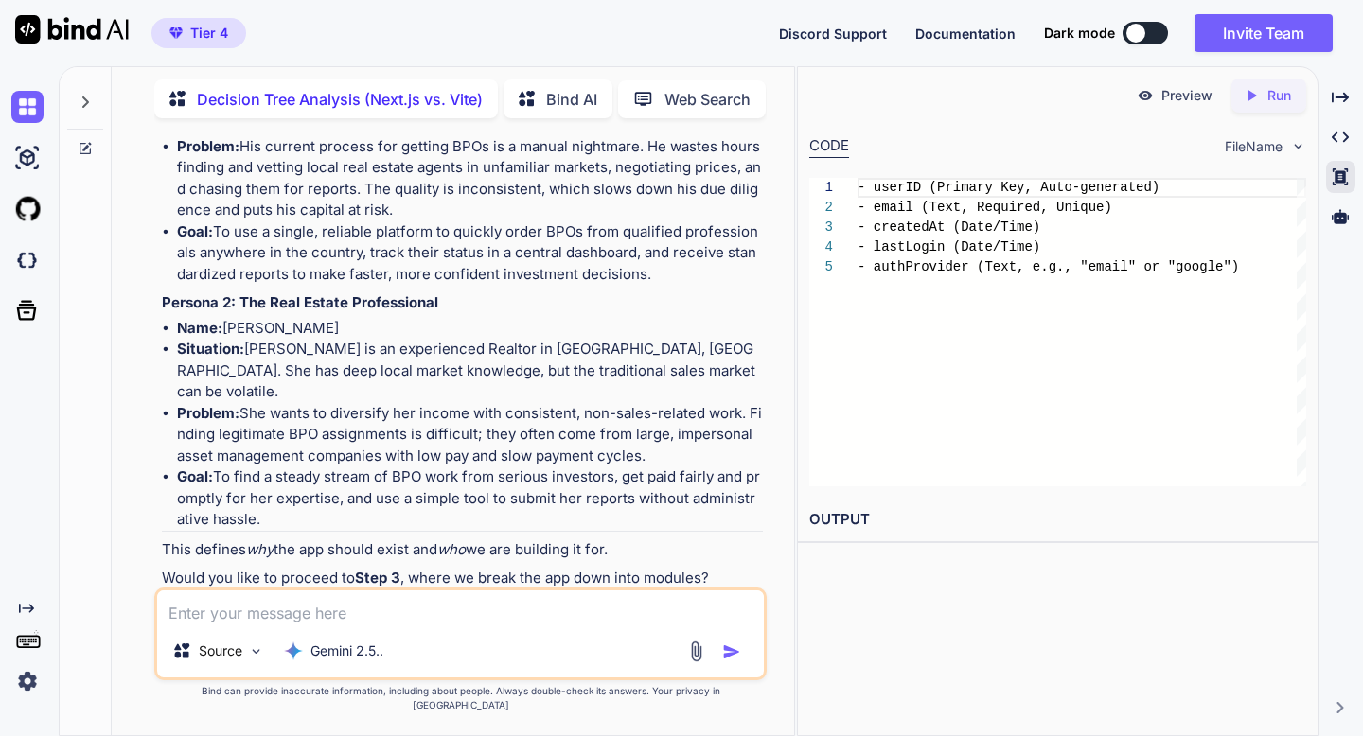
click at [687, 607] on img at bounding box center [686, 614] width 15 height 15
click at [654, 625] on textarea at bounding box center [460, 607] width 606 height 34
type textarea "yes"
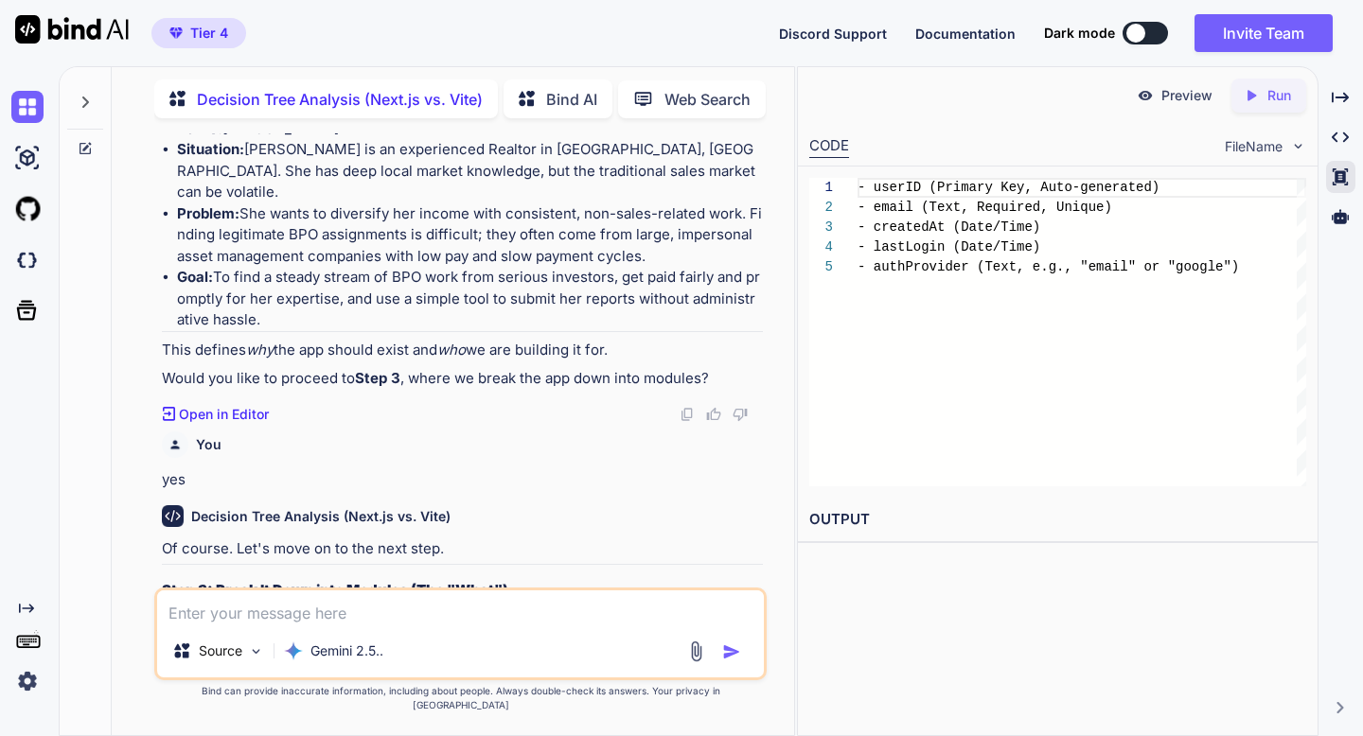
scroll to position [2864, 0]
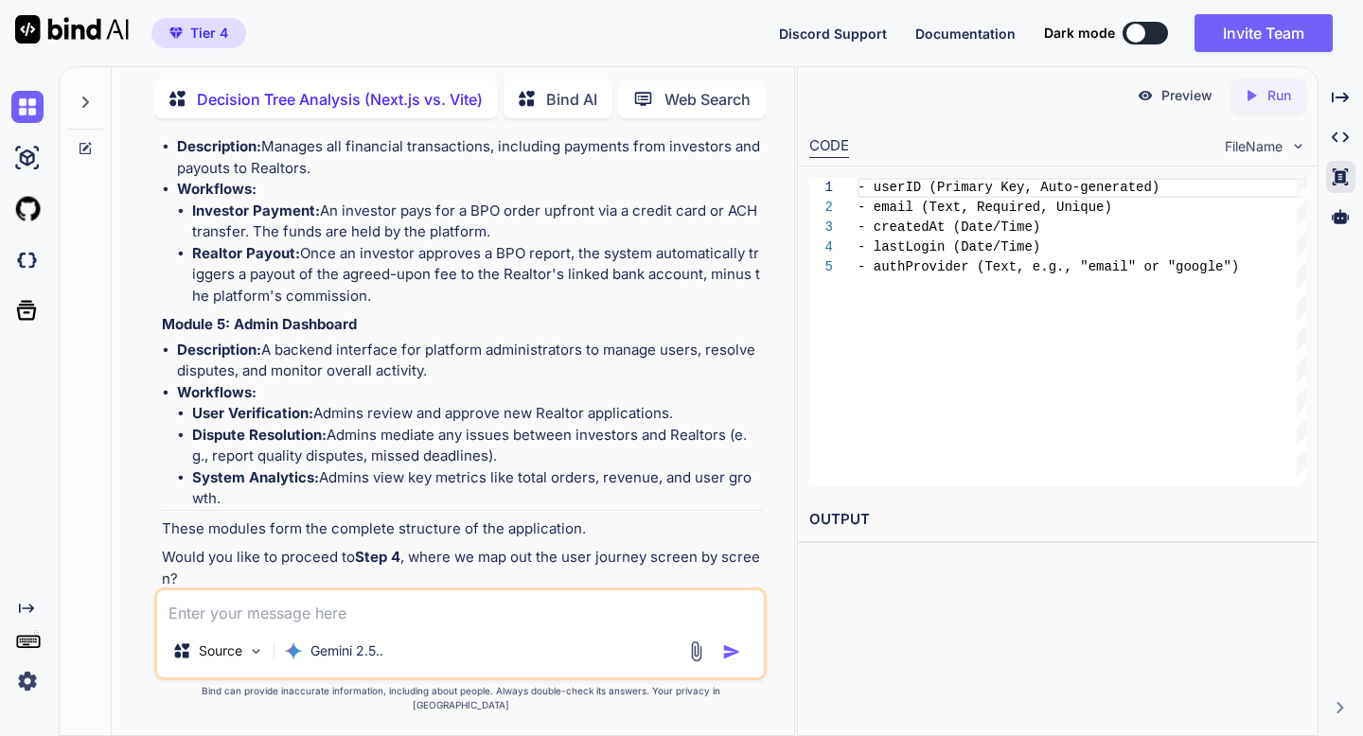
click at [687, 607] on img at bounding box center [686, 614] width 15 height 15
click at [299, 625] on textarea at bounding box center [460, 607] width 606 height 34
type textarea "yes"
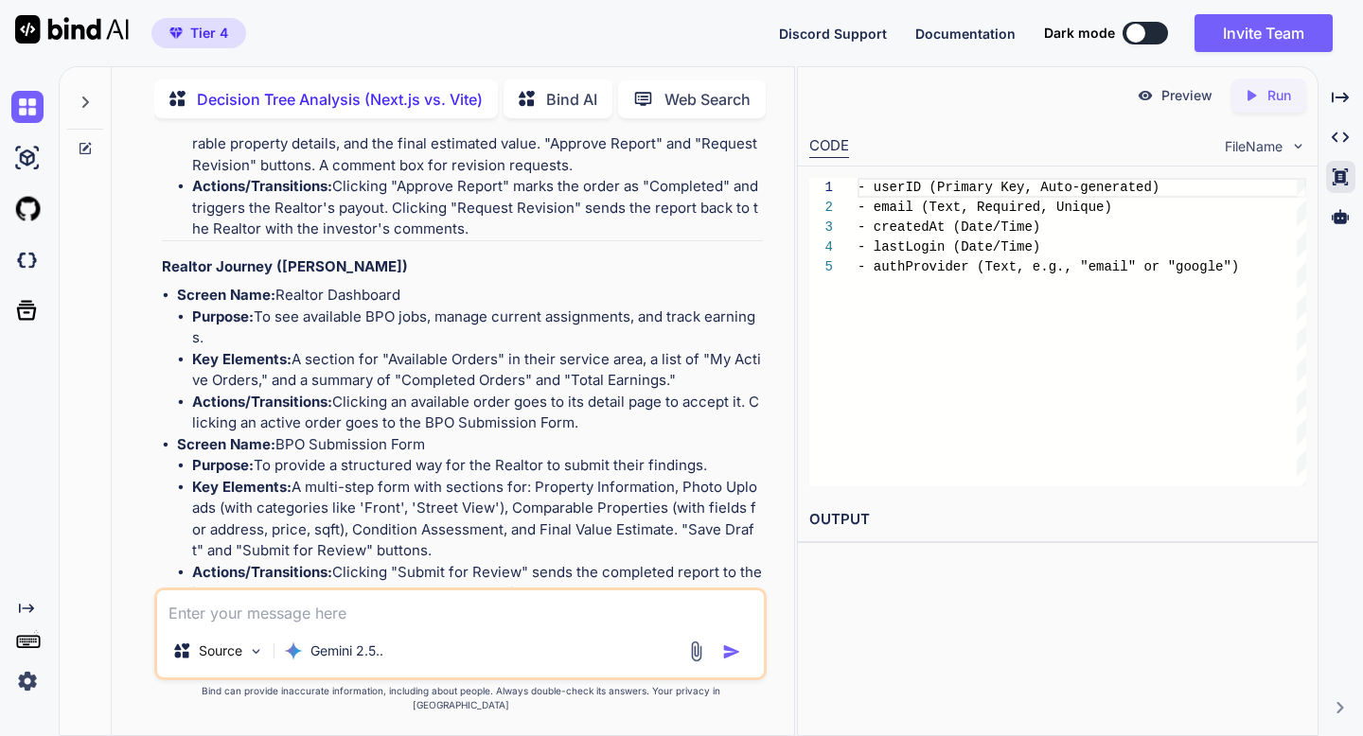
scroll to position [4511, 0]
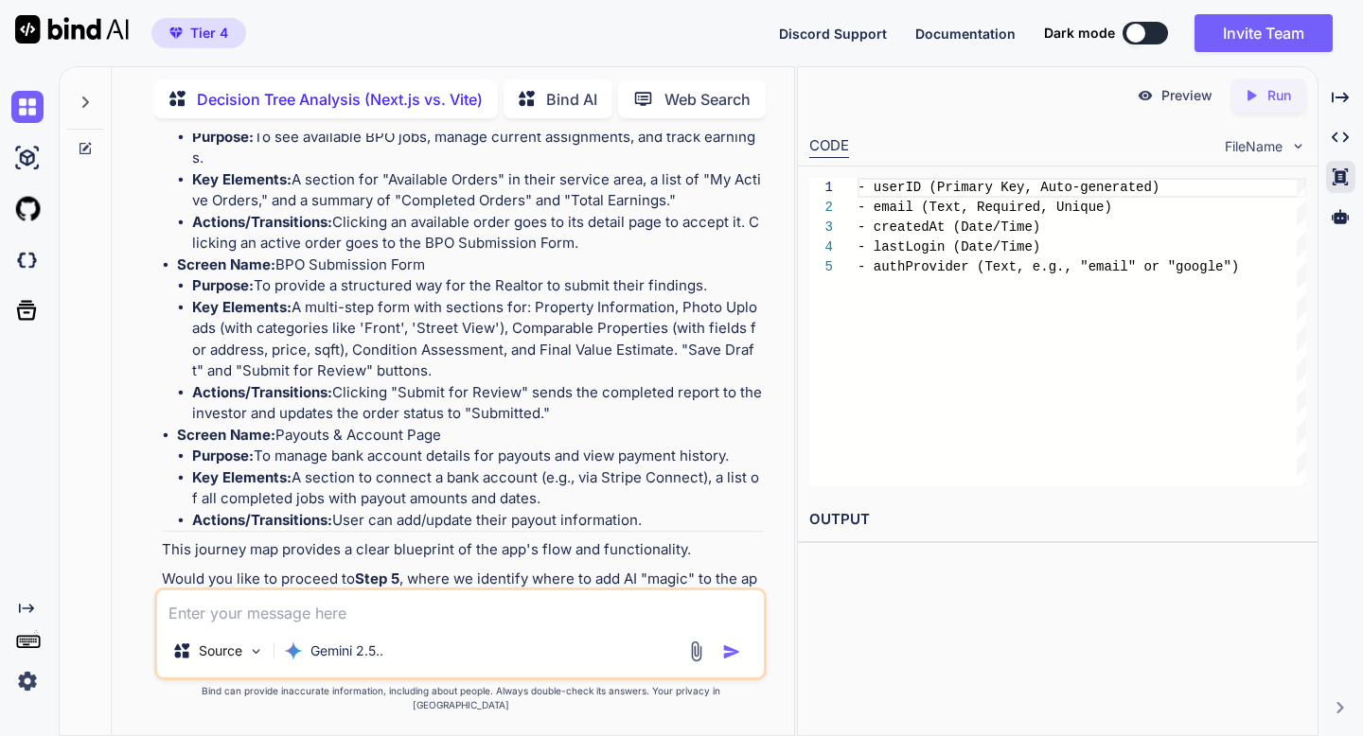
click at [691, 628] on img at bounding box center [686, 635] width 15 height 15
click at [625, 617] on textarea at bounding box center [460, 607] width 606 height 34
type textarea "yes"
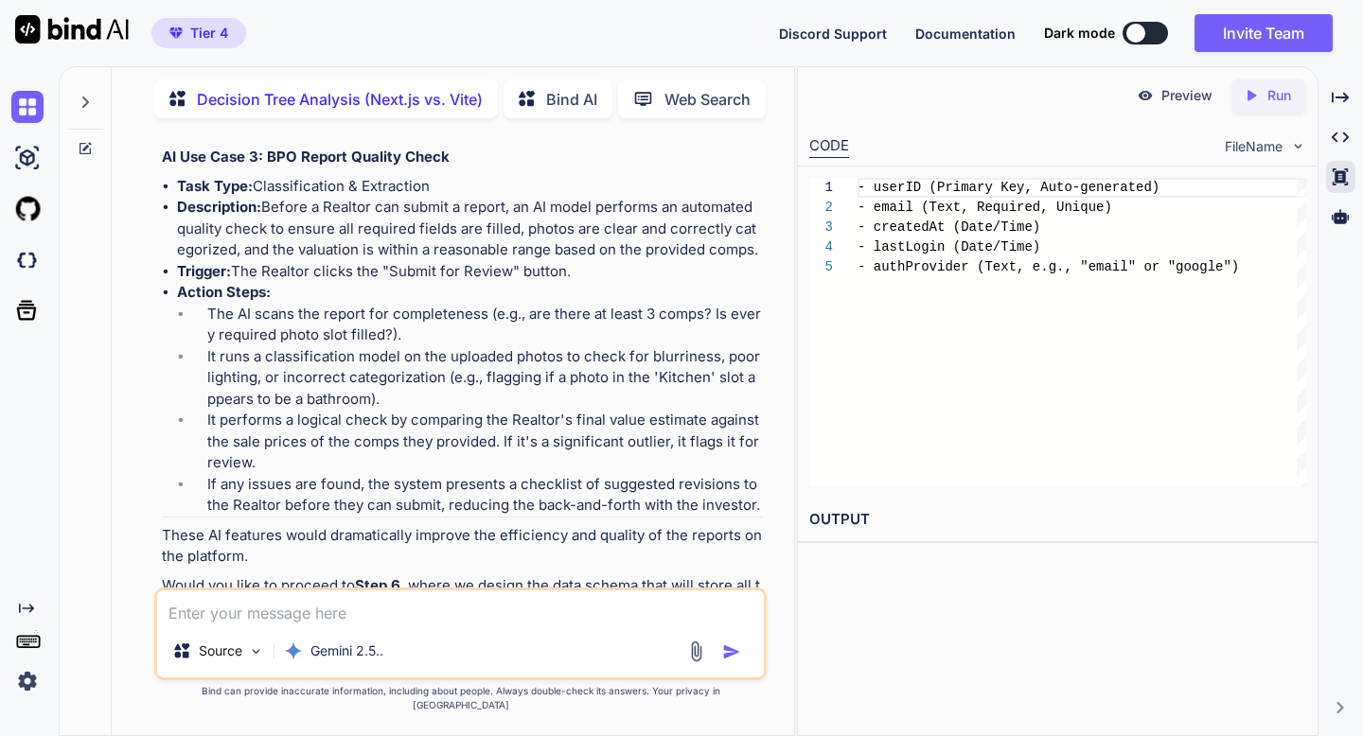
scroll to position [6038, 0]
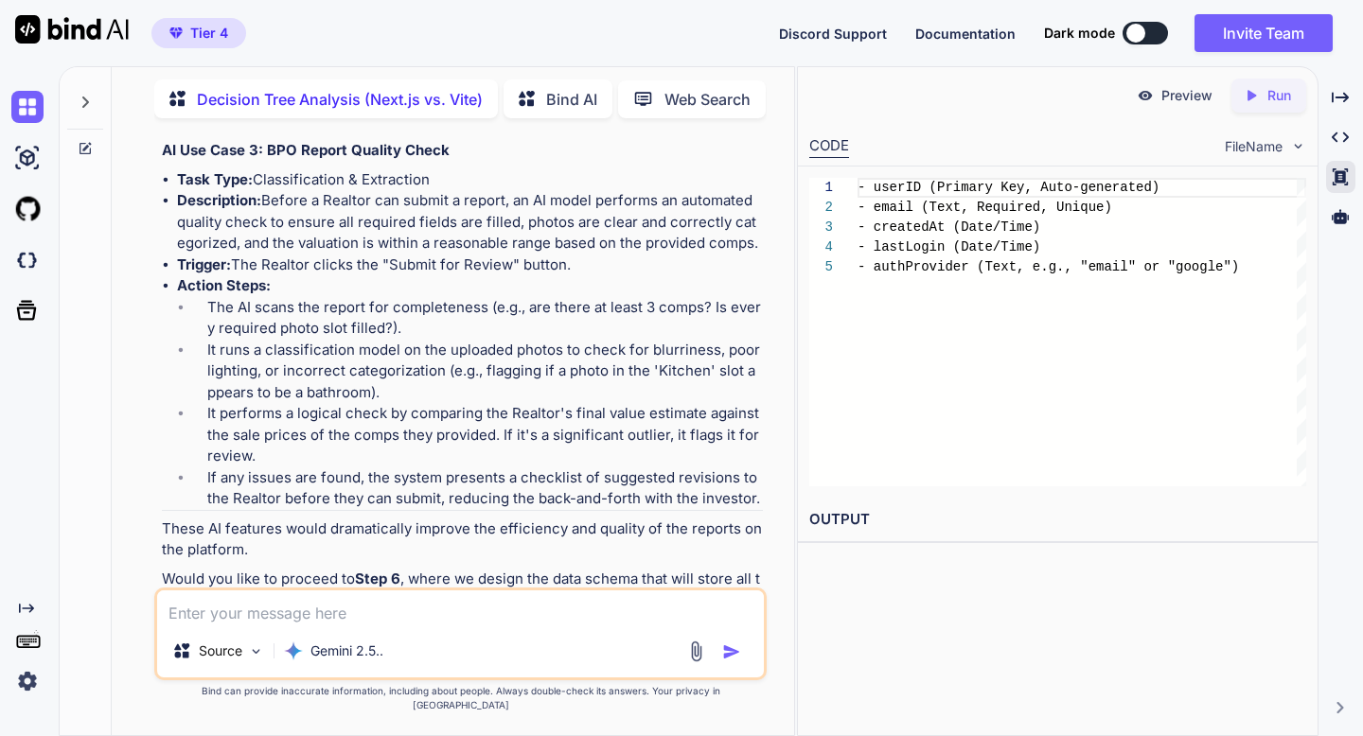
click at [290, 640] on div "Source Gemini 2.5.." at bounding box center [459, 634] width 611 height 93
click at [286, 625] on textarea at bounding box center [460, 607] width 606 height 34
type textarea "yes"
click at [684, 628] on img at bounding box center [686, 635] width 15 height 15
click at [730, 661] on img "button" at bounding box center [731, 651] width 19 height 19
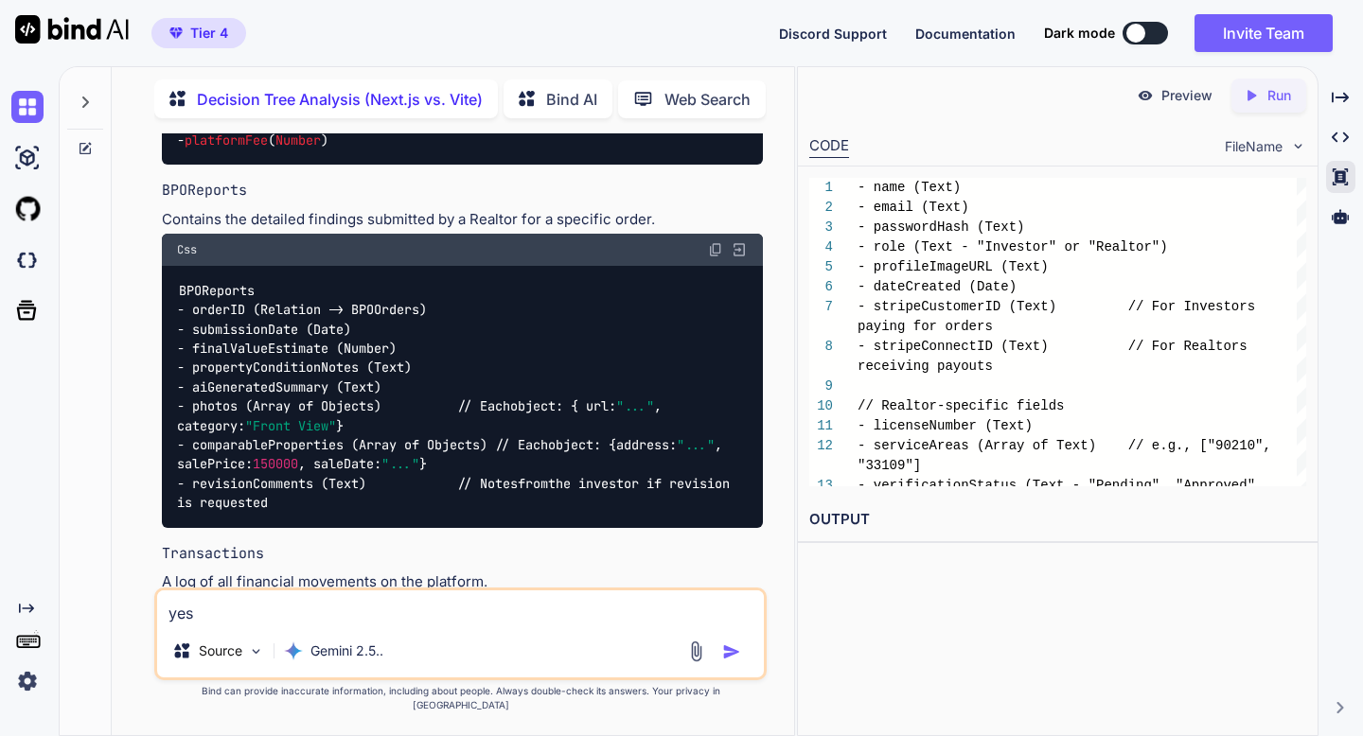
scroll to position [7890, 0]
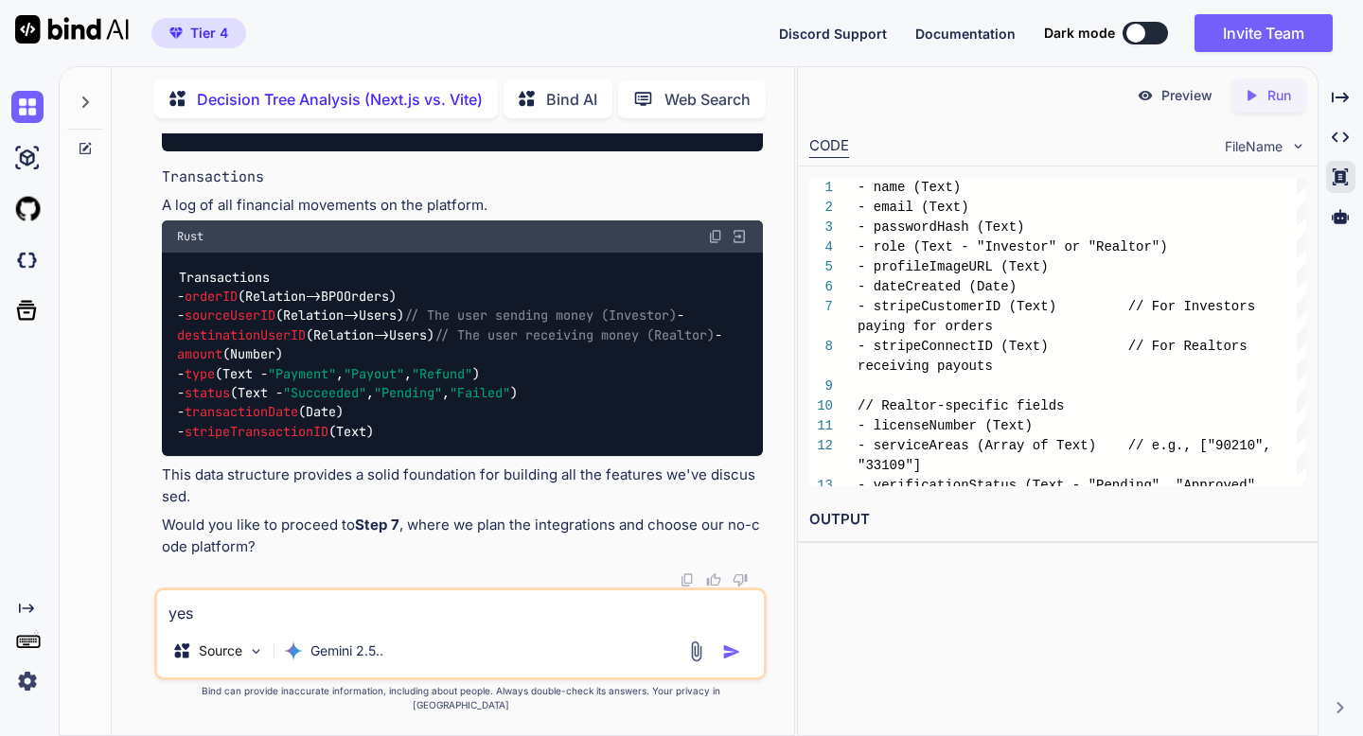
click at [683, 588] on img at bounding box center [686, 579] width 15 height 15
click at [364, 625] on textarea "yes" at bounding box center [460, 607] width 606 height 34
type textarea "yes"
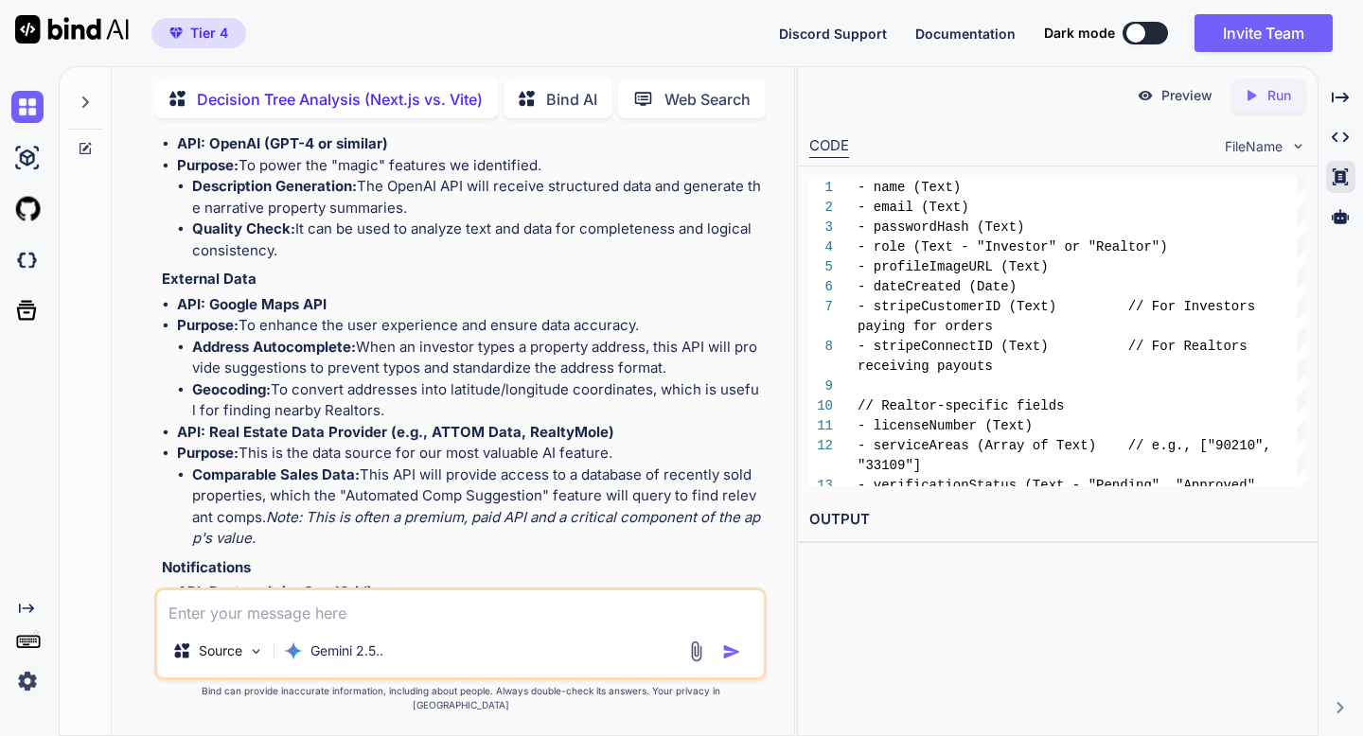
scroll to position [9280, 0]
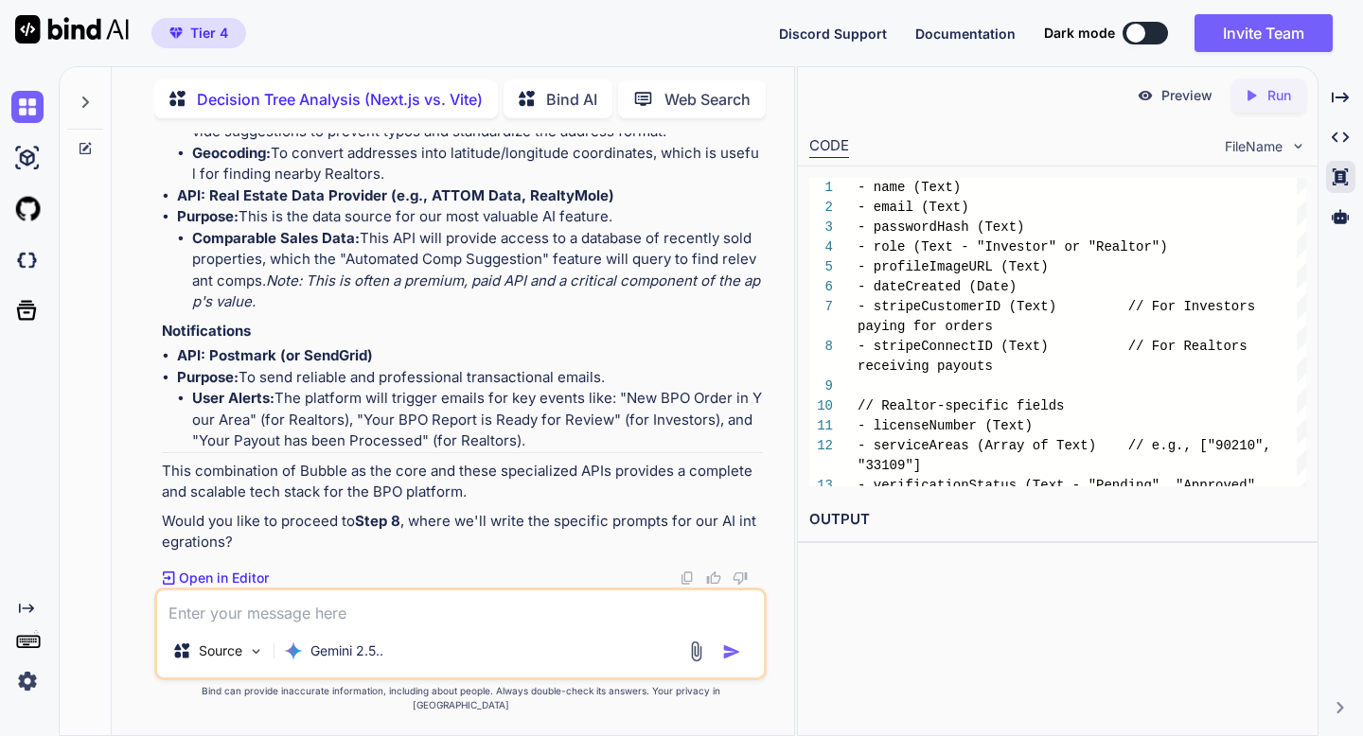
click at [685, 586] on img at bounding box center [686, 578] width 15 height 15
click at [646, 621] on textarea at bounding box center [460, 607] width 606 height 34
type textarea "yes"
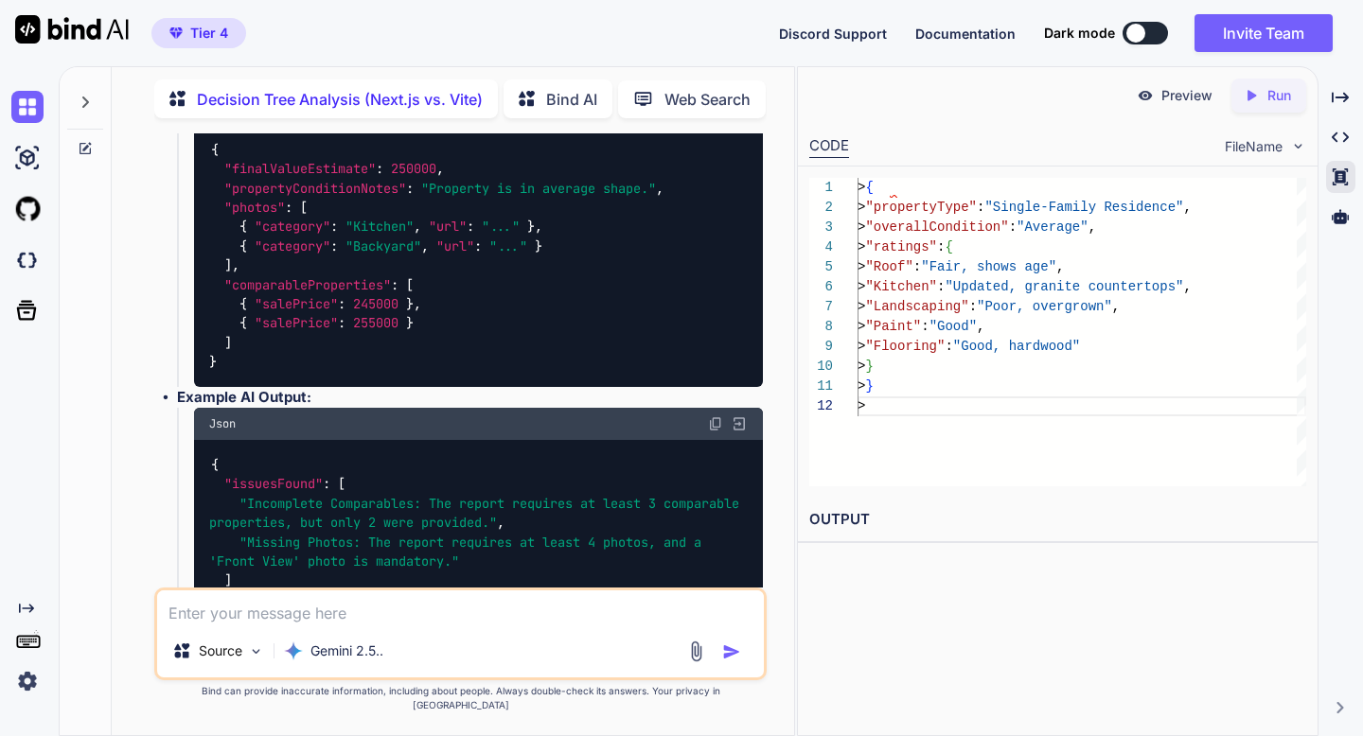
scroll to position [11357, 0]
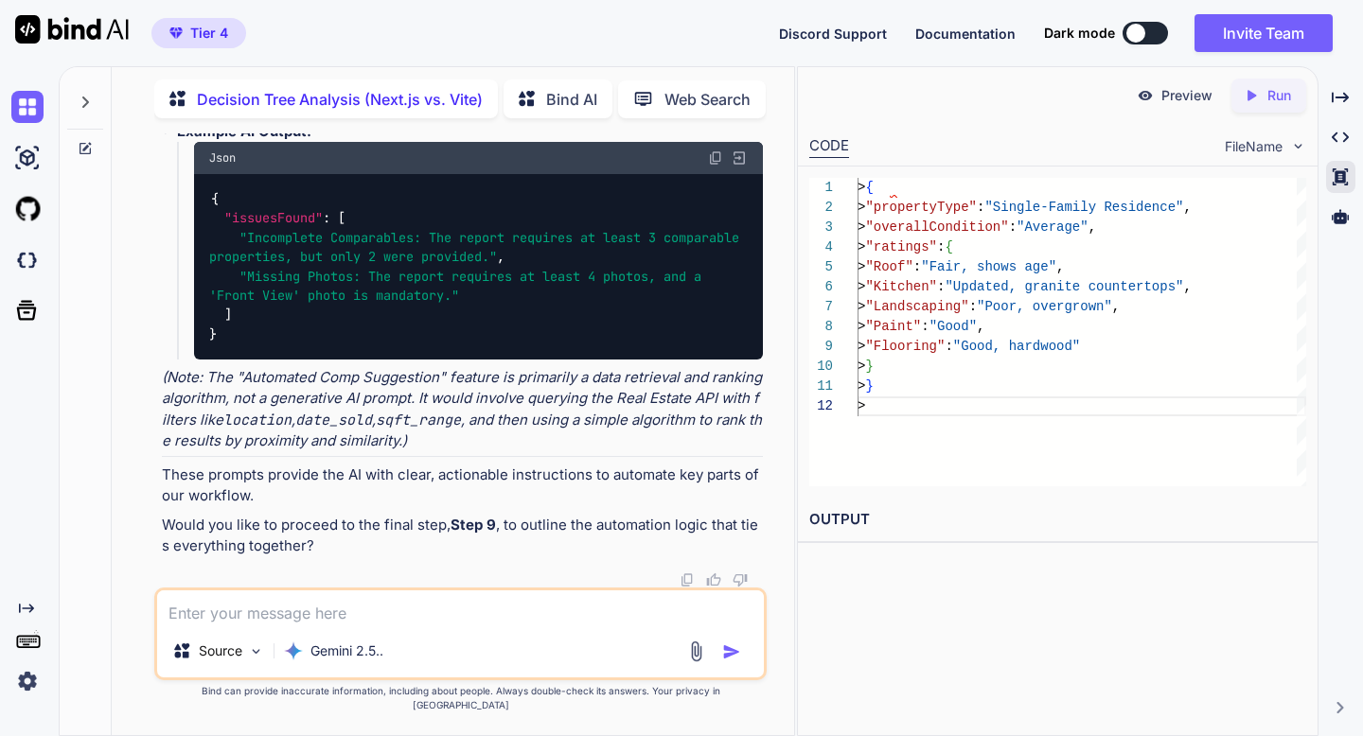
click at [686, 588] on img at bounding box center [686, 579] width 15 height 15
click at [374, 613] on textarea at bounding box center [460, 607] width 606 height 34
type textarea "yes"
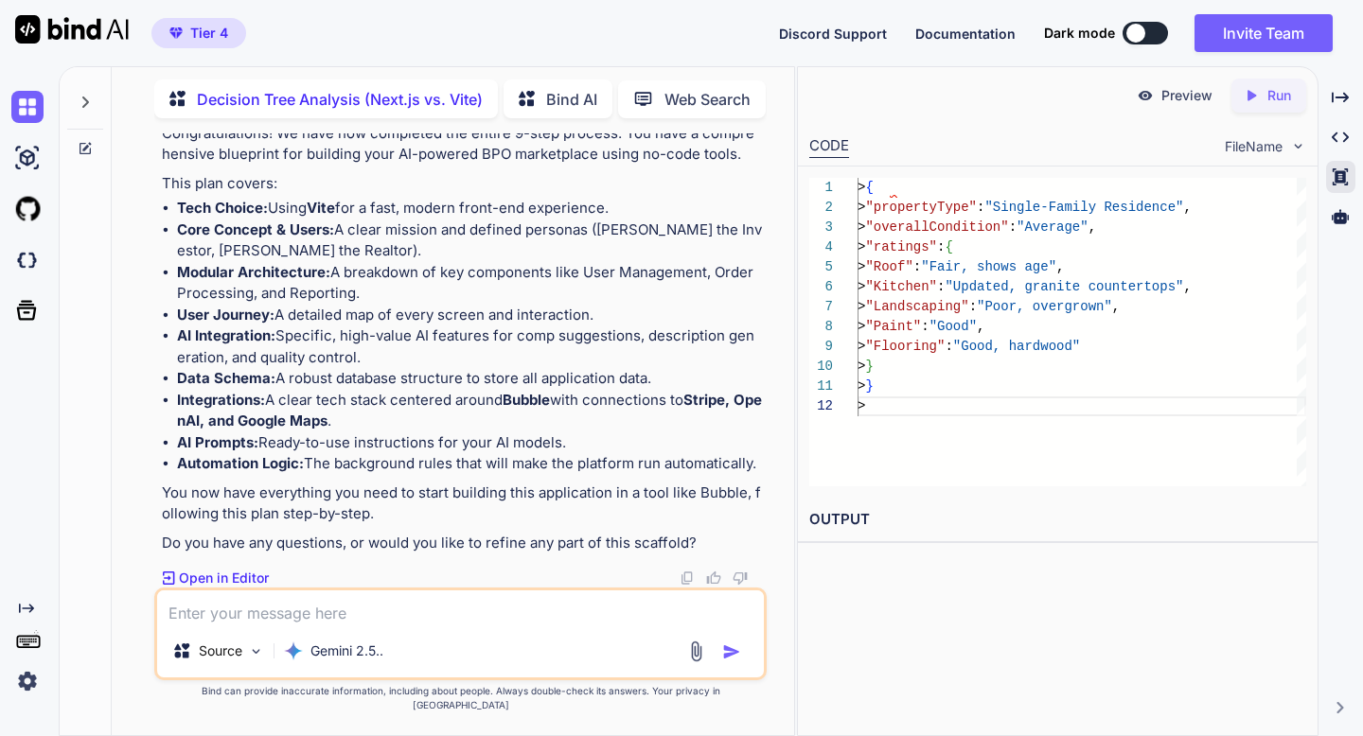
scroll to position [13449, 0]
click at [688, 586] on img at bounding box center [686, 578] width 15 height 15
